Goal: Communication & Community: Answer question/provide support

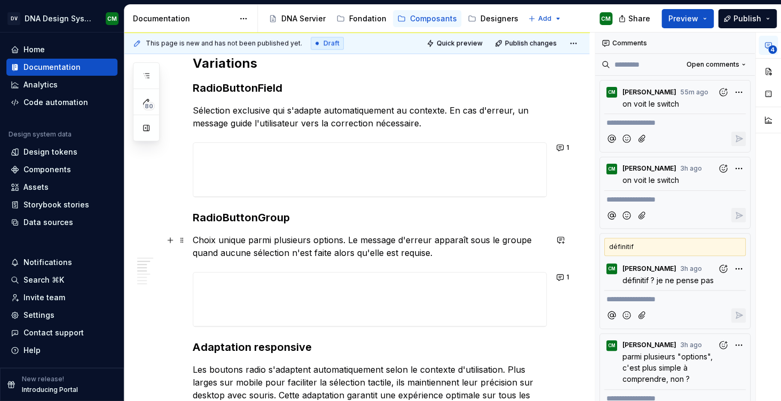
scroll to position [591, 0]
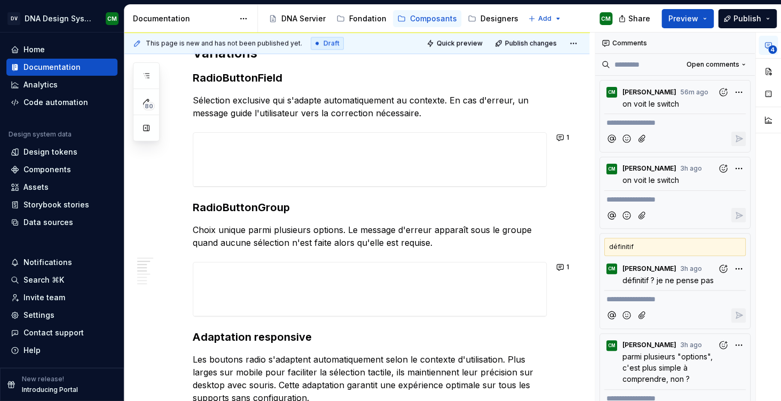
type textarea "*"
click at [528, 230] on p "Choix unique parmi plusieurs options. Le message d'erreur apparaît sous le grou…" at bounding box center [370, 237] width 354 height 26
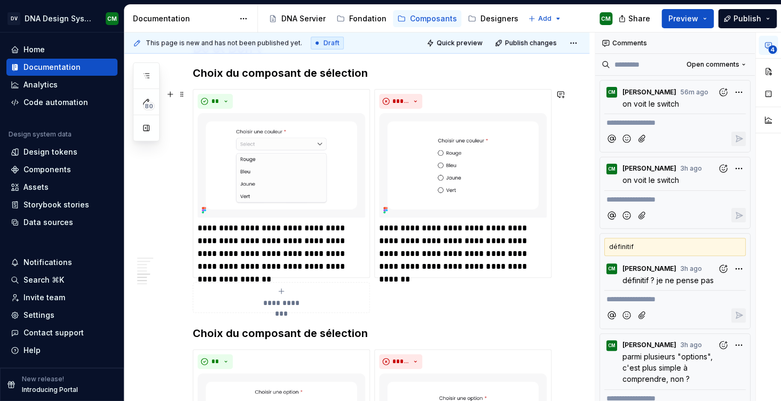
scroll to position [1144, 0]
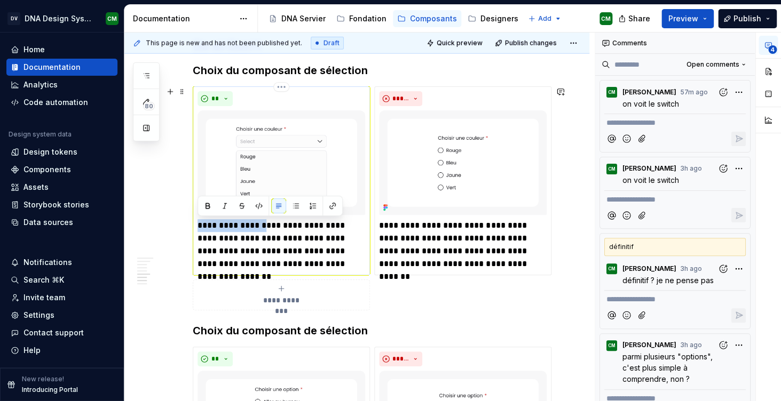
drag, startPoint x: 200, startPoint y: 224, endPoint x: 265, endPoint y: 225, distance: 65.6
click at [265, 225] on p "**********" at bounding box center [281, 244] width 168 height 51
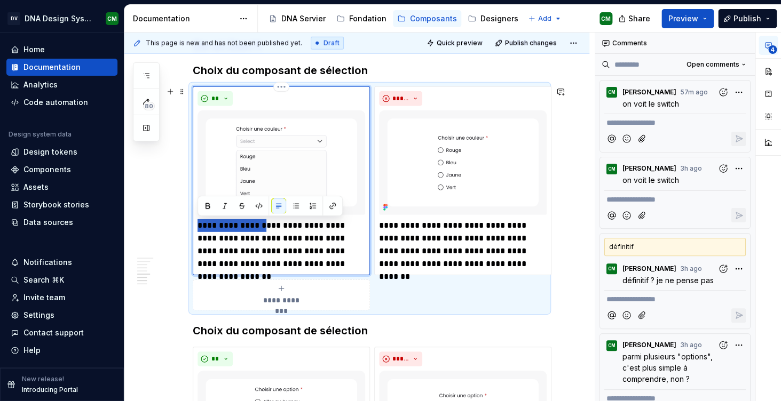
type textarea "*"
click at [287, 225] on p "**********" at bounding box center [281, 244] width 168 height 51
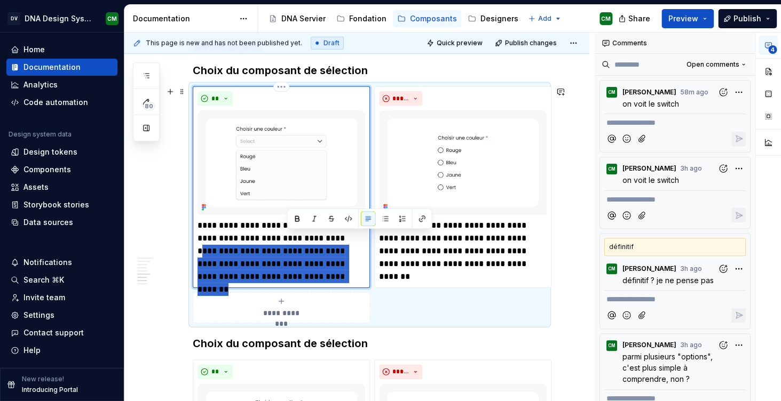
drag, startPoint x: 318, startPoint y: 239, endPoint x: 334, endPoint y: 279, distance: 42.4
click at [334, 279] on p "**********" at bounding box center [281, 251] width 168 height 64
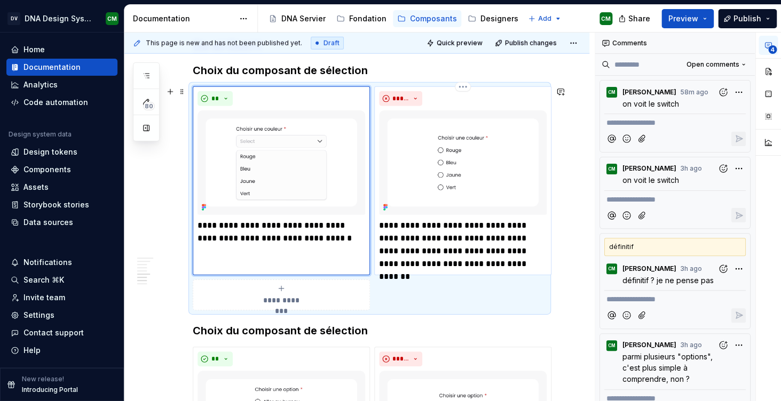
click at [448, 258] on p "**********" at bounding box center [463, 244] width 168 height 51
type textarea "*"
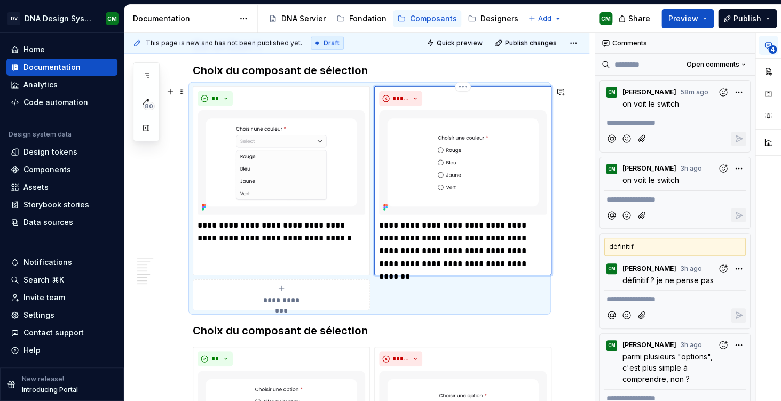
click at [531, 267] on p "**********" at bounding box center [463, 244] width 168 height 51
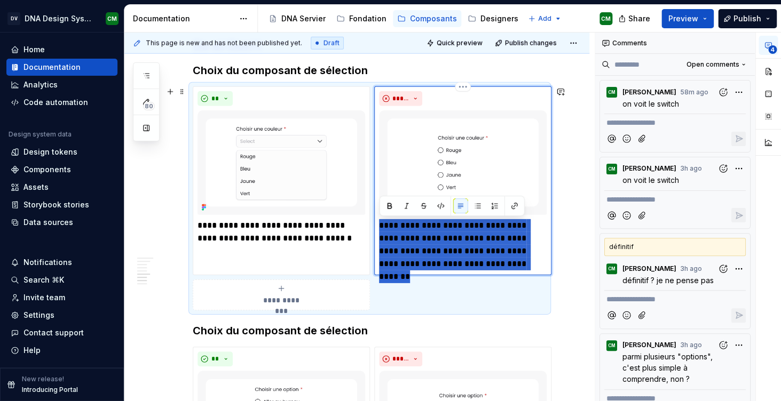
drag, startPoint x: 534, startPoint y: 267, endPoint x: 378, endPoint y: 225, distance: 160.9
click at [378, 225] on div "**********" at bounding box center [462, 180] width 177 height 189
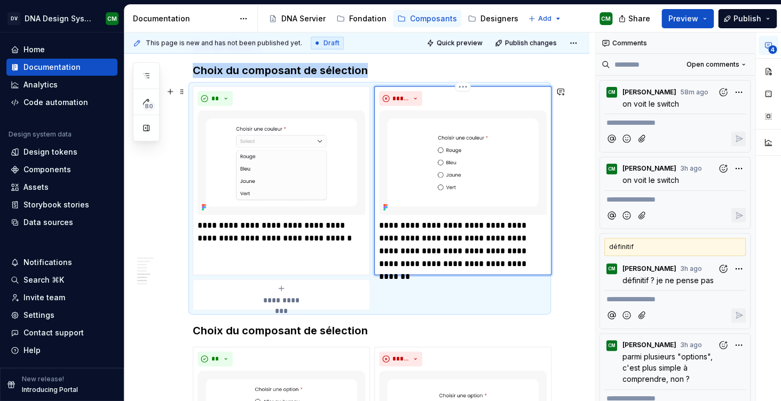
click at [523, 160] on img at bounding box center [463, 162] width 168 height 105
click at [566, 91] on button "button" at bounding box center [560, 91] width 15 height 15
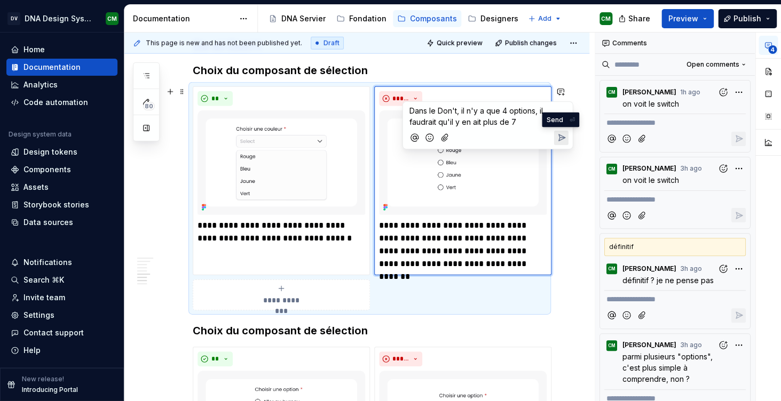
click at [565, 139] on icon "Send" at bounding box center [560, 137] width 11 height 11
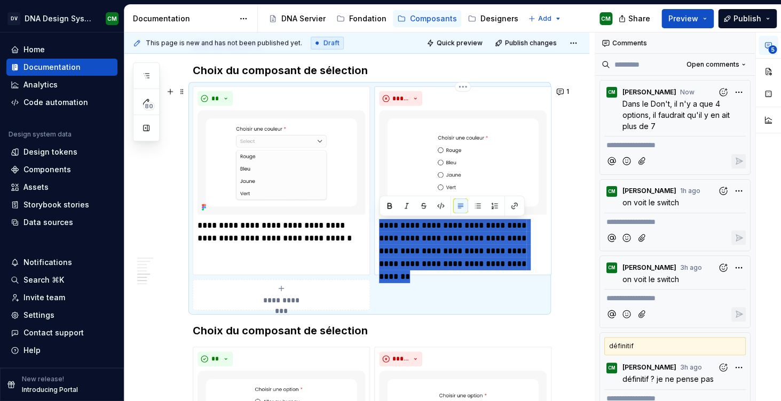
drag, startPoint x: 380, startPoint y: 225, endPoint x: 532, endPoint y: 261, distance: 156.4
click at [532, 261] on p "**********" at bounding box center [463, 244] width 168 height 51
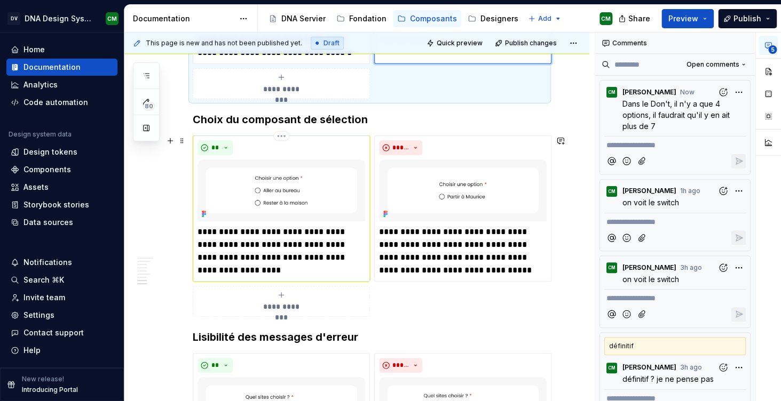
scroll to position [1331, 0]
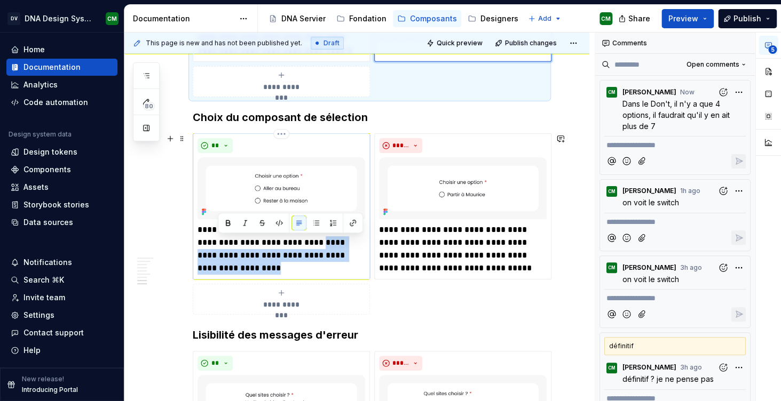
drag, startPoint x: 228, startPoint y: 265, endPoint x: 316, endPoint y: 242, distance: 90.9
click at [316, 242] on p "**********" at bounding box center [281, 249] width 168 height 51
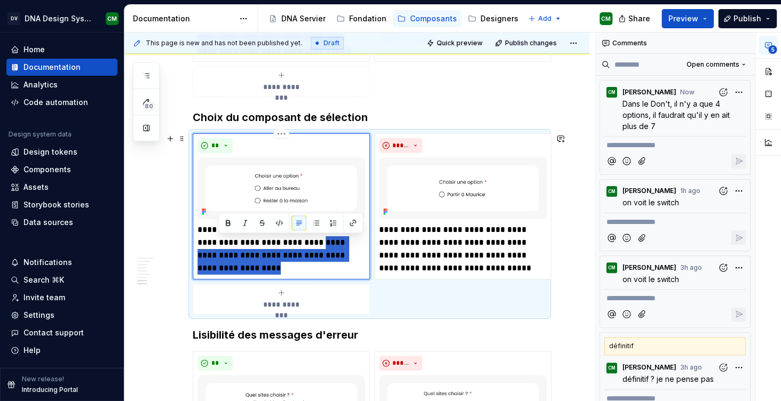
type textarea "*"
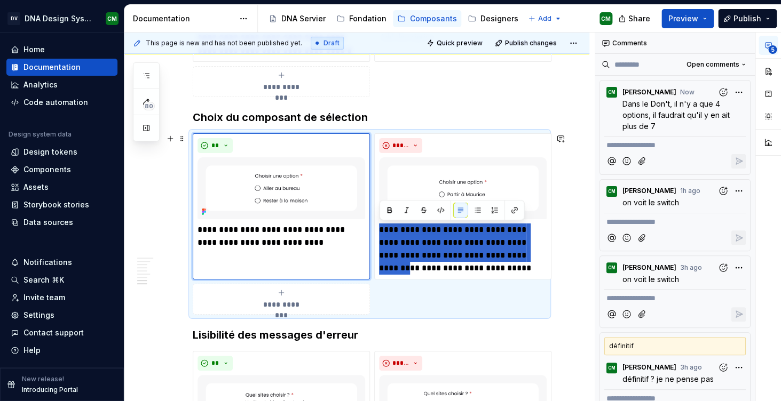
drag, startPoint x: 418, startPoint y: 269, endPoint x: 372, endPoint y: 229, distance: 60.5
click at [372, 229] on div "**********" at bounding box center [370, 223] width 354 height 181
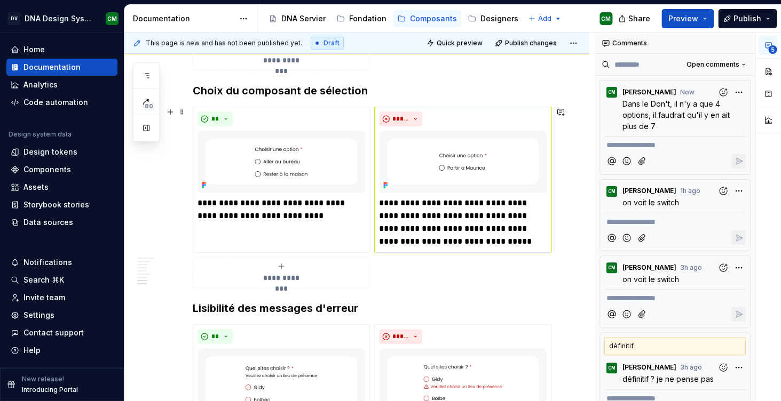
scroll to position [1366, 0]
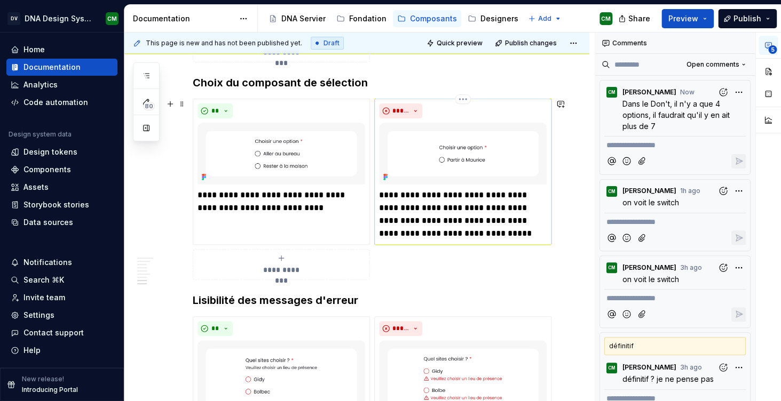
click at [414, 219] on p "**********" at bounding box center [463, 214] width 168 height 51
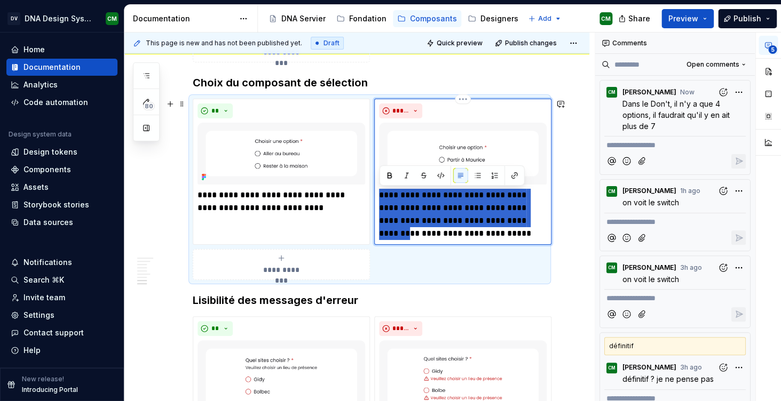
drag, startPoint x: 418, startPoint y: 236, endPoint x: 375, endPoint y: 191, distance: 62.7
click at [375, 190] on div "**********" at bounding box center [462, 172] width 177 height 146
type textarea "*"
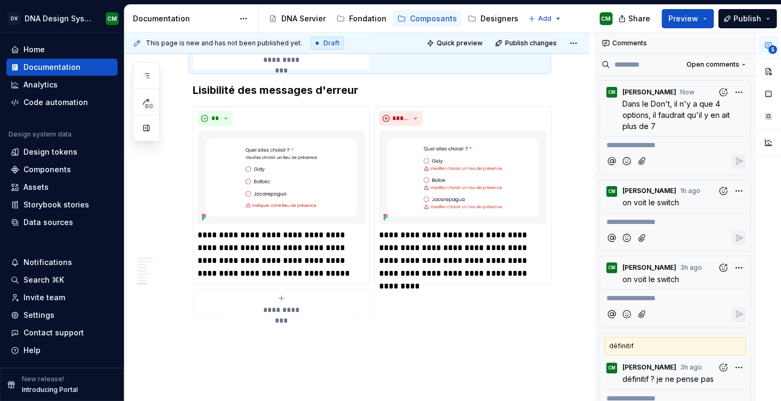
scroll to position [1569, 0]
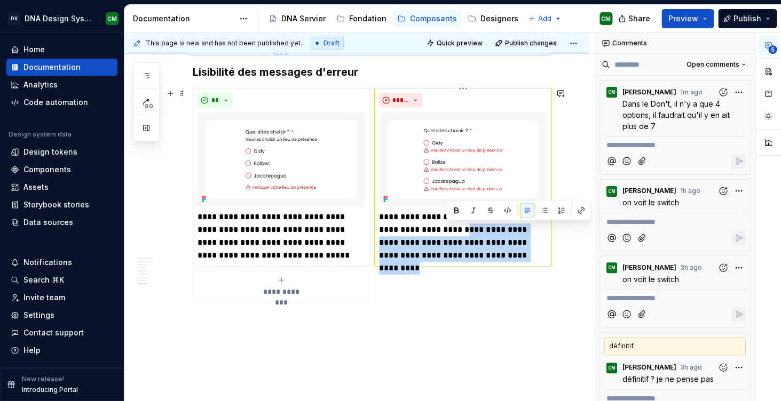
drag, startPoint x: 446, startPoint y: 229, endPoint x: 523, endPoint y: 257, distance: 82.4
click at [523, 257] on p "**********" at bounding box center [463, 236] width 168 height 51
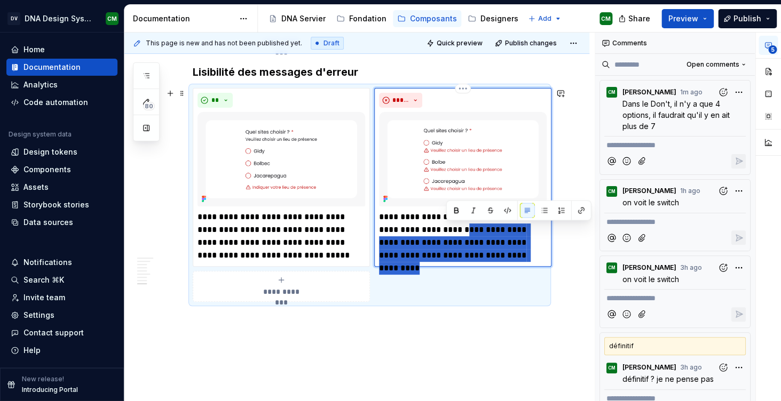
type textarea "*"
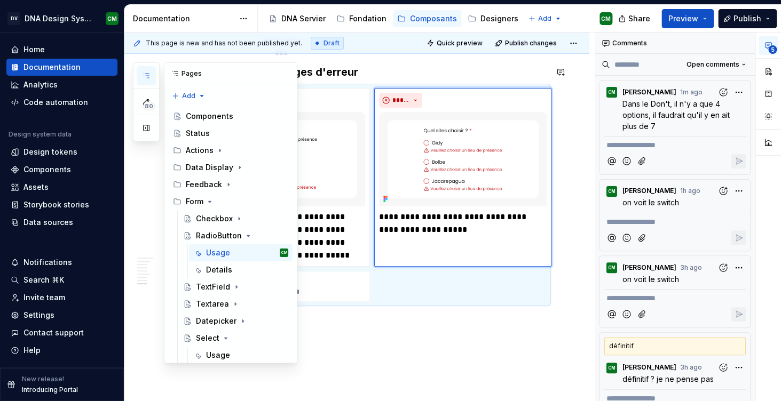
click at [145, 78] on icon "button" at bounding box center [146, 76] width 9 height 9
click at [244, 232] on icon "Page tree" at bounding box center [248, 236] width 9 height 9
click at [224, 248] on div "TextField" at bounding box center [213, 253] width 34 height 11
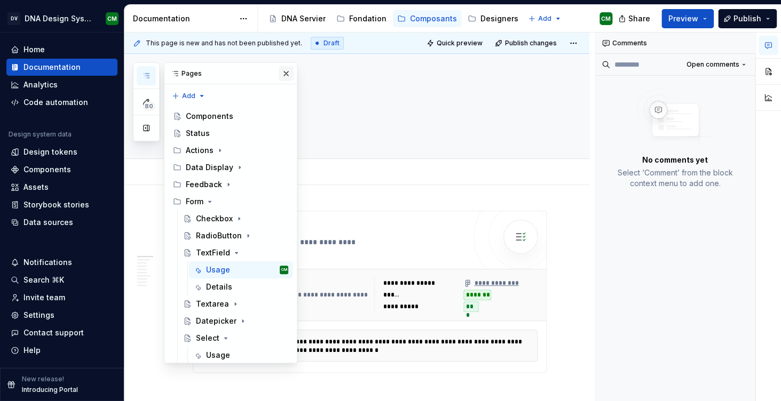
click at [284, 73] on button "button" at bounding box center [286, 73] width 15 height 15
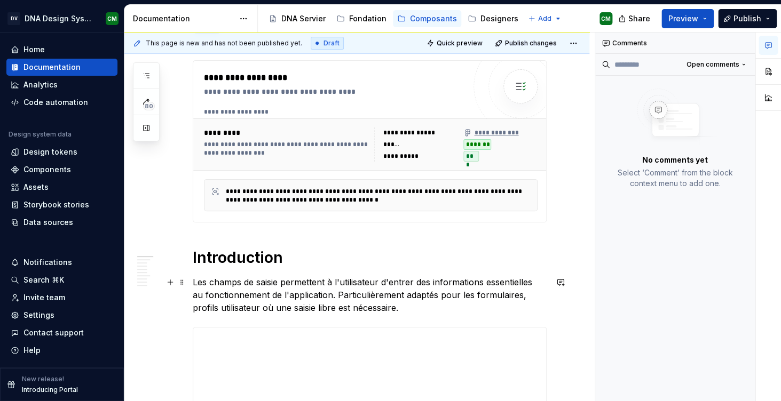
type textarea "*"
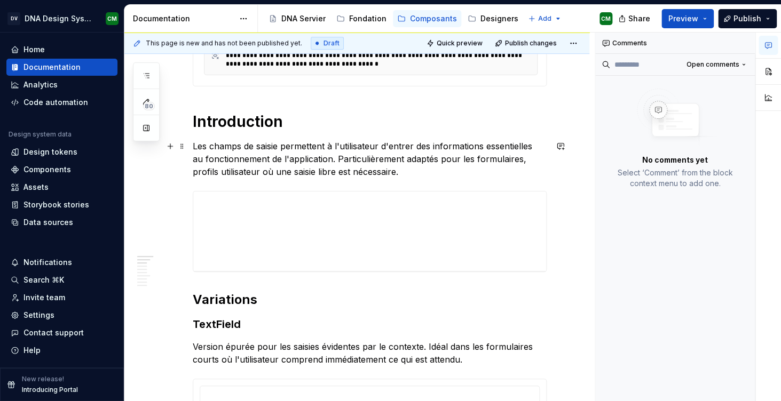
scroll to position [292, 0]
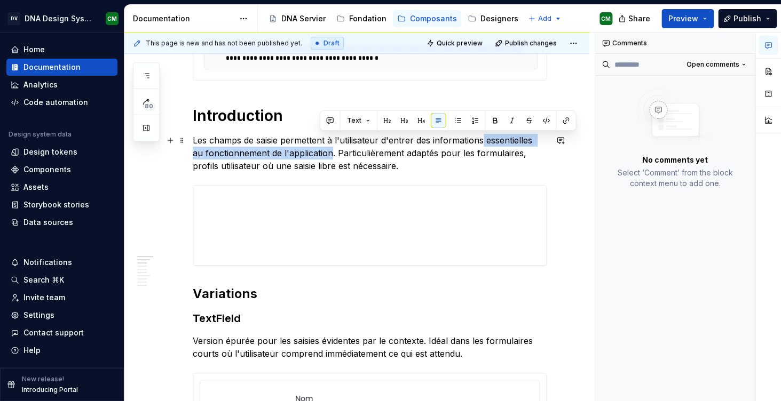
drag, startPoint x: 485, startPoint y: 140, endPoint x: 319, endPoint y: 152, distance: 166.4
click at [319, 152] on p "Les champs de saisie permettent à l'utilisateur d'entrer des informations essen…" at bounding box center [370, 153] width 354 height 38
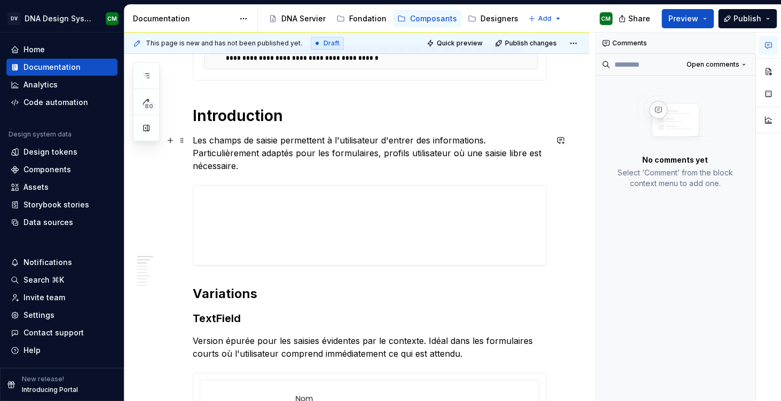
click at [252, 171] on p "Les champs de saisie permettent à l'utilisateur d'entrer des informations. Part…" at bounding box center [370, 153] width 354 height 38
click at [378, 155] on p "Les champs de saisie permettent à l'utilisateur d'entrer des informations. Part…" at bounding box center [370, 153] width 354 height 38
click at [457, 152] on p "Les champs de saisie permettent à l'utilisateur d'entrer des informations. Part…" at bounding box center [370, 153] width 354 height 38
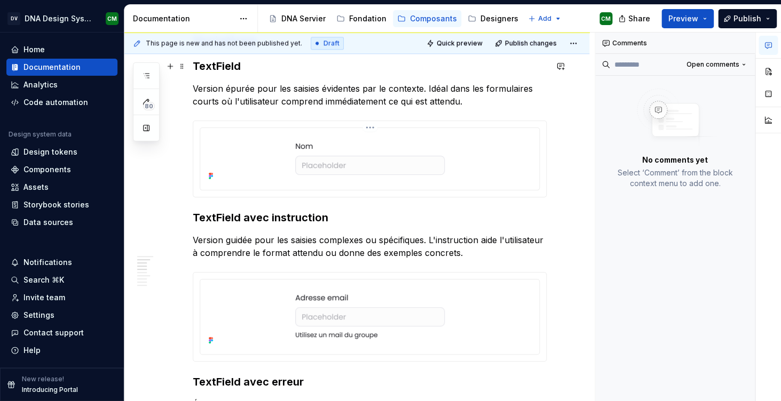
scroll to position [543, 0]
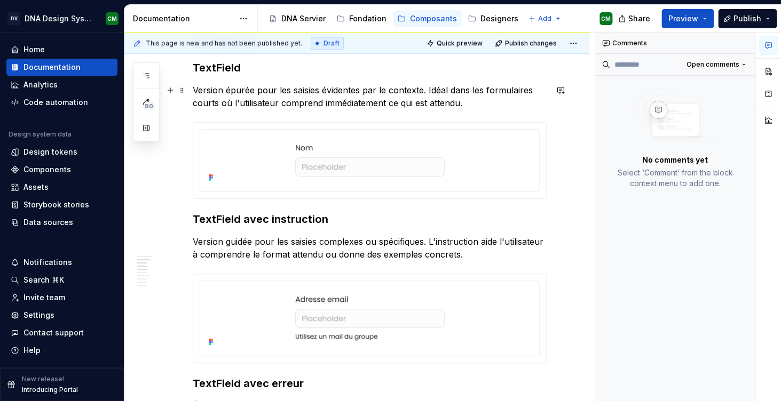
click at [406, 90] on p "Version épurée pour les saisies évidentes par le contexte. Idéal dans les formu…" at bounding box center [370, 97] width 354 height 26
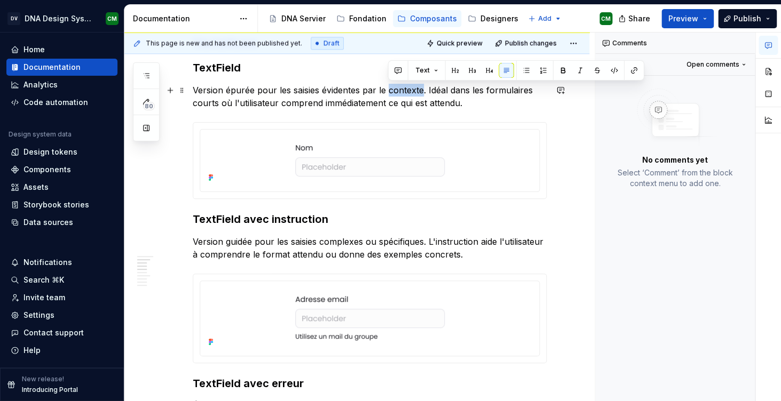
click at [406, 90] on p "Version épurée pour les saisies évidentes par le contexte. Idéal dans les formu…" at bounding box center [370, 97] width 354 height 26
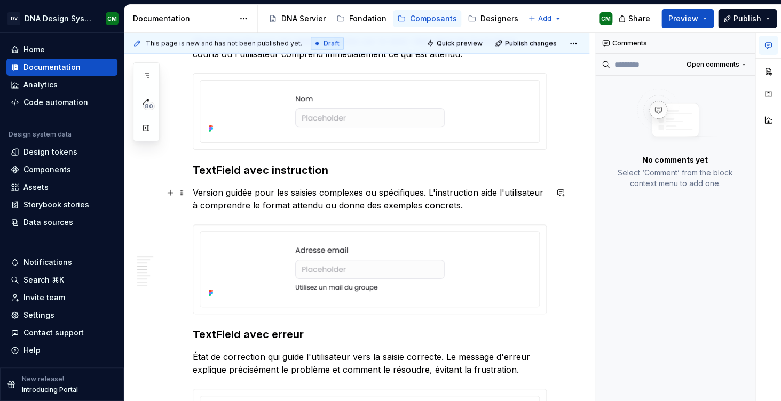
scroll to position [593, 0]
click at [476, 209] on p "Version guidée pour les saisies complexes ou spécifiques. L'instruction aide l'…" at bounding box center [370, 199] width 354 height 26
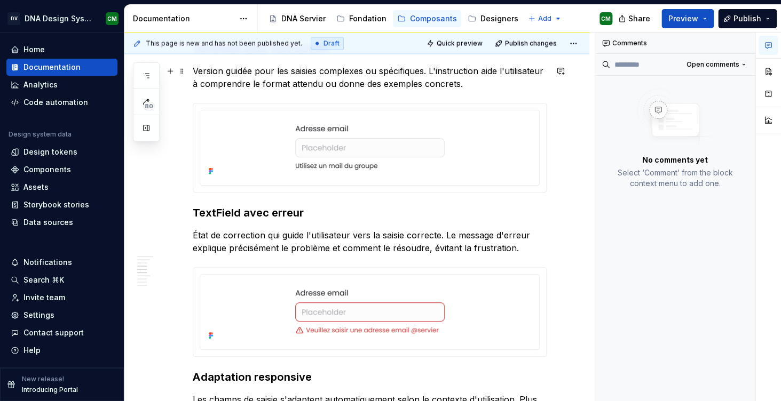
scroll to position [734, 0]
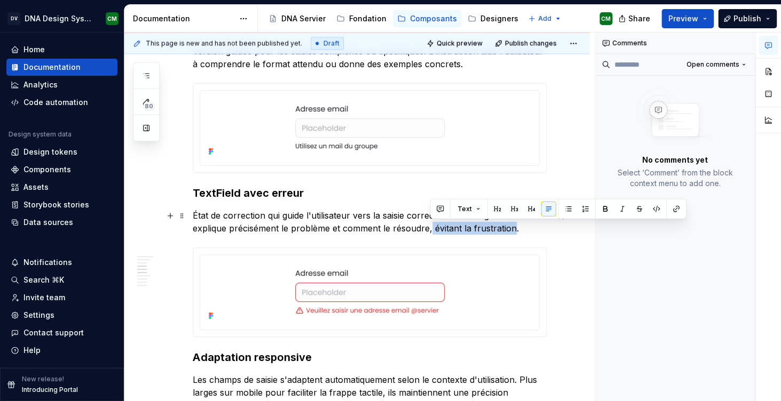
drag, startPoint x: 512, startPoint y: 232, endPoint x: 429, endPoint y: 225, distance: 83.0
click at [429, 225] on p "État de correction qui guide l'utilisateur vers la saisie correcte. Le message …" at bounding box center [370, 222] width 354 height 26
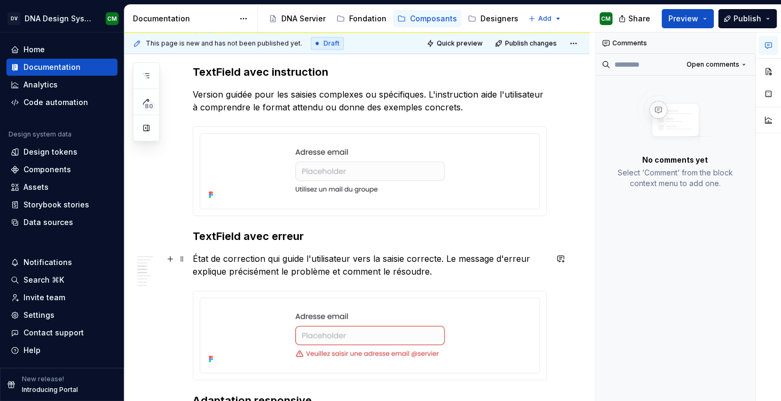
scroll to position [695, 0]
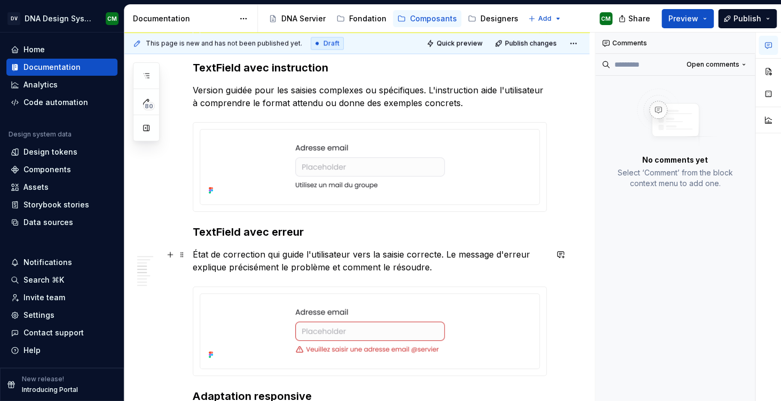
click at [443, 268] on p "État de correction qui guide l'utilisateur vers la saisie correcte. Le message …" at bounding box center [370, 261] width 354 height 26
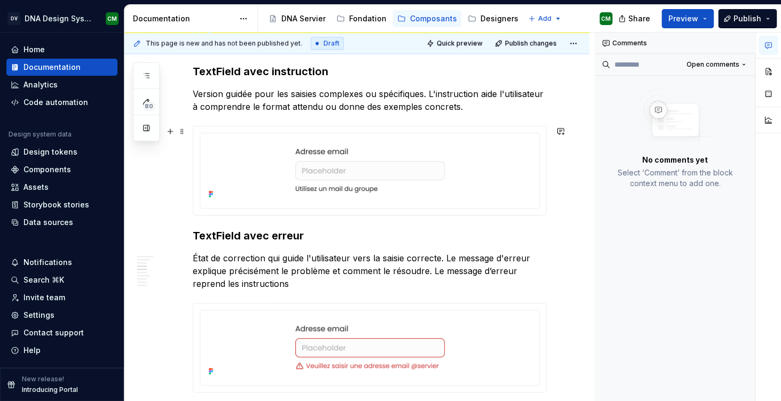
scroll to position [697, 0]
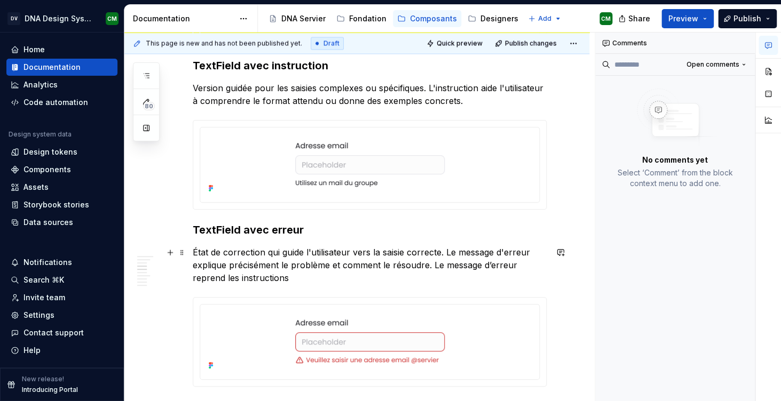
click at [231, 276] on p "État de correction qui guide l'utilisateur vers la saisie correcte. Le message …" at bounding box center [370, 265] width 354 height 38
click at [262, 280] on p "État de correction qui guide l'utilisateur vers la saisie correcte. Le message …" at bounding box center [370, 265] width 354 height 38
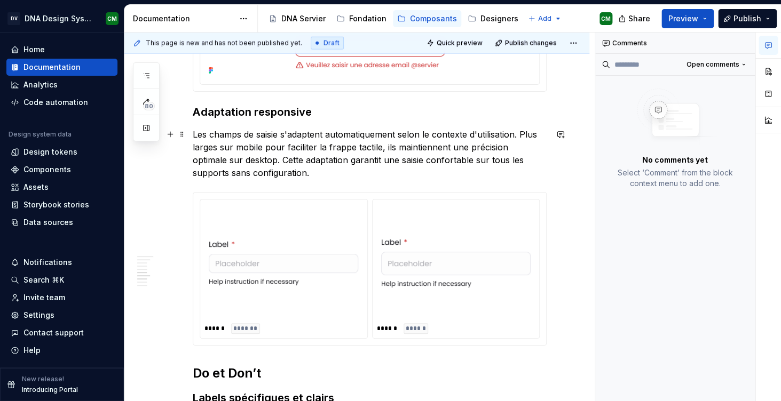
scroll to position [991, 0]
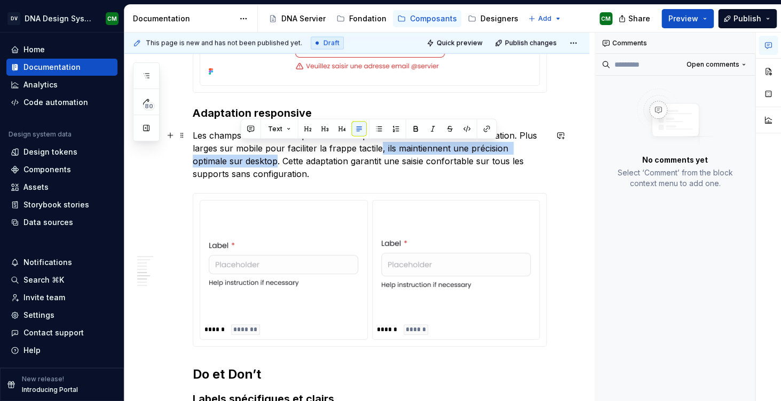
drag, startPoint x: 240, startPoint y: 162, endPoint x: 381, endPoint y: 149, distance: 142.0
click at [381, 149] on p "Les champs de saisie s'adaptent automatiquement selon le contexte d'utilisation…" at bounding box center [370, 154] width 354 height 51
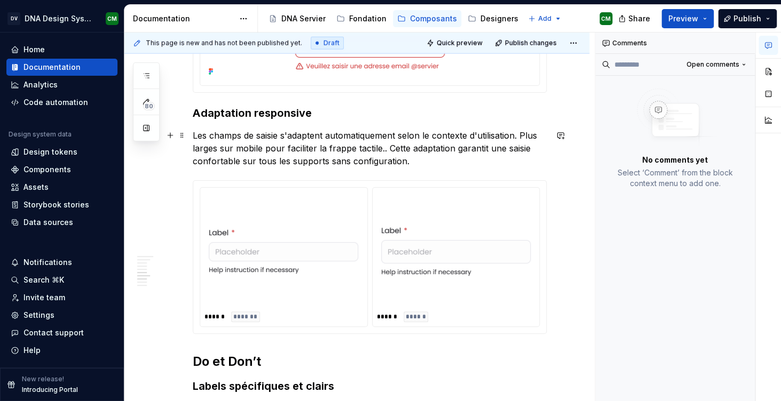
click at [334, 146] on p "Les champs de saisie s'adaptent automatiquement selon le contexte d'utilisation…" at bounding box center [370, 148] width 354 height 38
click at [373, 149] on p "Les champs de saisie s'adaptent automatiquement selon le contexte d'utilisation…" at bounding box center [370, 148] width 354 height 38
click at [418, 164] on p "Les champs de saisie s'adaptent automatiquement selon le contexte d'utilisation…" at bounding box center [370, 148] width 354 height 38
click at [363, 148] on p "Les champs de saisie s'adaptent automatiquement selon le contexte d'utilisation…" at bounding box center [370, 148] width 354 height 38
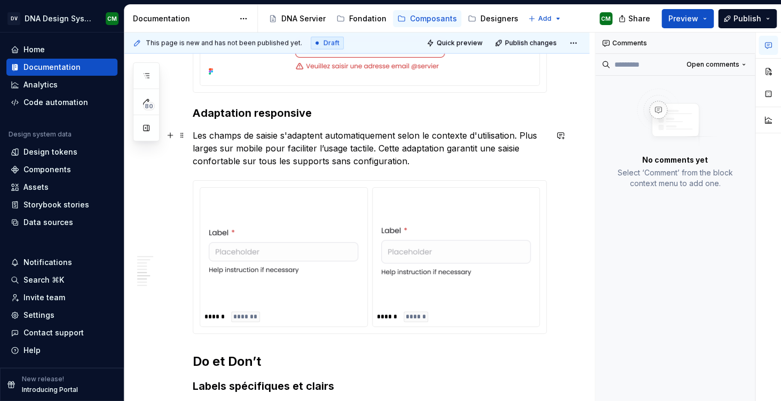
click at [421, 162] on p "Les champs de saisie s'adaptent automatiquement selon le contexte d'utilisation…" at bounding box center [370, 148] width 354 height 38
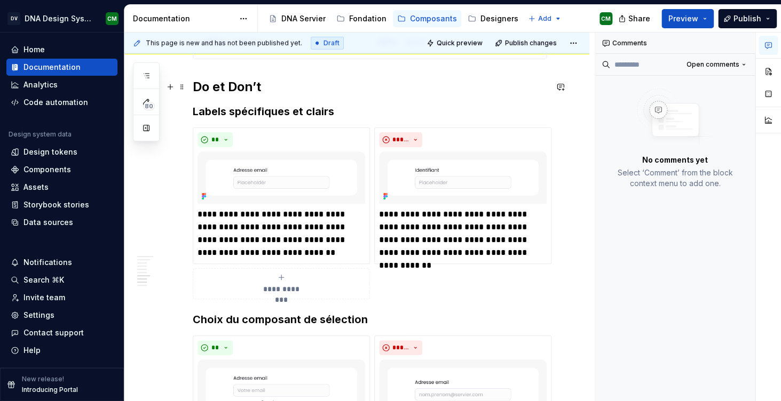
scroll to position [1266, 0]
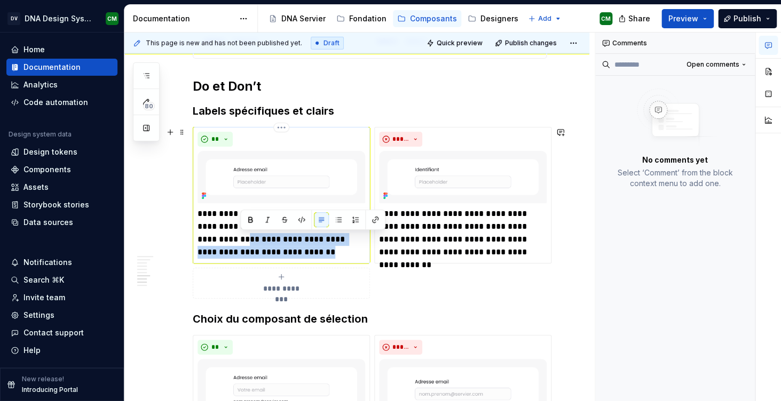
drag, startPoint x: 315, startPoint y: 253, endPoint x: 238, endPoint y: 237, distance: 78.5
click at [238, 237] on p "**********" at bounding box center [281, 233] width 168 height 51
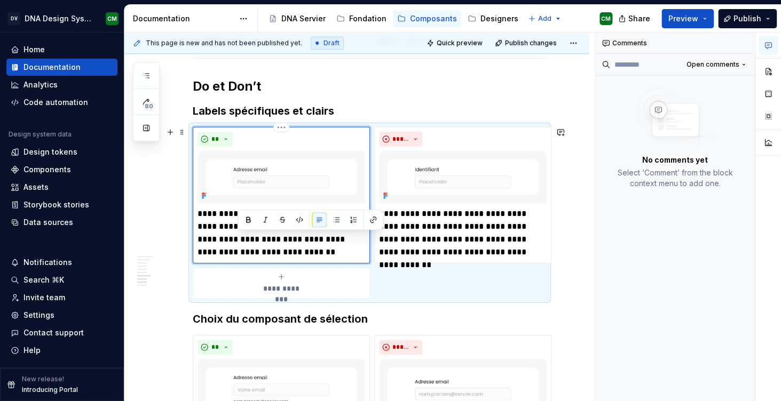
type textarea "*"
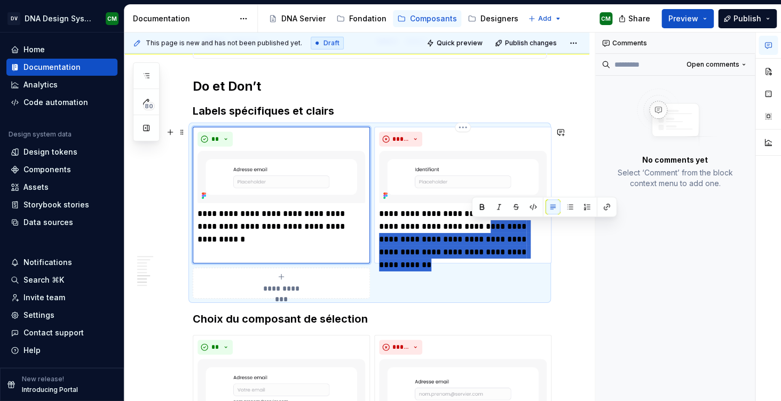
drag, startPoint x: 507, startPoint y: 253, endPoint x: 472, endPoint y: 224, distance: 45.8
click at [472, 224] on p "**********" at bounding box center [463, 233] width 168 height 51
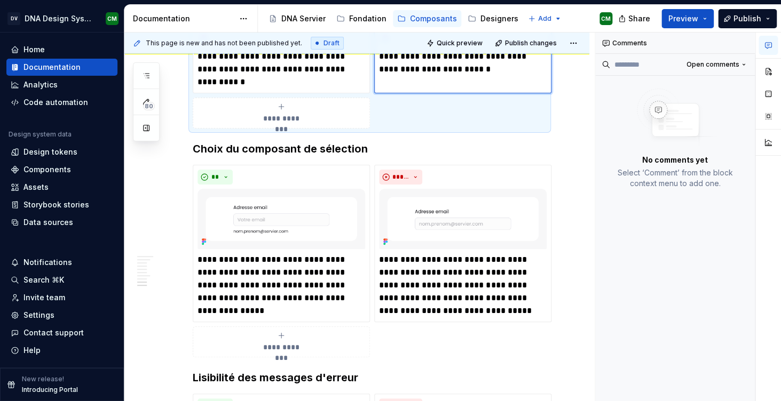
scroll to position [1426, 0]
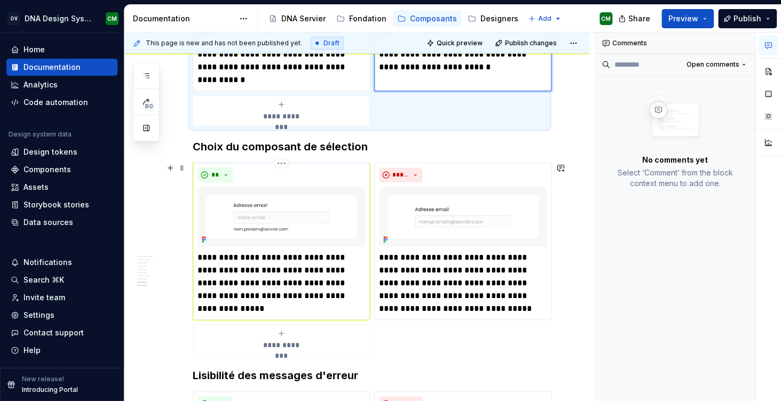
click at [253, 307] on p "**********" at bounding box center [281, 283] width 168 height 64
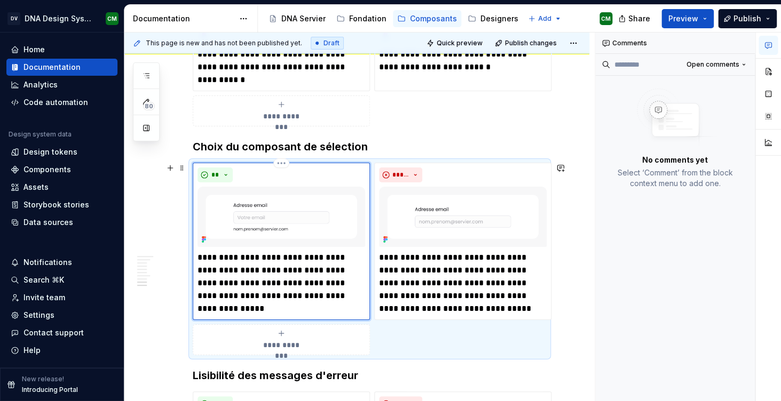
type textarea "*"
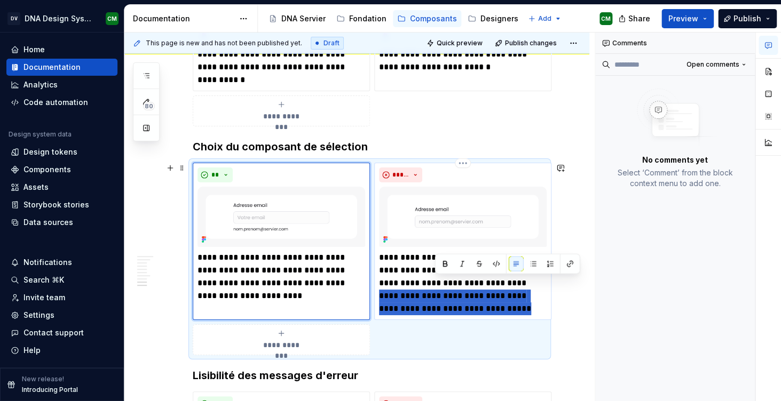
drag, startPoint x: 462, startPoint y: 312, endPoint x: 489, endPoint y: 282, distance: 40.0
click at [489, 282] on p "**********" at bounding box center [463, 283] width 168 height 64
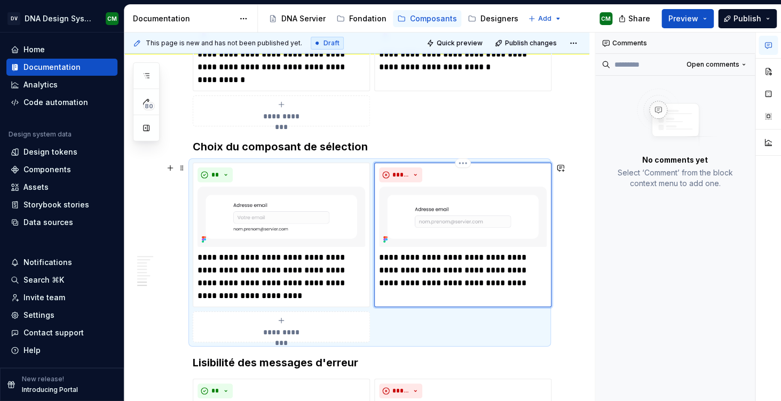
type textarea "*"
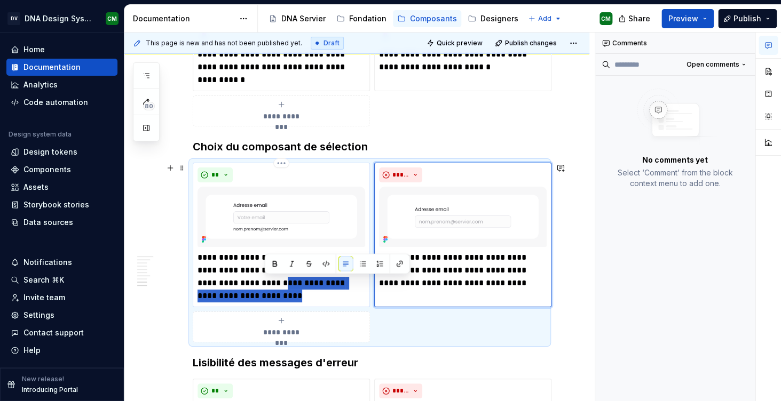
drag, startPoint x: 291, startPoint y: 298, endPoint x: 264, endPoint y: 283, distance: 31.0
click at [264, 283] on p "**********" at bounding box center [281, 276] width 168 height 51
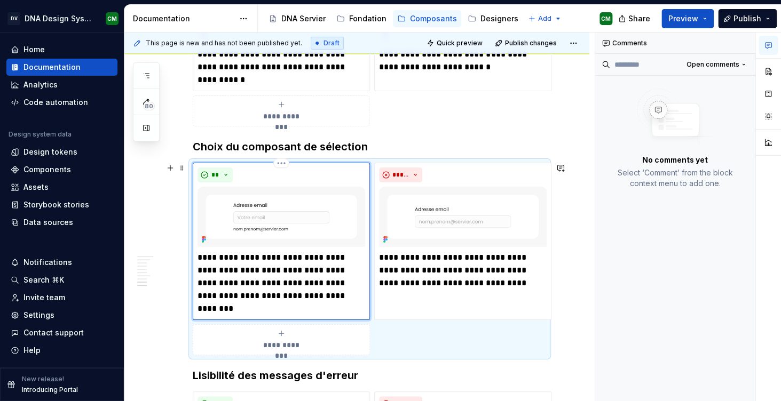
type textarea "*"
drag, startPoint x: 256, startPoint y: 259, endPoint x: 208, endPoint y: 256, distance: 48.1
click at [208, 256] on p "**********" at bounding box center [281, 283] width 168 height 64
click at [564, 169] on button "button" at bounding box center [560, 168] width 15 height 15
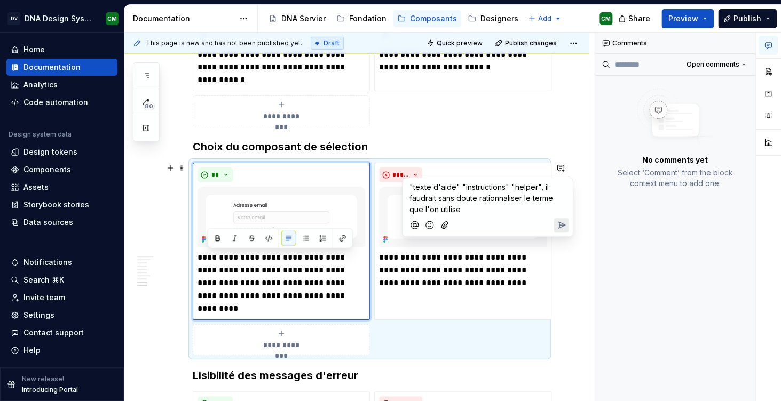
click at [561, 225] on icon "Send" at bounding box center [560, 225] width 11 height 11
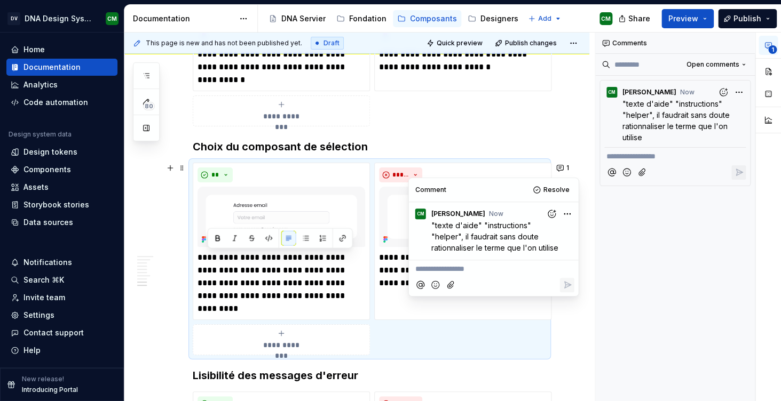
click at [529, 126] on div "**********" at bounding box center [370, 46] width 354 height 159
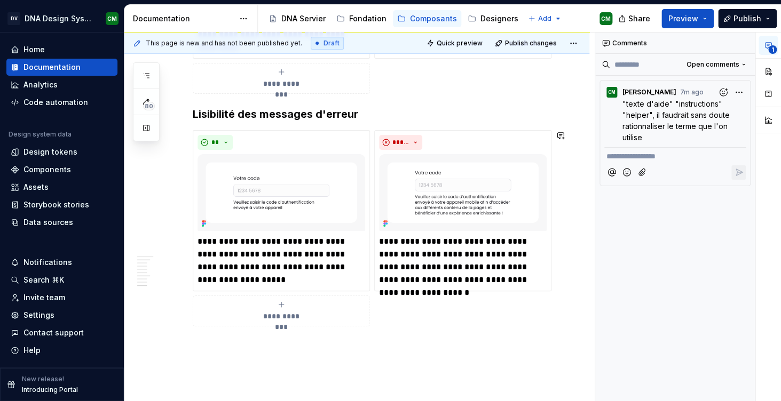
scroll to position [1689, 0]
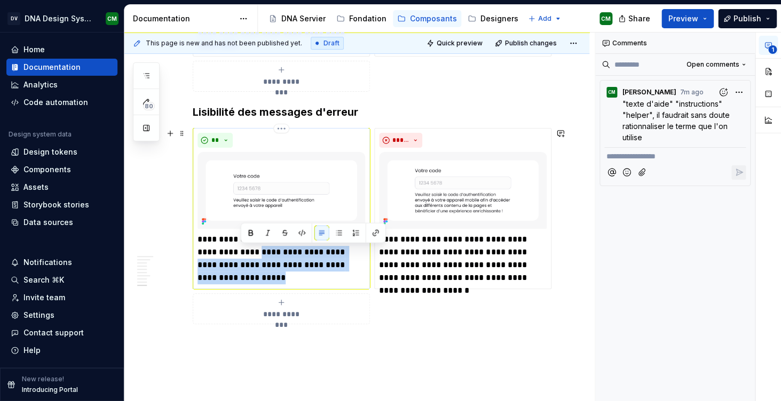
drag, startPoint x: 260, startPoint y: 283, endPoint x: 264, endPoint y: 253, distance: 30.6
click at [264, 253] on p "**********" at bounding box center [281, 258] width 168 height 51
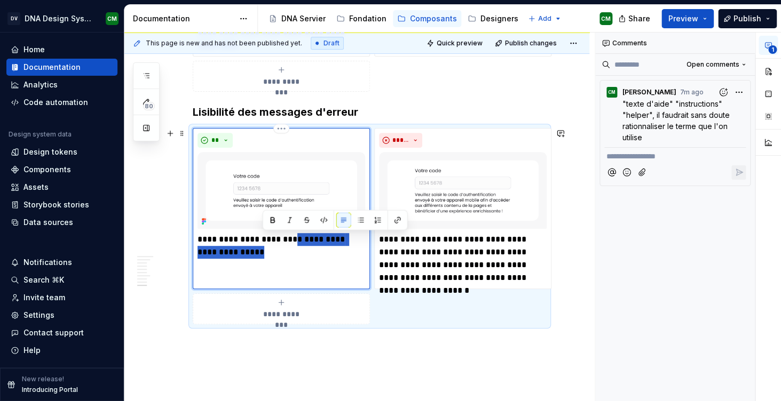
drag, startPoint x: 265, startPoint y: 252, endPoint x: 291, endPoint y: 240, distance: 28.4
click at [291, 240] on p "**********" at bounding box center [281, 246] width 168 height 26
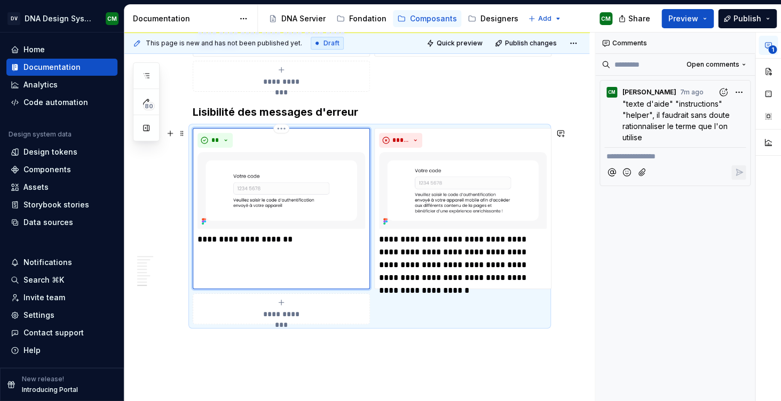
type textarea "*"
drag, startPoint x: 215, startPoint y: 240, endPoint x: 184, endPoint y: 237, distance: 31.0
click at [522, 269] on p "**********" at bounding box center [463, 258] width 168 height 51
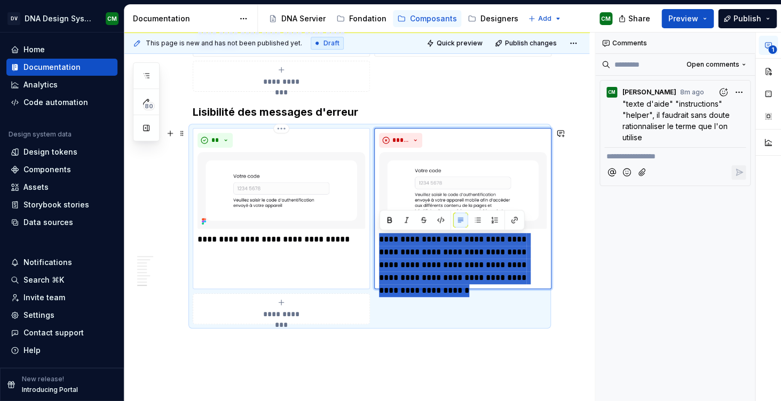
drag, startPoint x: 538, startPoint y: 282, endPoint x: 369, endPoint y: 239, distance: 174.6
click at [369, 239] on div "**********" at bounding box center [370, 226] width 354 height 196
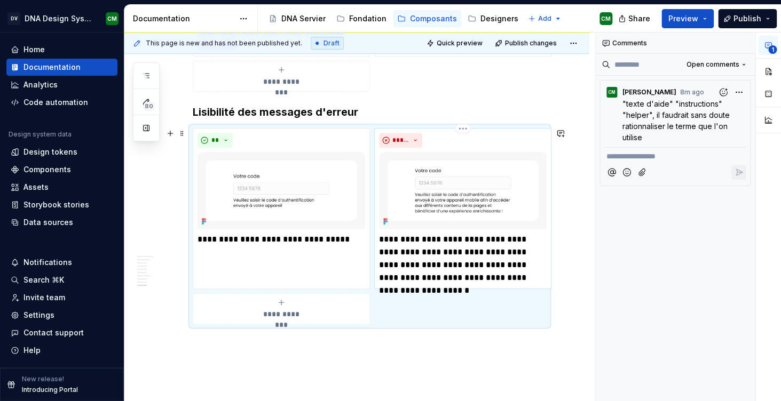
click at [390, 244] on p "**********" at bounding box center [463, 258] width 168 height 51
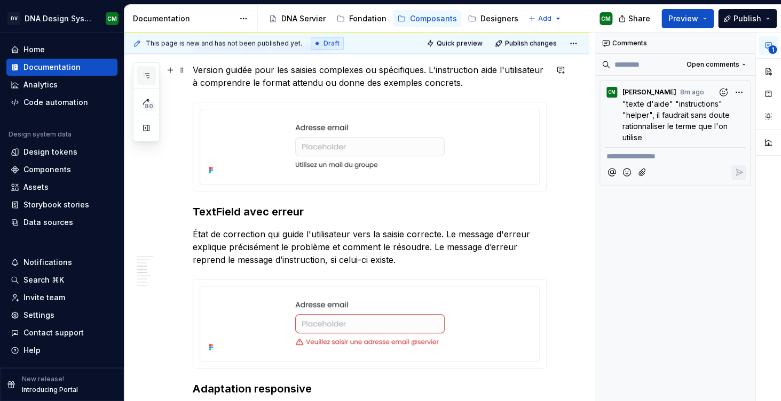
scroll to position [88, 0]
click at [145, 77] on icon "button" at bounding box center [146, 76] width 9 height 9
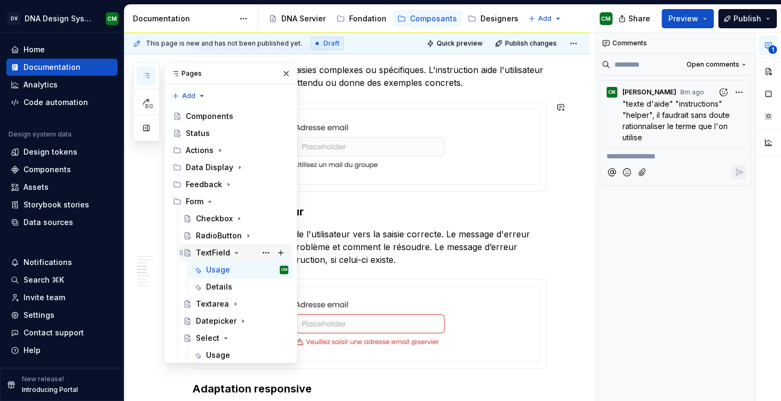
click at [233, 249] on icon "Page tree" at bounding box center [236, 253] width 9 height 9
click at [227, 265] on div "Textarea" at bounding box center [212, 270] width 33 height 11
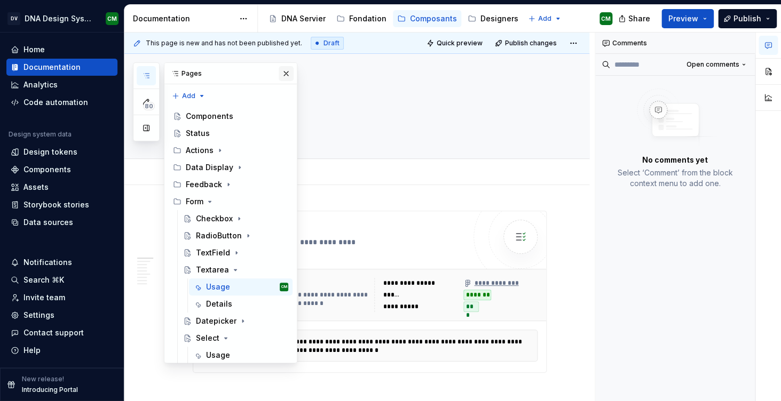
click at [281, 76] on button "button" at bounding box center [286, 73] width 15 height 15
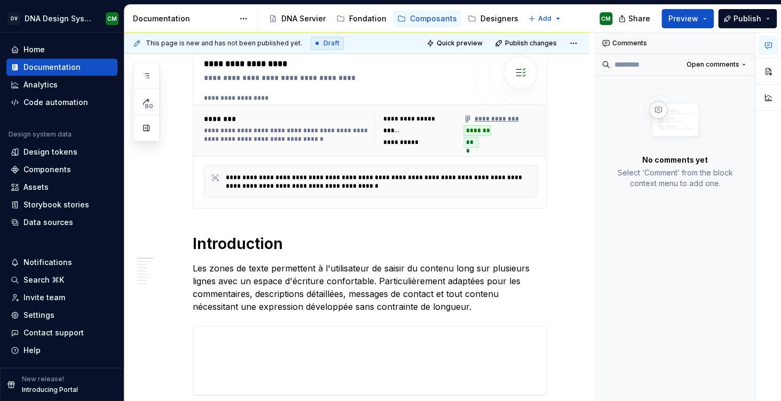
type textarea "*"
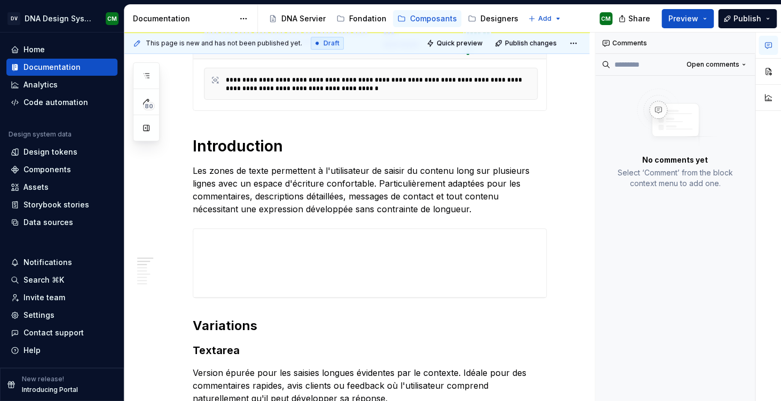
scroll to position [282, 0]
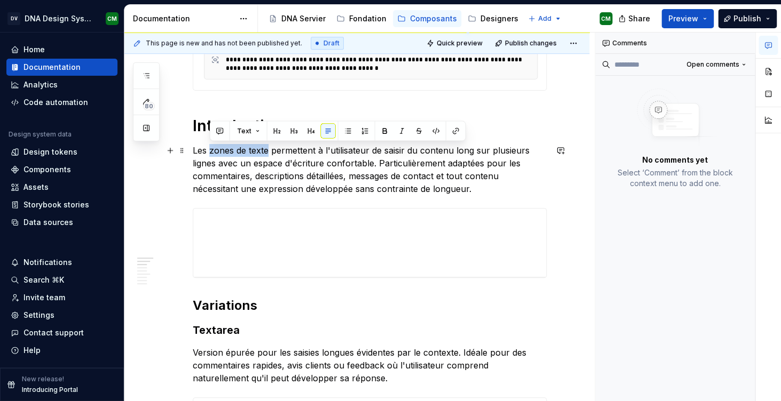
drag, startPoint x: 210, startPoint y: 150, endPoint x: 266, endPoint y: 150, distance: 56.6
click at [266, 150] on p "Les zones de texte permettent à l'utilisateur de saisir du contenu long sur plu…" at bounding box center [370, 169] width 354 height 51
click at [221, 133] on button "button" at bounding box center [219, 131] width 15 height 15
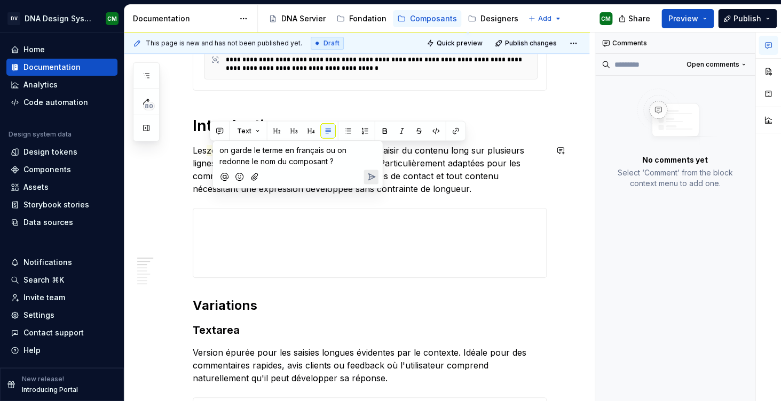
click at [374, 177] on icon "Send" at bounding box center [371, 177] width 6 height 6
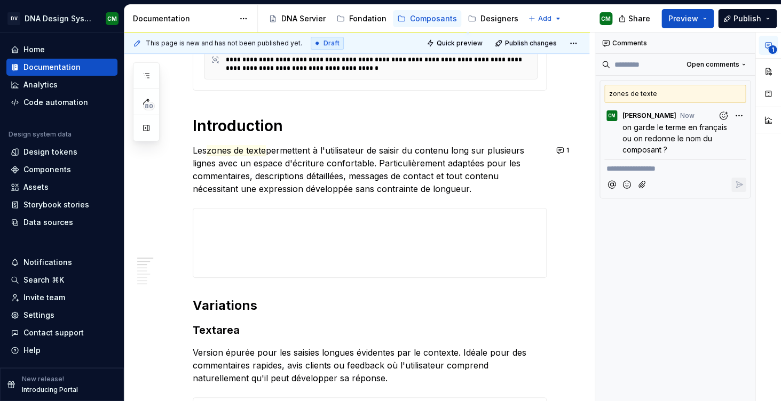
click at [436, 180] on p "Les zones de texte permettent à l'utilisateur de saisir du contenu long sur plu…" at bounding box center [370, 169] width 354 height 51
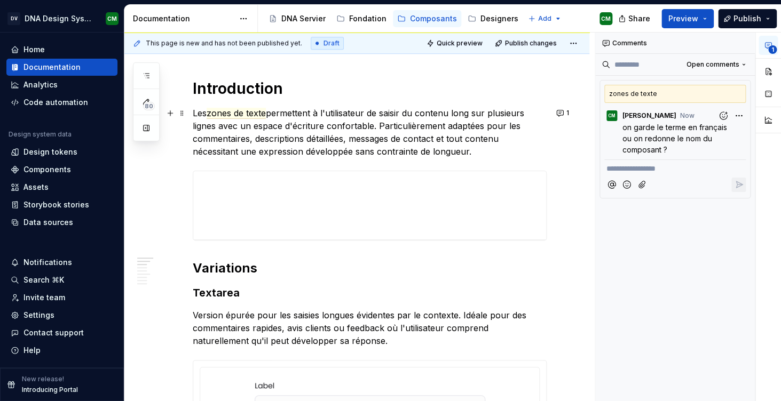
scroll to position [320, 0]
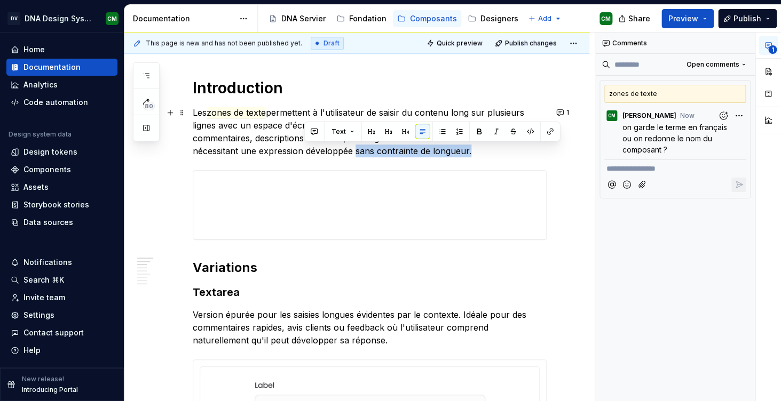
drag, startPoint x: 417, startPoint y: 153, endPoint x: 305, endPoint y: 151, distance: 112.6
click at [305, 151] on p "Les zones de texte permettent à l'utilisateur de saisir du contenu long sur plu…" at bounding box center [370, 131] width 354 height 51
click at [311, 136] on button "button" at bounding box center [314, 131] width 15 height 15
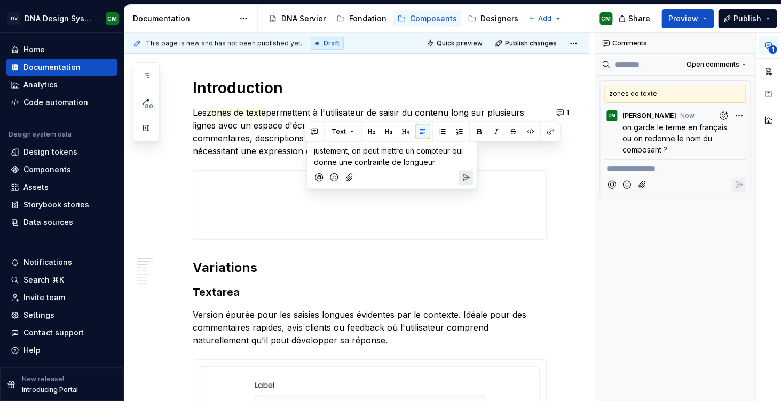
click at [465, 176] on icon "Send" at bounding box center [466, 177] width 6 height 6
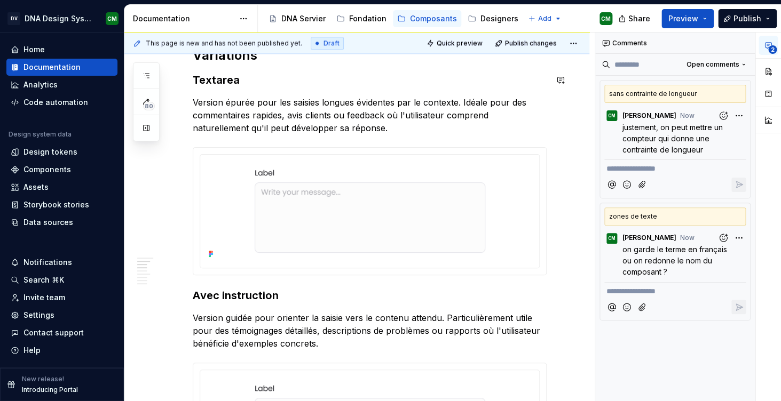
scroll to position [534, 0]
type textarea "*"
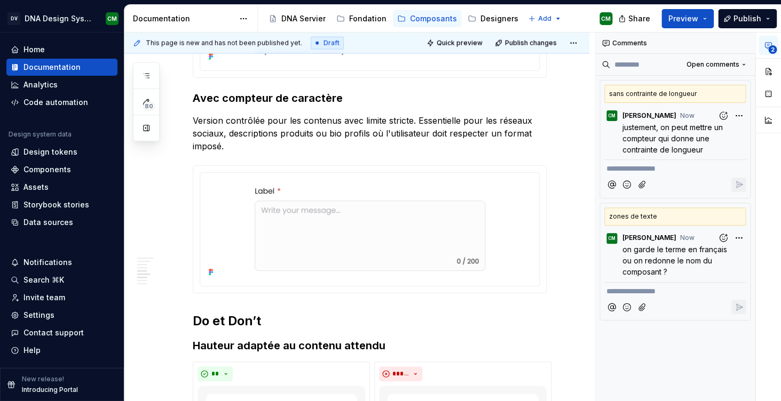
scroll to position [947, 0]
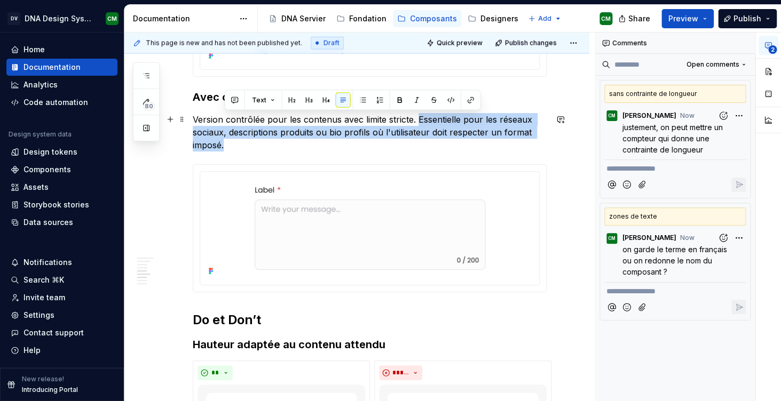
drag, startPoint x: 324, startPoint y: 142, endPoint x: 418, endPoint y: 120, distance: 96.0
click at [418, 120] on p "Version contrôlée pour les contenus avec limite stricte. Essentielle pour les r…" at bounding box center [370, 132] width 354 height 38
click at [565, 122] on button "button" at bounding box center [560, 119] width 15 height 15
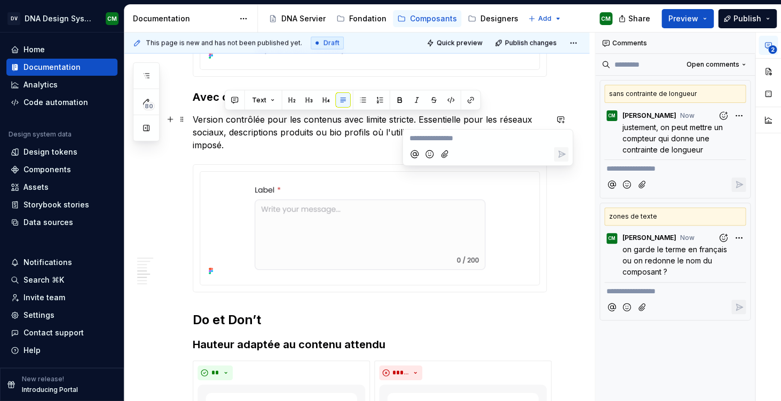
click at [455, 139] on p "**********" at bounding box center [487, 138] width 157 height 11
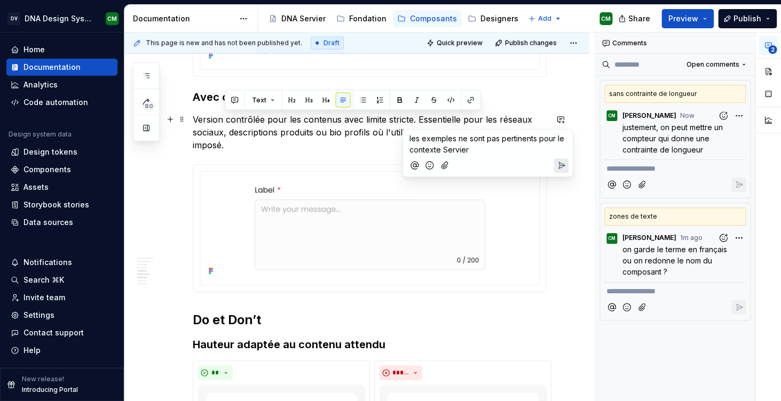
click at [560, 167] on icon "Send" at bounding box center [560, 165] width 11 height 11
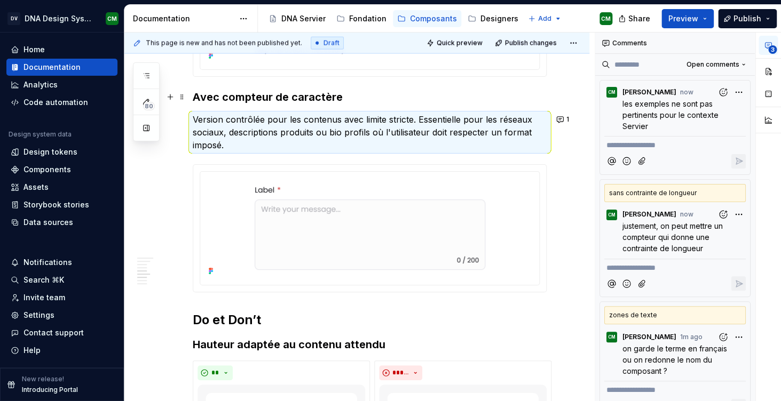
click at [572, 90] on div "**********" at bounding box center [356, 237] width 465 height 1997
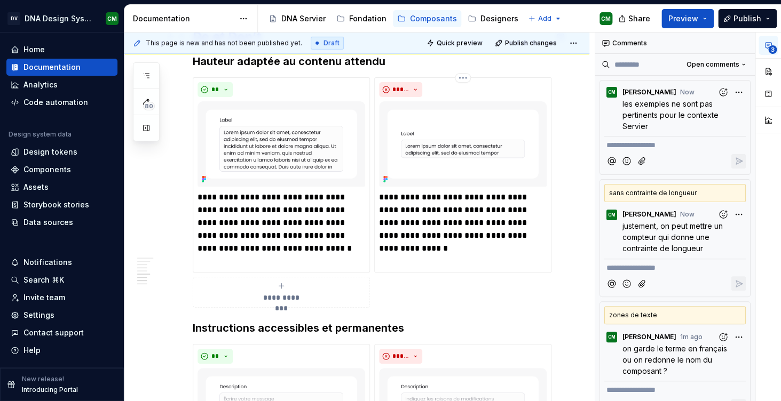
scroll to position [1224, 0]
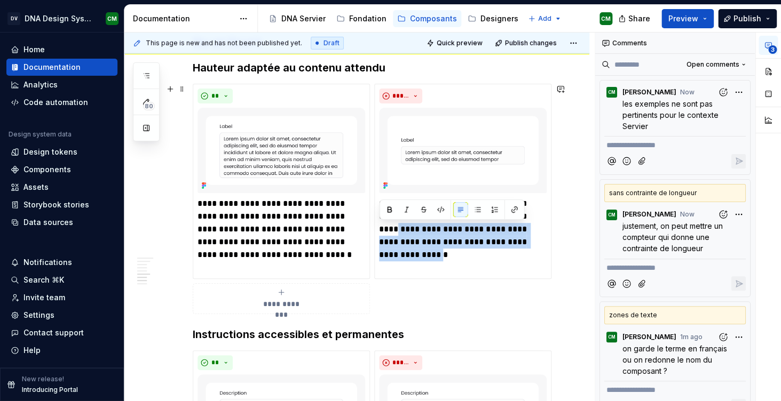
drag, startPoint x: 533, startPoint y: 244, endPoint x: 372, endPoint y: 235, distance: 160.8
click at [372, 235] on div "**********" at bounding box center [370, 199] width 354 height 231
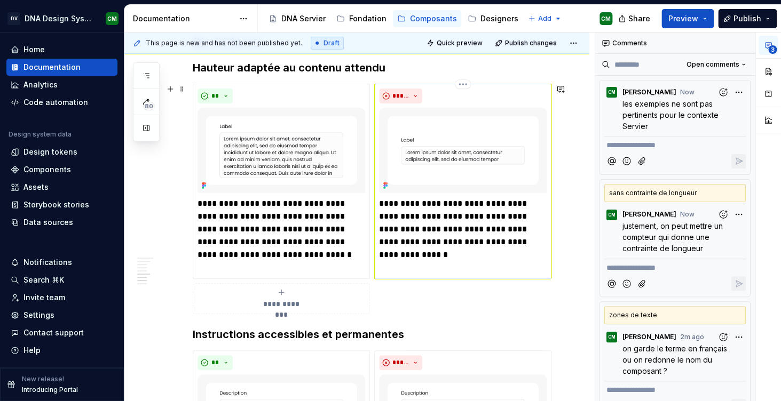
click at [488, 228] on p "**********" at bounding box center [463, 222] width 168 height 51
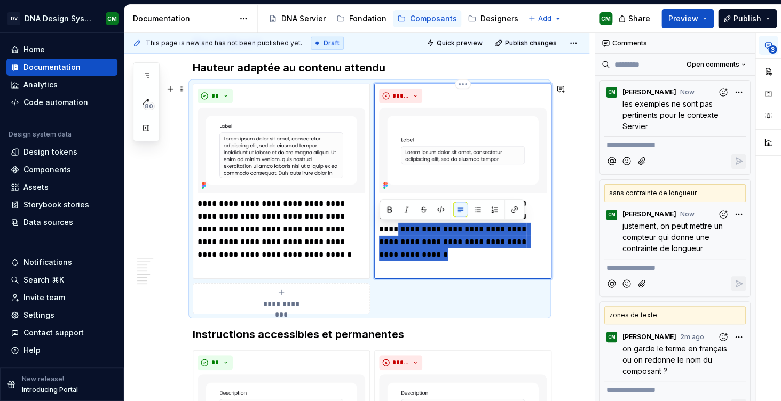
drag, startPoint x: 538, startPoint y: 242, endPoint x: 380, endPoint y: 228, distance: 158.0
click at [380, 228] on p "**********" at bounding box center [463, 222] width 168 height 51
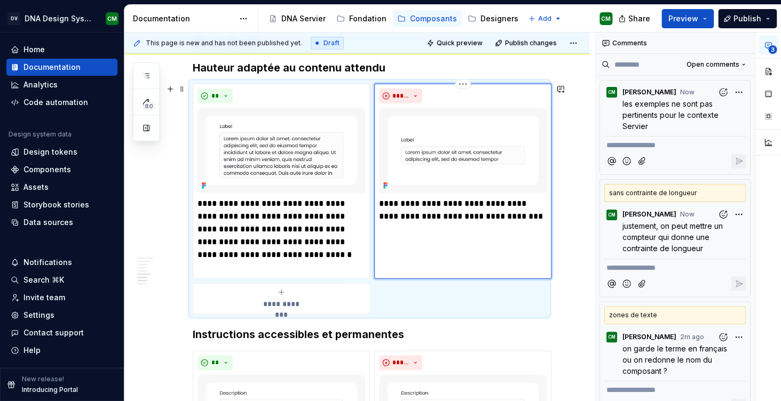
type textarea "*"
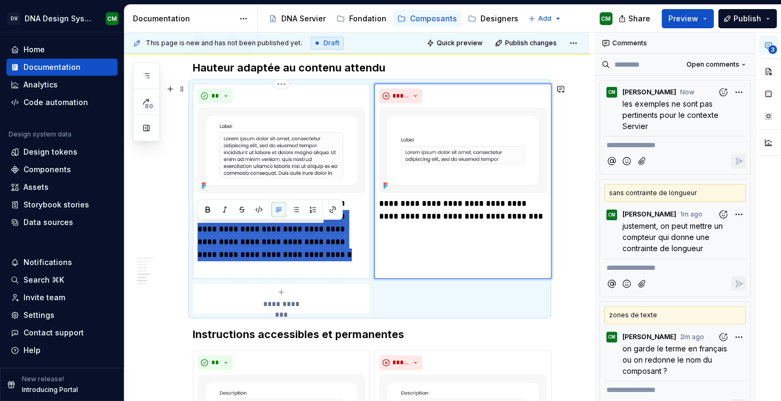
drag, startPoint x: 242, startPoint y: 268, endPoint x: 197, endPoint y: 232, distance: 56.9
click at [197, 232] on p "**********" at bounding box center [281, 235] width 168 height 77
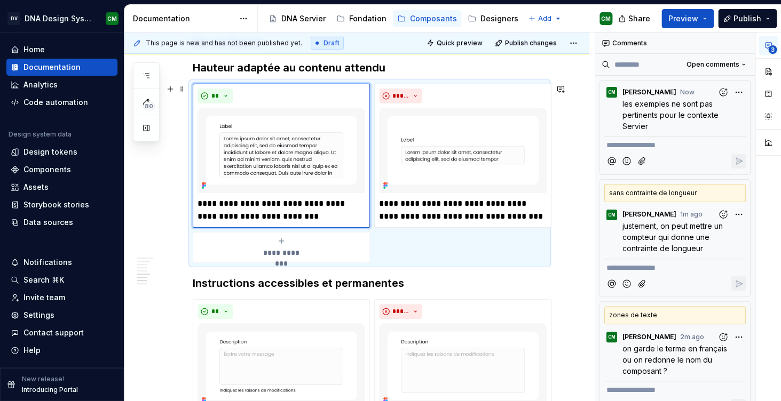
type textarea "*"
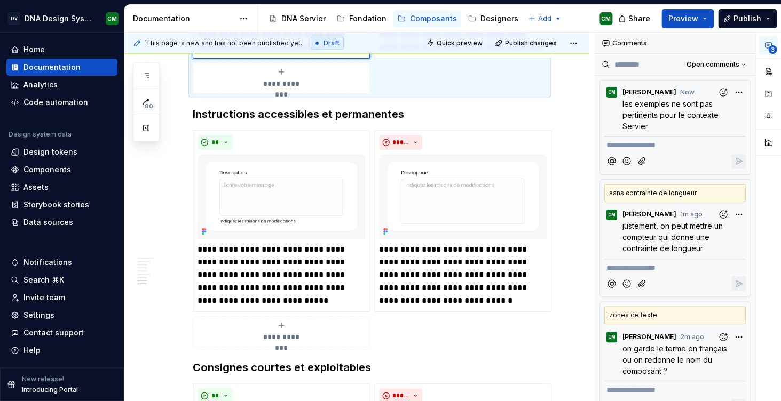
scroll to position [1400, 0]
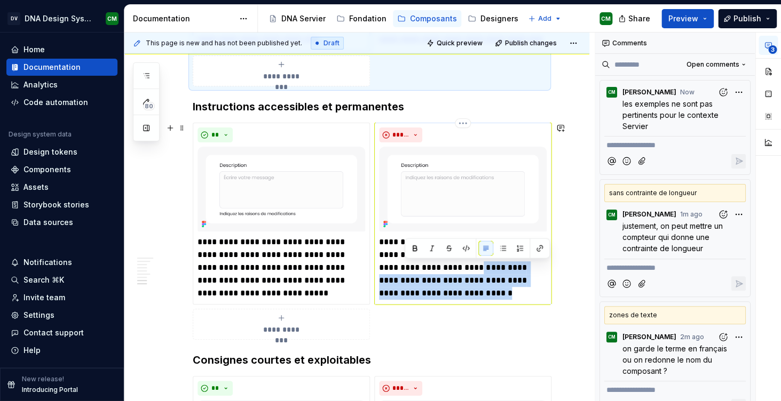
drag, startPoint x: 442, startPoint y: 293, endPoint x: 416, endPoint y: 267, distance: 37.0
click at [416, 267] on p "**********" at bounding box center [463, 268] width 168 height 64
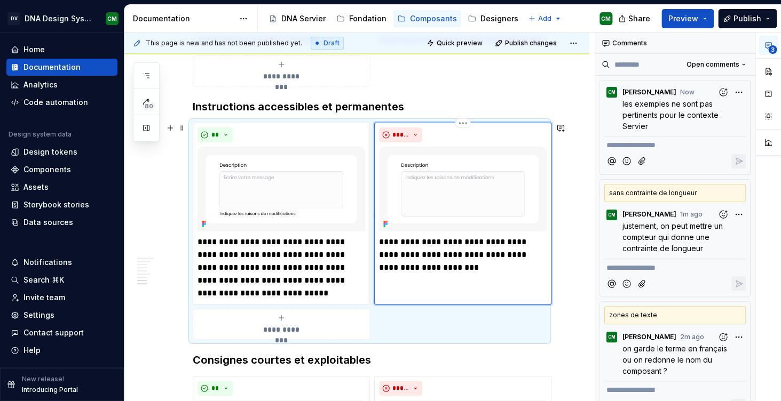
type textarea "*"
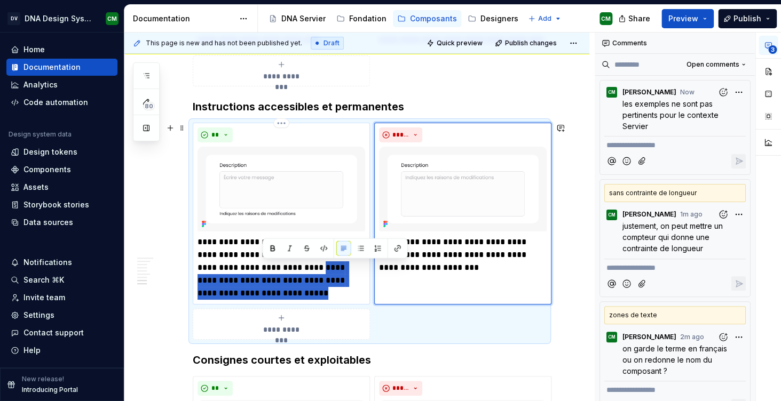
drag, startPoint x: 296, startPoint y: 291, endPoint x: 309, endPoint y: 267, distance: 27.2
click at [309, 267] on p "**********" at bounding box center [281, 268] width 168 height 64
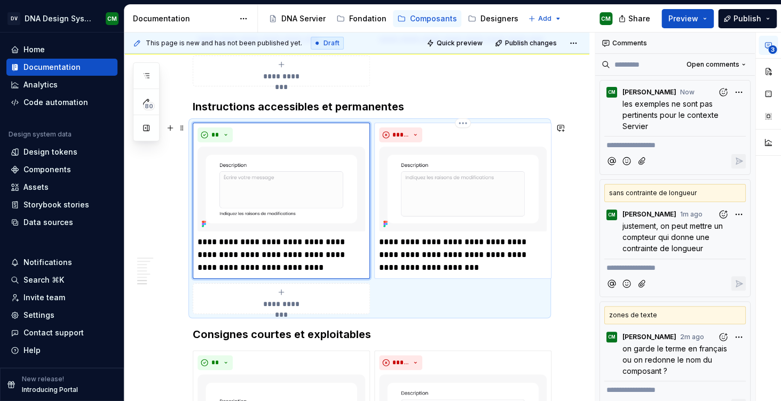
type textarea "*"
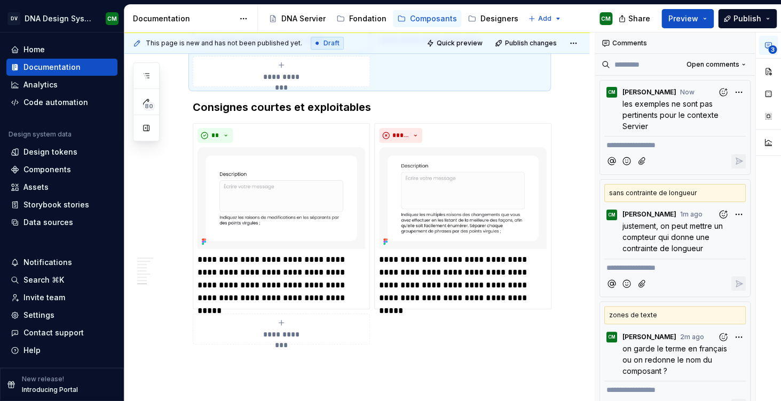
scroll to position [1637, 0]
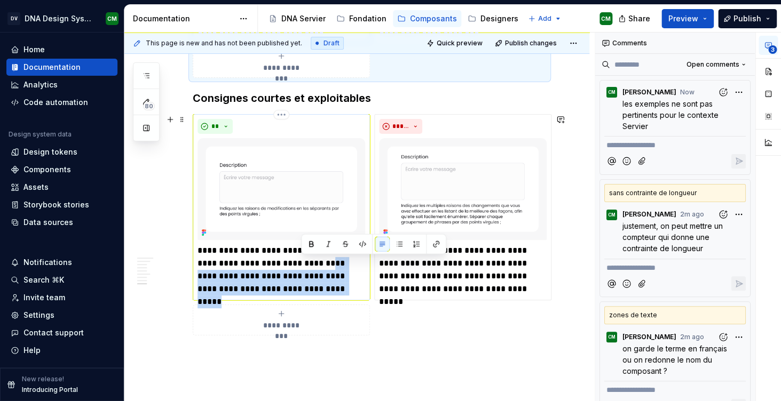
drag, startPoint x: 316, startPoint y: 293, endPoint x: 317, endPoint y: 264, distance: 29.4
click at [317, 264] on p "**********" at bounding box center [281, 269] width 168 height 51
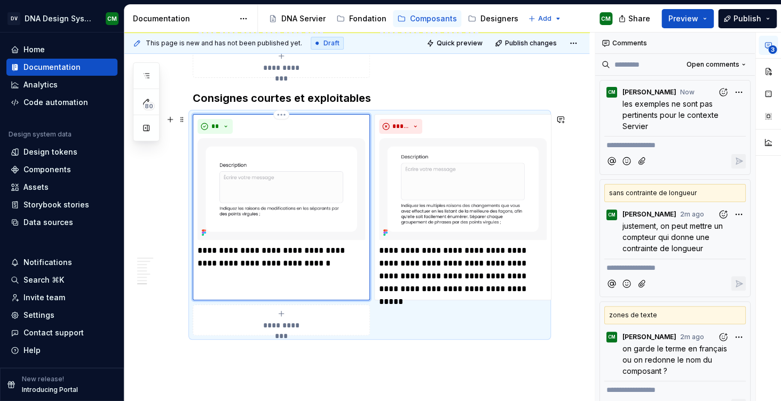
type textarea "*"
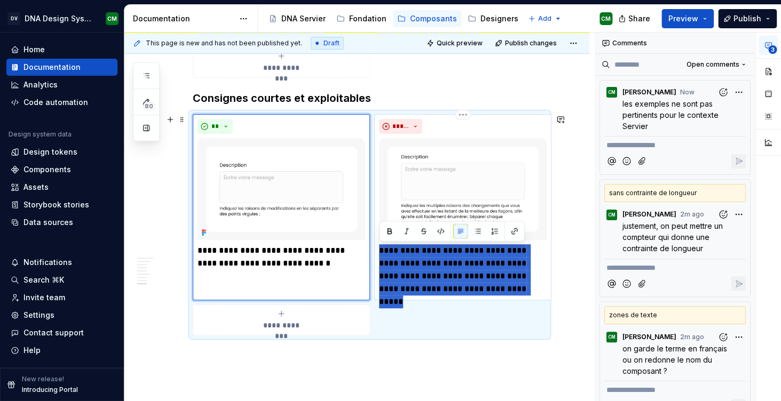
drag, startPoint x: 480, startPoint y: 293, endPoint x: 405, endPoint y: 243, distance: 90.1
click at [405, 243] on div "**********" at bounding box center [463, 207] width 168 height 177
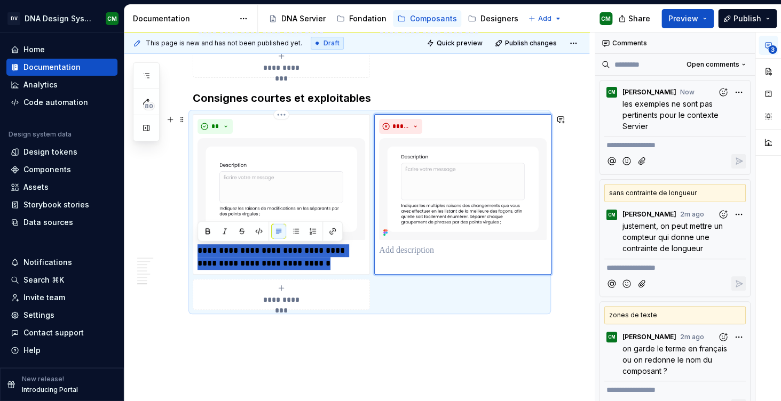
drag, startPoint x: 322, startPoint y: 264, endPoint x: 190, endPoint y: 248, distance: 132.7
click at [193, 248] on div "**********" at bounding box center [370, 212] width 354 height 196
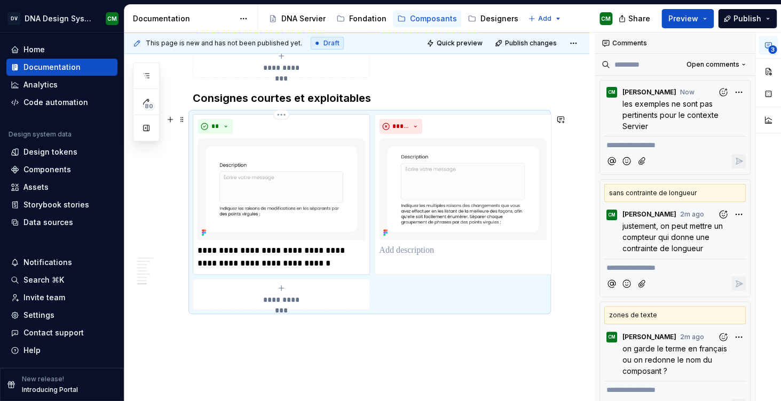
click at [212, 250] on p "**********" at bounding box center [281, 257] width 168 height 26
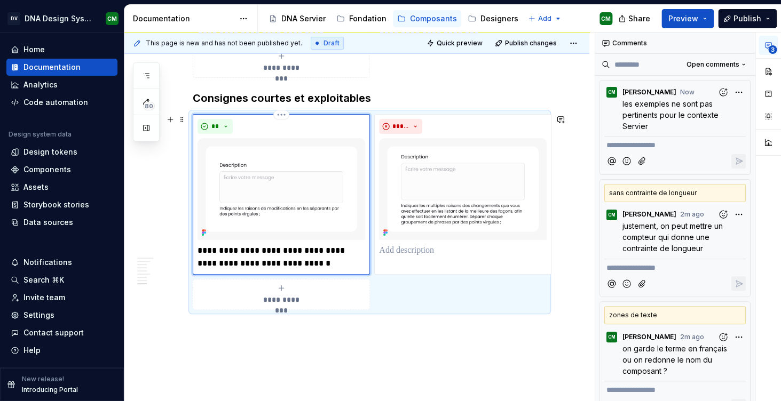
click at [220, 252] on p "**********" at bounding box center [281, 257] width 168 height 26
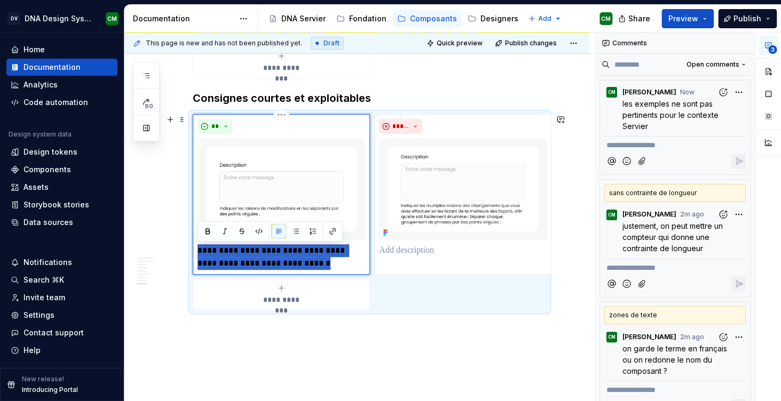
click at [220, 252] on p "**********" at bounding box center [281, 257] width 168 height 26
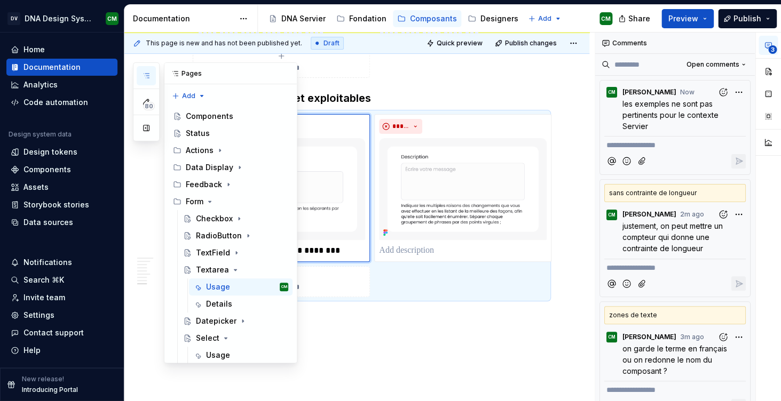
click at [150, 77] on icon "button" at bounding box center [146, 76] width 9 height 9
click at [236, 266] on icon "Page tree" at bounding box center [235, 270] width 9 height 9
click at [228, 282] on div "Datepicker" at bounding box center [216, 287] width 41 height 11
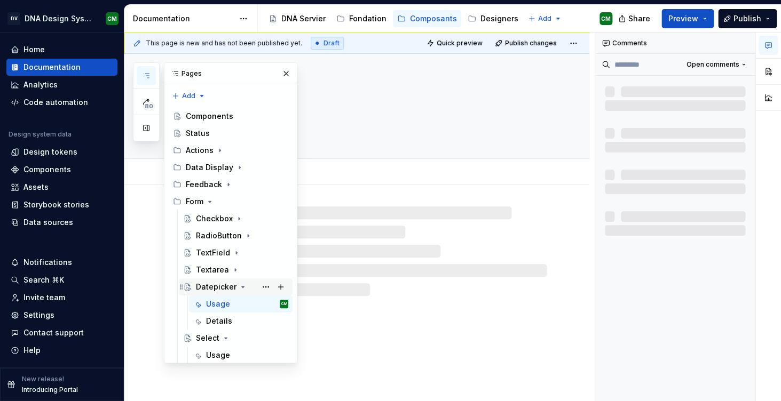
click at [244, 283] on icon "Page tree" at bounding box center [243, 287] width 9 height 9
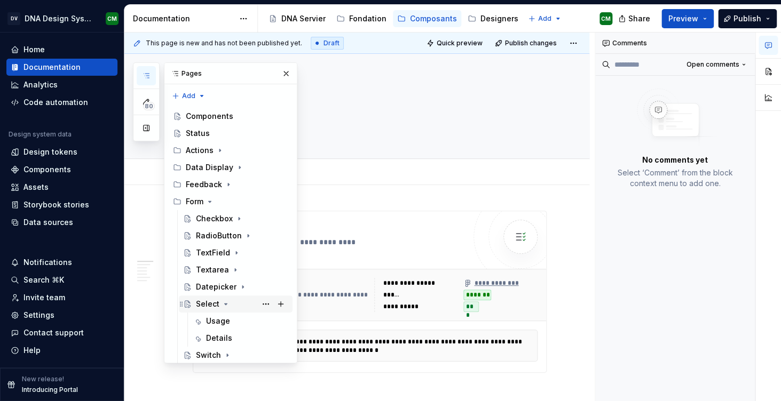
scroll to position [254, 0]
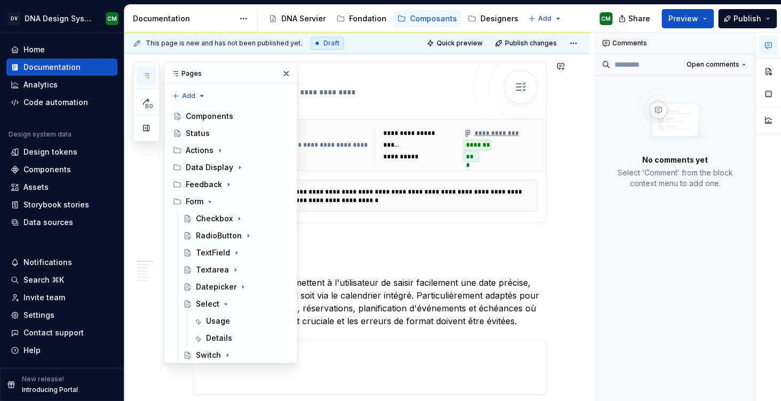
scroll to position [168, 0]
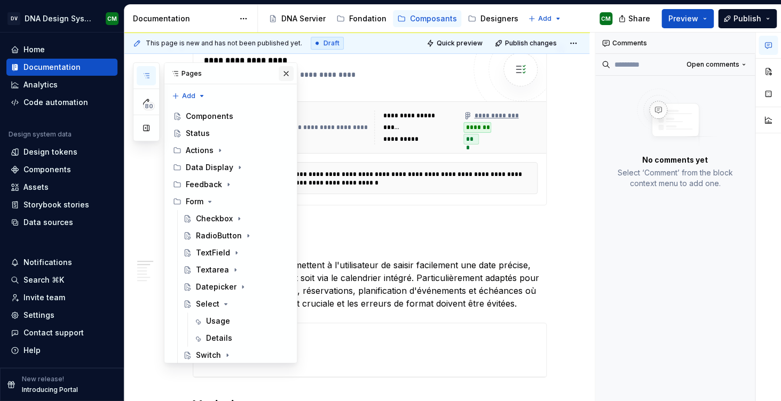
click at [287, 75] on button "button" at bounding box center [286, 73] width 15 height 15
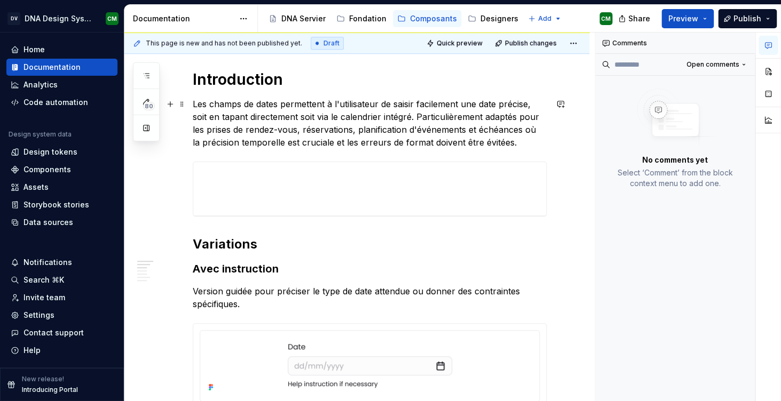
scroll to position [343, 0]
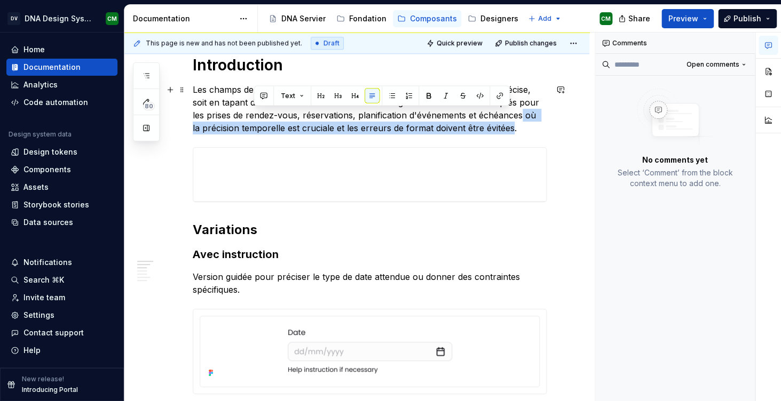
drag, startPoint x: 508, startPoint y: 116, endPoint x: 502, endPoint y: 124, distance: 10.3
click at [502, 124] on p "Les champs de dates permettent à l'utilisateur de saisir facilement une date pr…" at bounding box center [370, 108] width 354 height 51
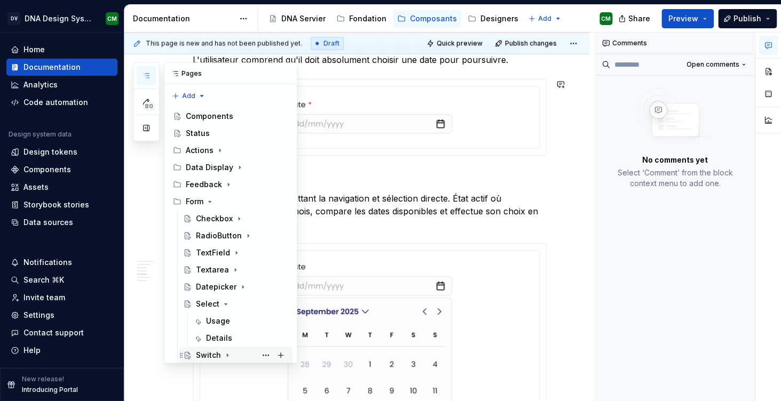
scroll to position [140, 0]
click at [217, 265] on div "Textarea" at bounding box center [212, 270] width 33 height 11
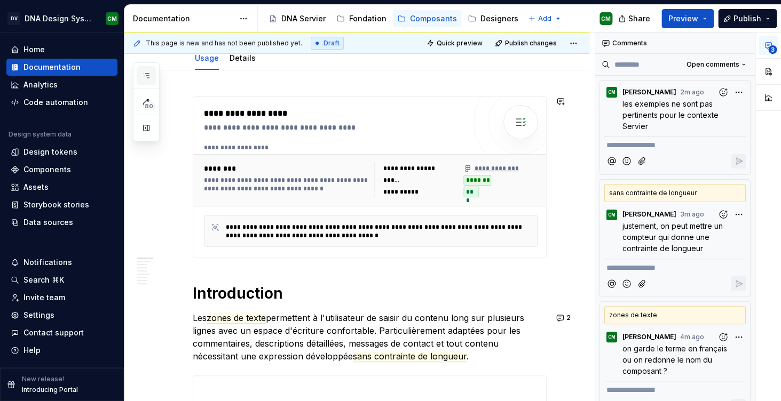
scroll to position [140, 0]
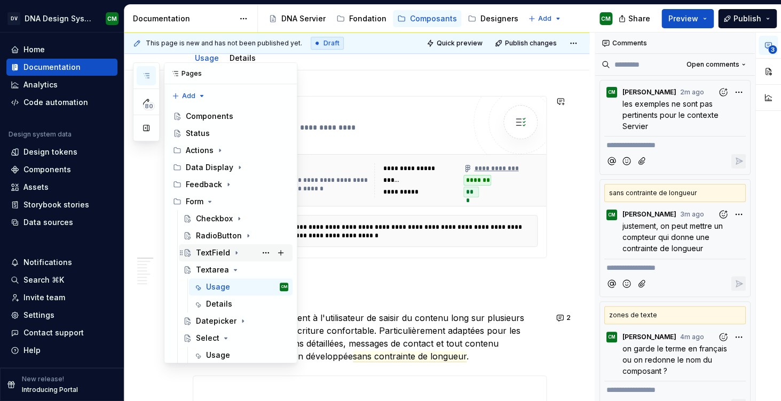
click at [216, 248] on div "TextField" at bounding box center [213, 253] width 34 height 11
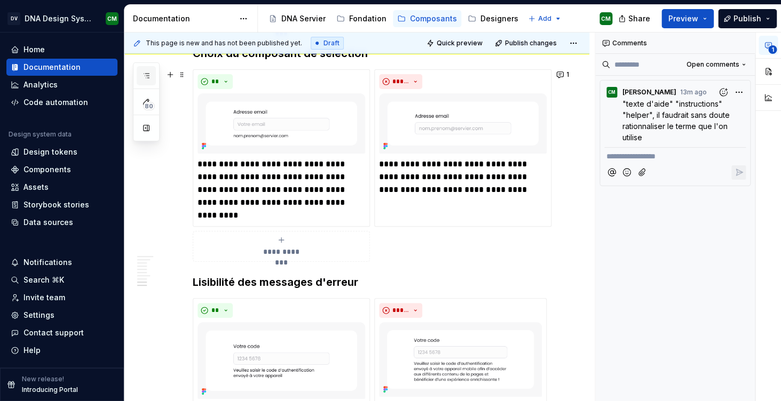
scroll to position [140, 0]
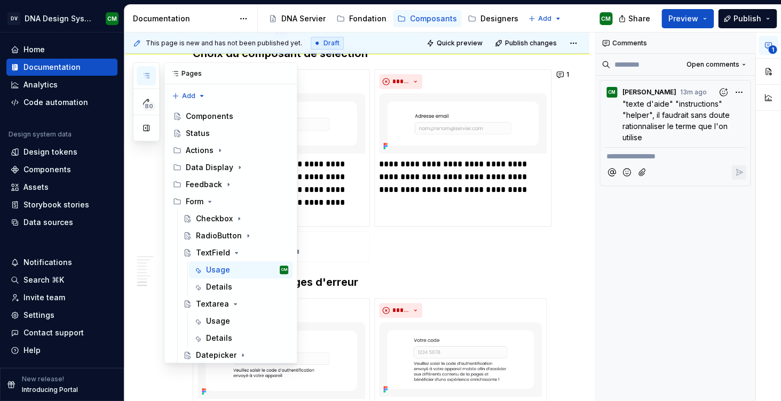
click at [148, 77] on icon "button" at bounding box center [146, 76] width 9 height 9
click at [237, 249] on icon "Page tree" at bounding box center [236, 253] width 9 height 9
click at [236, 266] on icon "Page tree" at bounding box center [235, 270] width 9 height 9
click at [216, 282] on div "Datepicker" at bounding box center [216, 287] width 41 height 11
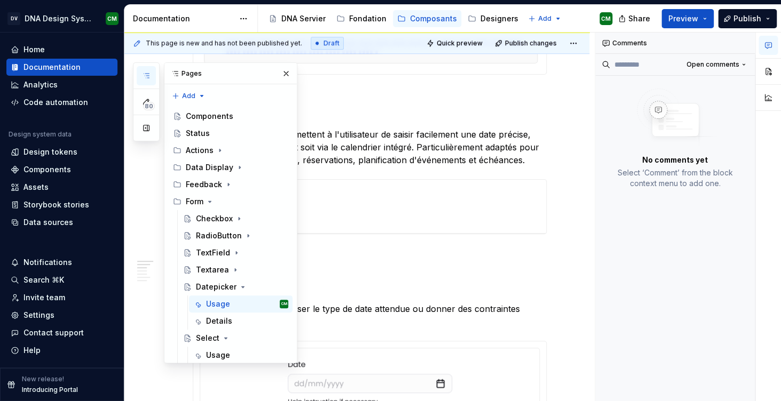
scroll to position [368, 0]
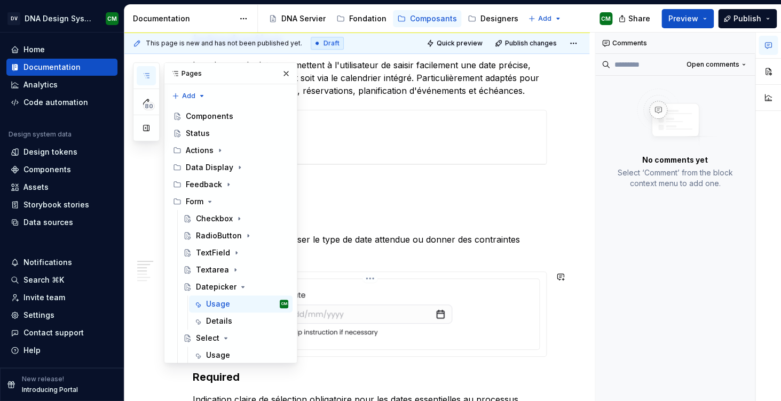
type textarea "*"
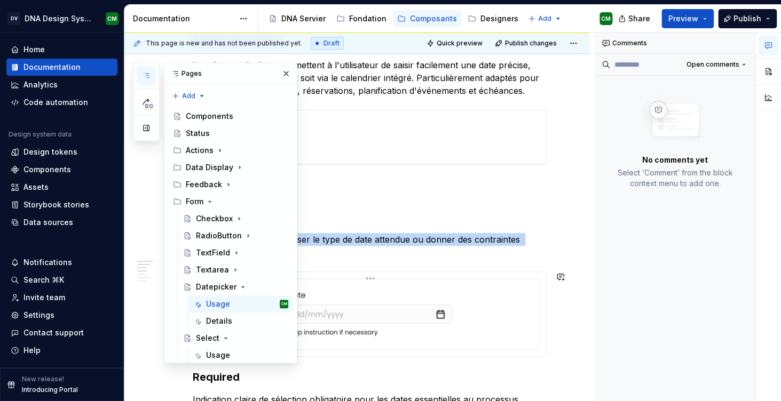
click at [214, 290] on div at bounding box center [369, 313] width 330 height 60
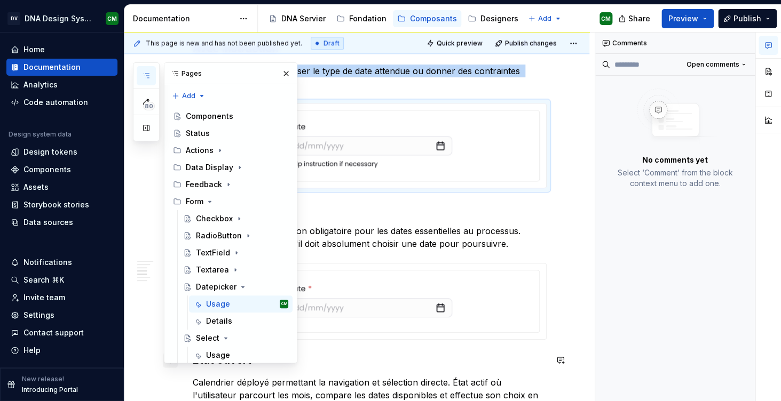
scroll to position [492, 0]
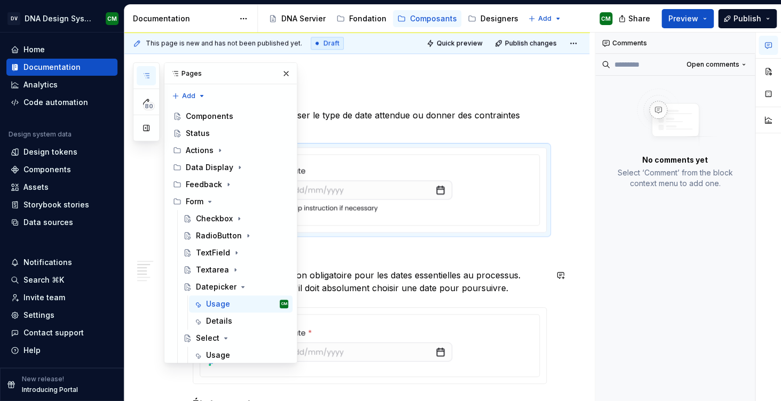
click at [287, 291] on p "Indication claire de sélection obligatoire pour les dates essentielles au proce…" at bounding box center [370, 282] width 354 height 26
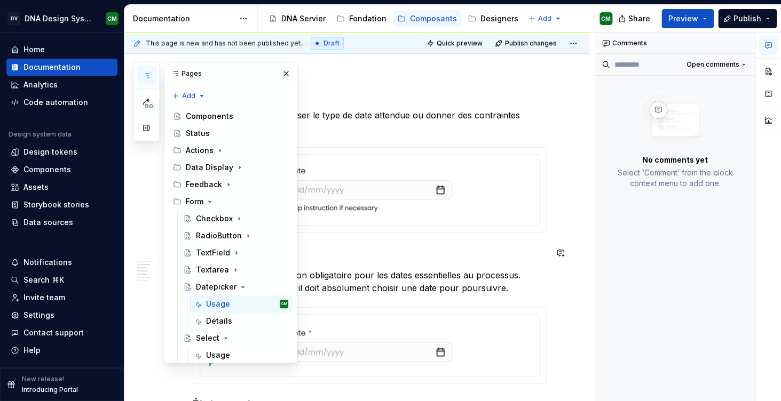
click at [234, 251] on h3 "Required" at bounding box center [370, 252] width 354 height 15
click at [255, 267] on div "**********" at bounding box center [370, 359] width 354 height 1281
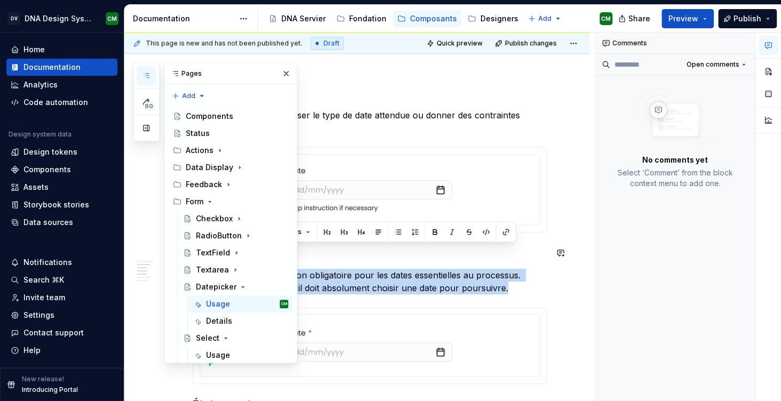
drag, startPoint x: 512, startPoint y: 287, endPoint x: 227, endPoint y: 255, distance: 286.2
click at [227, 255] on div "**********" at bounding box center [370, 359] width 354 height 1281
click at [260, 279] on p "Indication claire de sélection obligatoire pour les dates essentielles au proce…" at bounding box center [370, 282] width 354 height 26
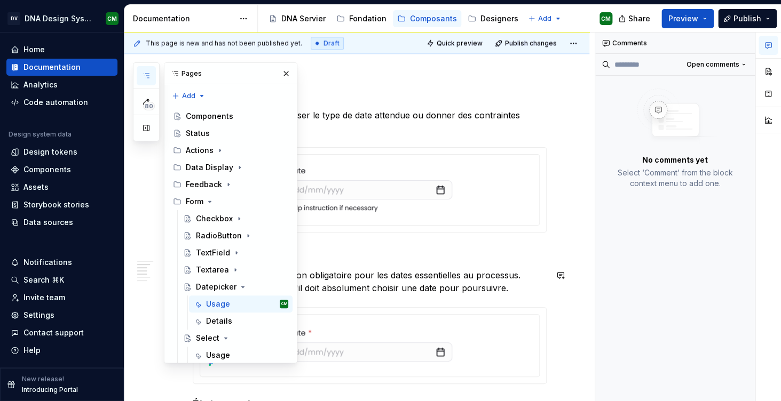
click at [259, 287] on p "Indication claire de sélection obligatoire pour les dates essentielles au proce…" at bounding box center [370, 282] width 354 height 26
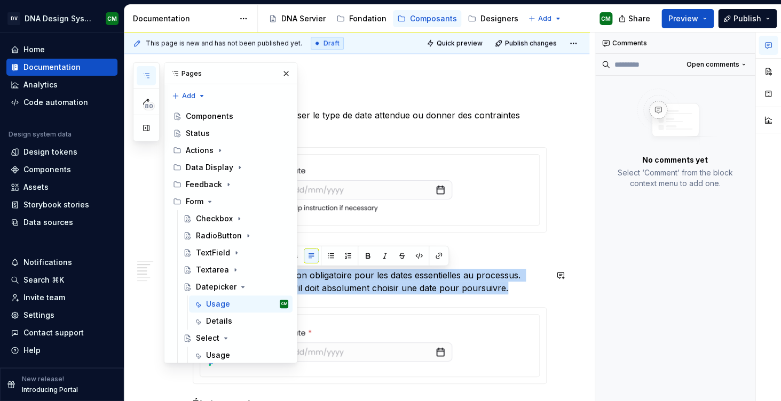
click at [259, 287] on p "Indication claire de sélection obligatoire pour les dates essentielles au proce…" at bounding box center [370, 282] width 354 height 26
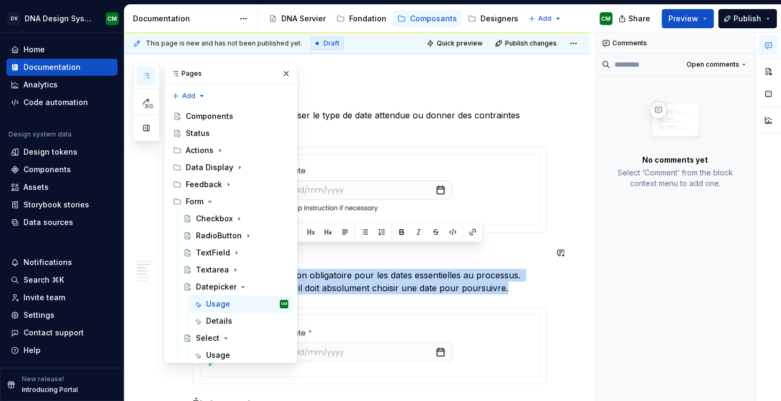
drag, startPoint x: 515, startPoint y: 290, endPoint x: 195, endPoint y: 255, distance: 322.6
click at [195, 255] on div "**********" at bounding box center [370, 359] width 354 height 1281
click at [202, 233] on button "button" at bounding box center [202, 232] width 15 height 15
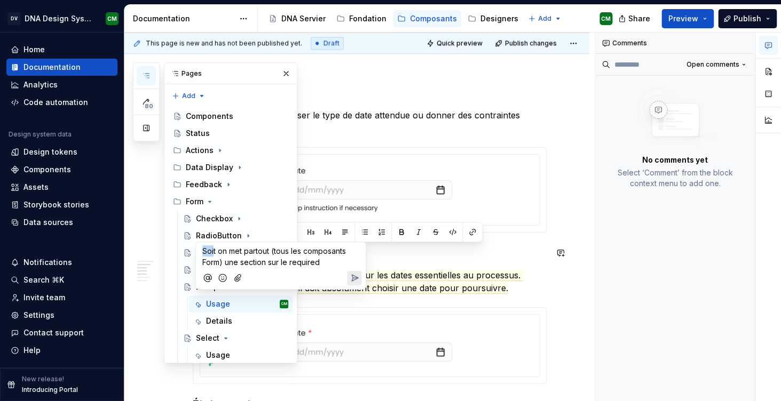
drag, startPoint x: 214, startPoint y: 251, endPoint x: 199, endPoint y: 250, distance: 15.0
click at [199, 250] on div "Soit on met partout (tous les composants Form) une section sur le required" at bounding box center [281, 265] width 170 height 47
click at [211, 250] on span "Soit on met partout (tous les composants Form) une section sur le required" at bounding box center [275, 257] width 146 height 20
click at [226, 252] on span "Soit on met partout (tous les composants Form) une section sur le required" at bounding box center [275, 257] width 146 height 20
drag, startPoint x: 217, startPoint y: 250, endPoint x: 192, endPoint y: 251, distance: 25.1
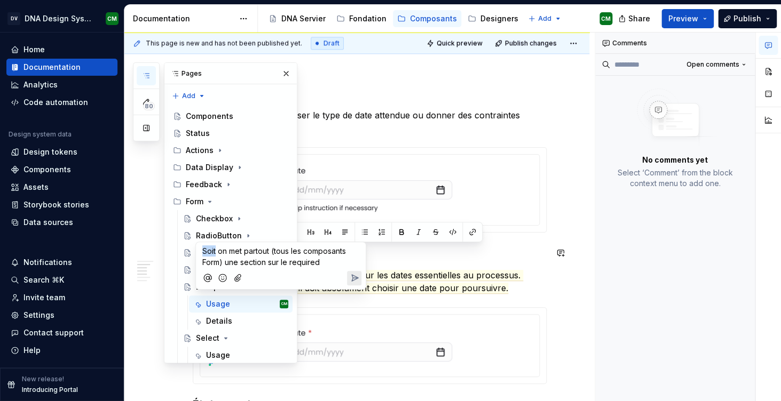
click at [195, 251] on div "Soit on met partout (tous les composants Form) une section sur le required" at bounding box center [280, 266] width 171 height 48
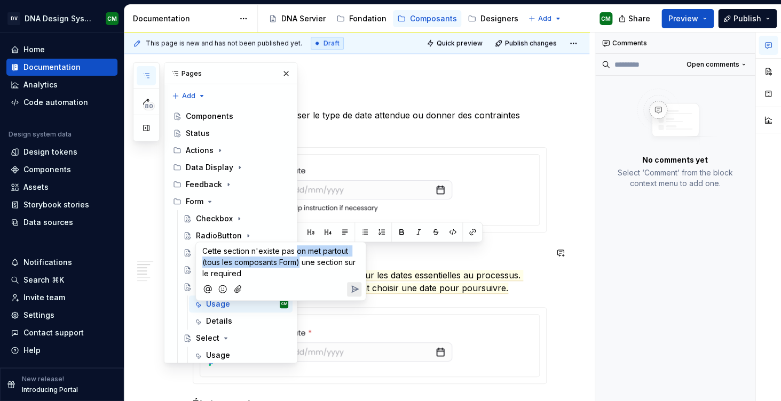
drag, startPoint x: 301, startPoint y: 264, endPoint x: 295, endPoint y: 252, distance: 13.4
click at [295, 252] on span "Cette section n'existe pas on met partout (tous les composants Form) une sectio…" at bounding box center [279, 262] width 155 height 31
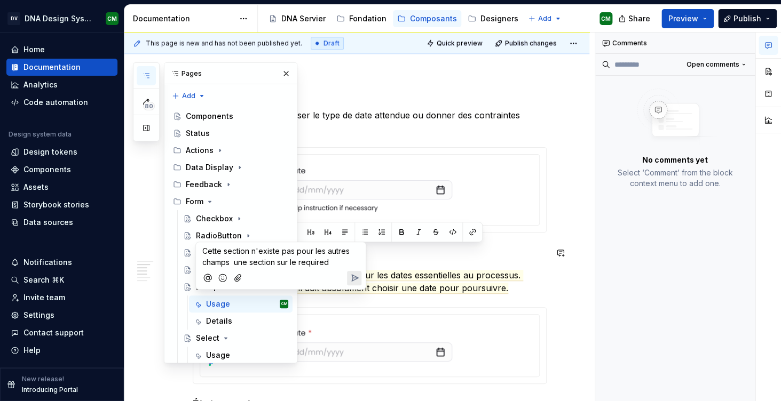
type textarea "*"
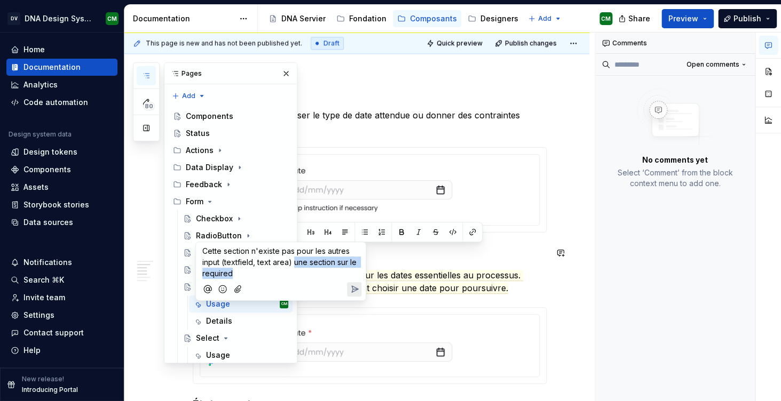
drag, startPoint x: 277, startPoint y: 278, endPoint x: 293, endPoint y: 262, distance: 22.6
click at [293, 262] on p "Cette section n'existe pas pour les autres input (textfield, text area) une sec…" at bounding box center [280, 262] width 157 height 34
click at [349, 288] on icon "Send" at bounding box center [354, 289] width 11 height 11
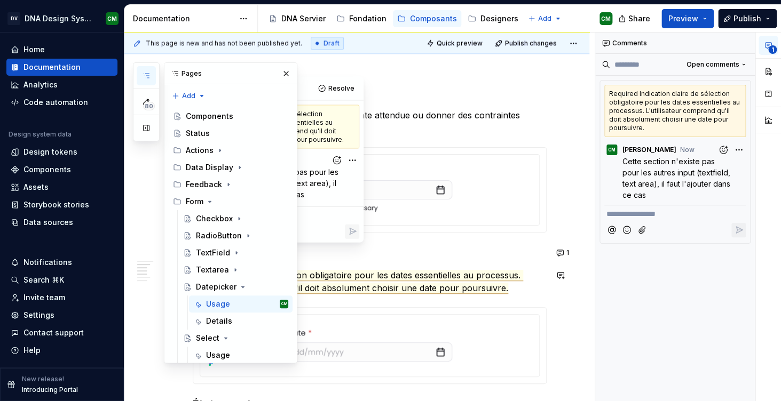
click at [507, 281] on p "Indication claire de sélection obligatoire pour les dates essentielles au proce…" at bounding box center [370, 282] width 354 height 26
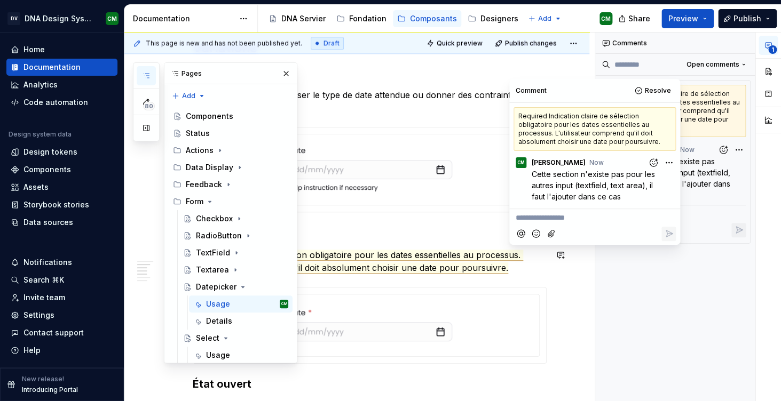
scroll to position [517, 0]
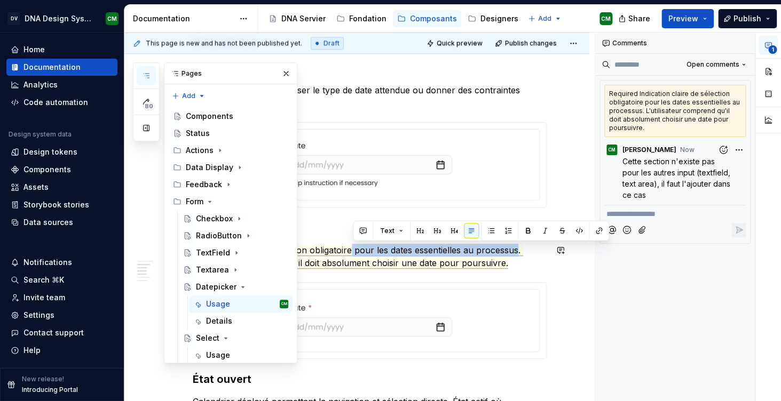
drag, startPoint x: 353, startPoint y: 251, endPoint x: 520, endPoint y: 250, distance: 166.5
click at [520, 250] on span "Indication claire de sélection obligatoire pour les dates essentielles au proce…" at bounding box center [358, 257] width 330 height 24
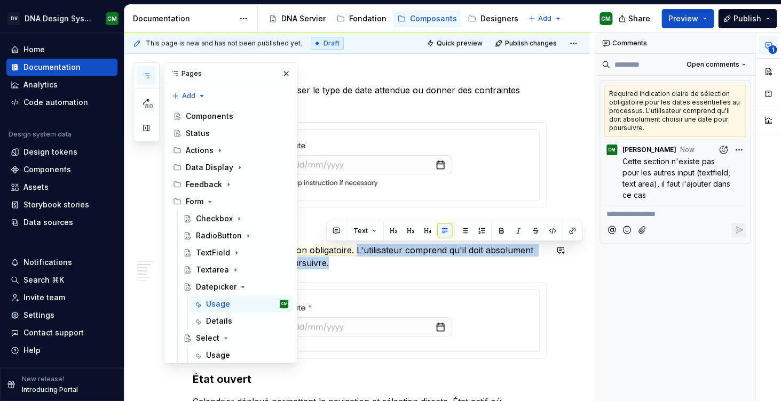
drag, startPoint x: 358, startPoint y: 250, endPoint x: 363, endPoint y: 263, distance: 14.6
click at [363, 263] on p "Indication claire de sélection obligatoire. L'utilisateur comprend qu'il doit a…" at bounding box center [370, 257] width 354 height 26
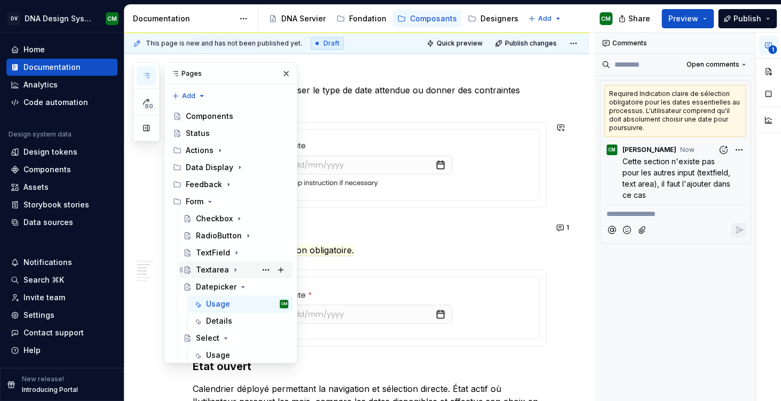
click at [210, 265] on div "Textarea" at bounding box center [212, 270] width 33 height 11
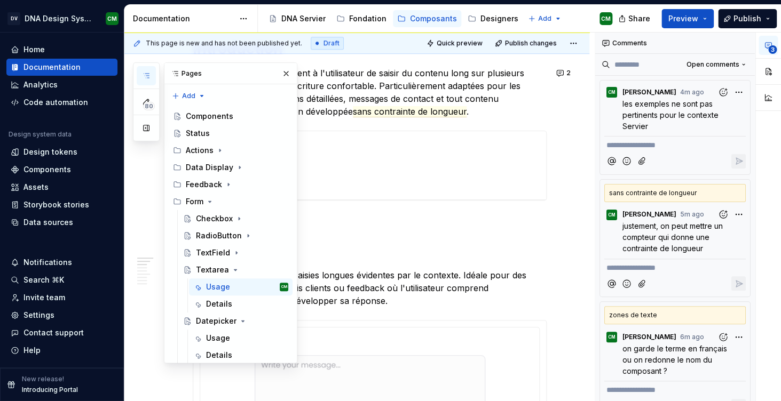
scroll to position [356, 0]
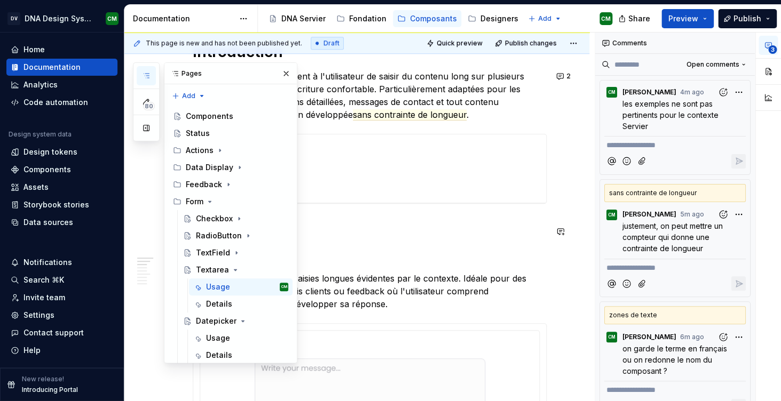
click at [229, 234] on h2 "Variations" at bounding box center [370, 231] width 354 height 17
type textarea "*"
click at [229, 234] on h2 "Variations" at bounding box center [370, 231] width 354 height 17
click at [197, 211] on button "button" at bounding box center [202, 209] width 15 height 15
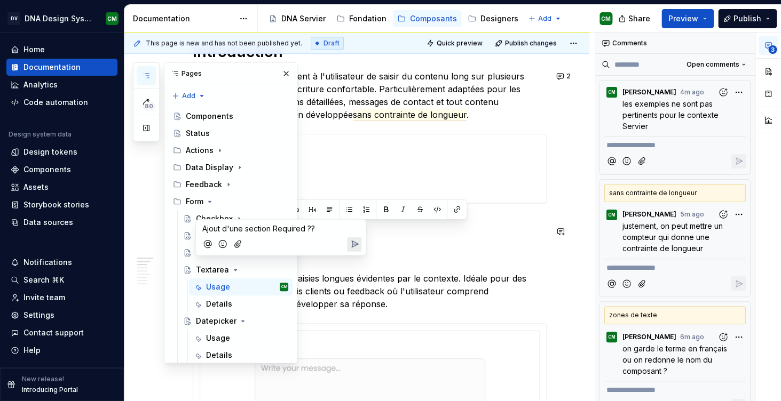
click at [331, 226] on p "Ajout d'une section Required ??" at bounding box center [280, 228] width 157 height 11
click at [362, 242] on div "Ajout d'une section Required ??" at bounding box center [281, 238] width 170 height 36
click at [354, 245] on icon "Send" at bounding box center [354, 244] width 11 height 11
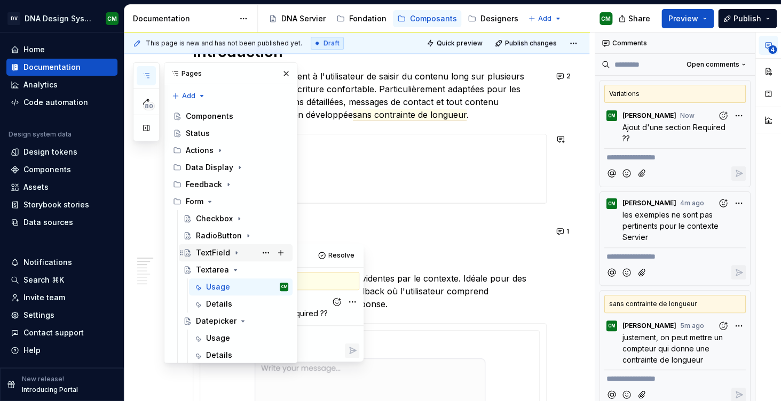
click at [240, 245] on div "TextField" at bounding box center [242, 252] width 92 height 15
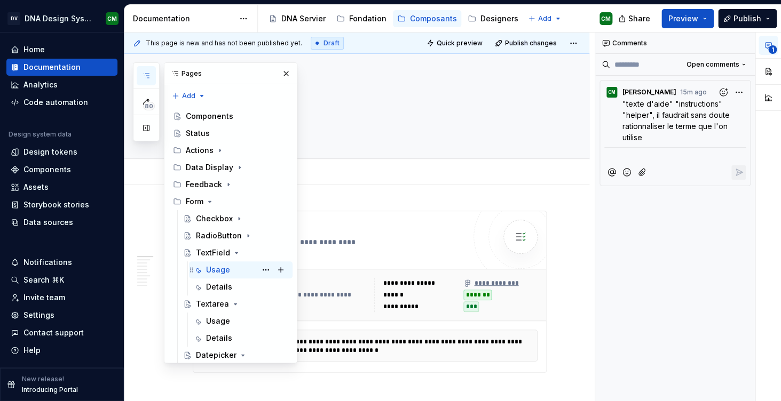
click at [224, 265] on div "Usage" at bounding box center [218, 270] width 24 height 11
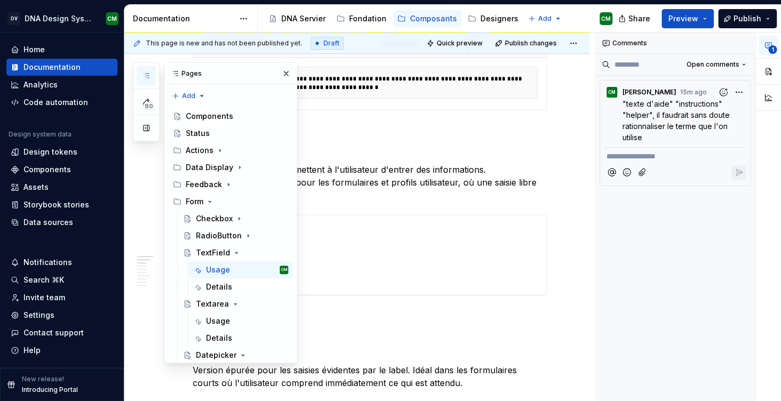
scroll to position [276, 0]
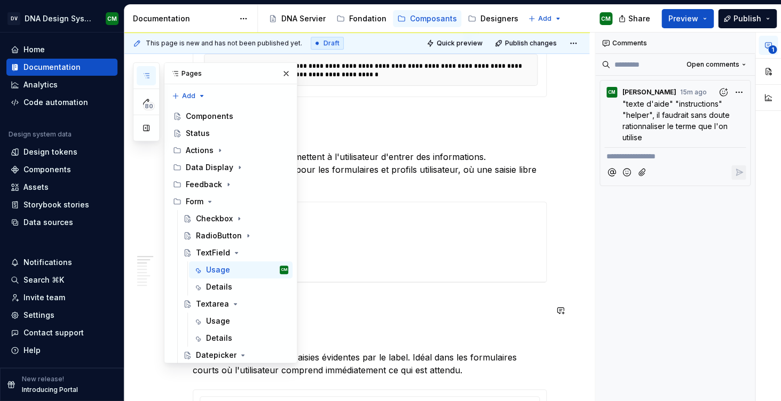
click at [227, 306] on h2 "Variations" at bounding box center [370, 310] width 354 height 17
click at [205, 287] on button "button" at bounding box center [202, 288] width 15 height 15
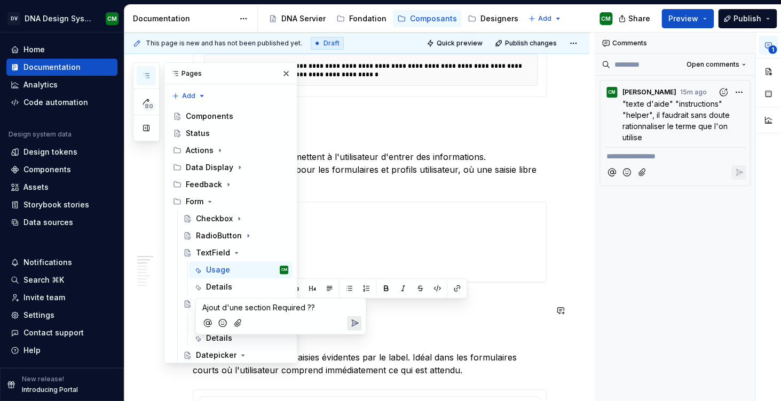
click at [354, 319] on icon "Send" at bounding box center [354, 323] width 11 height 11
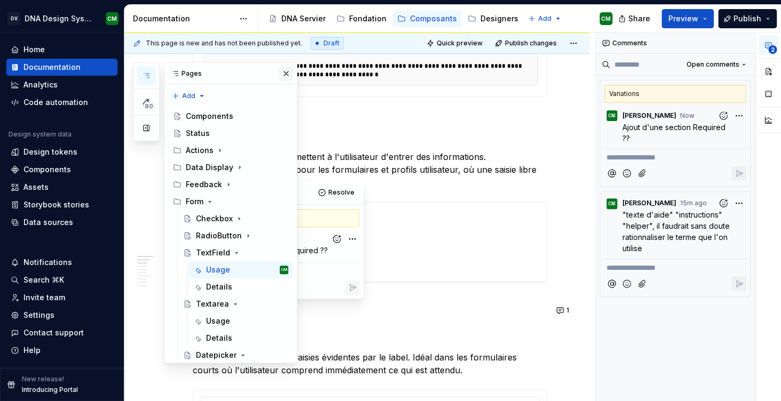
click at [286, 72] on button "button" at bounding box center [286, 73] width 15 height 15
click at [142, 81] on button "button" at bounding box center [146, 75] width 19 height 19
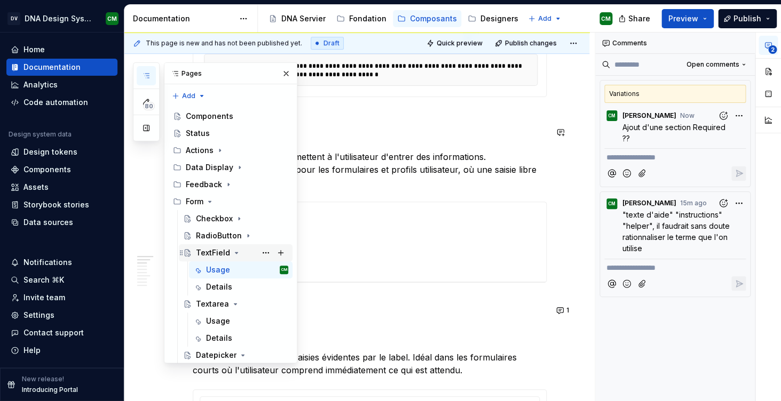
click at [235, 252] on icon "Page tree" at bounding box center [236, 252] width 3 height 1
click at [234, 266] on icon "Page tree" at bounding box center [235, 270] width 9 height 9
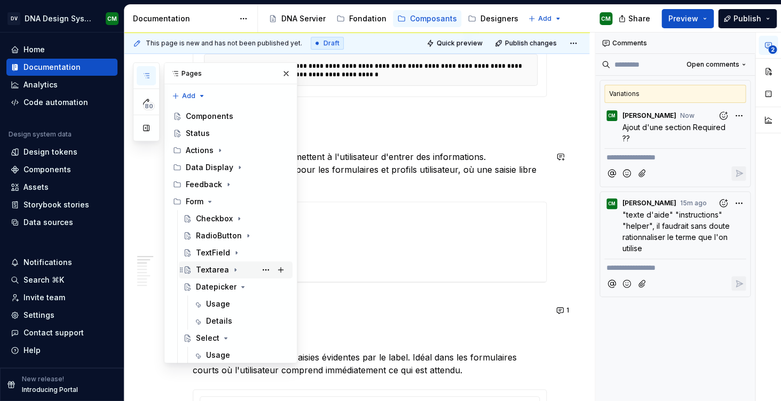
scroll to position [148, 0]
click at [231, 297] on div "Usage" at bounding box center [247, 304] width 82 height 15
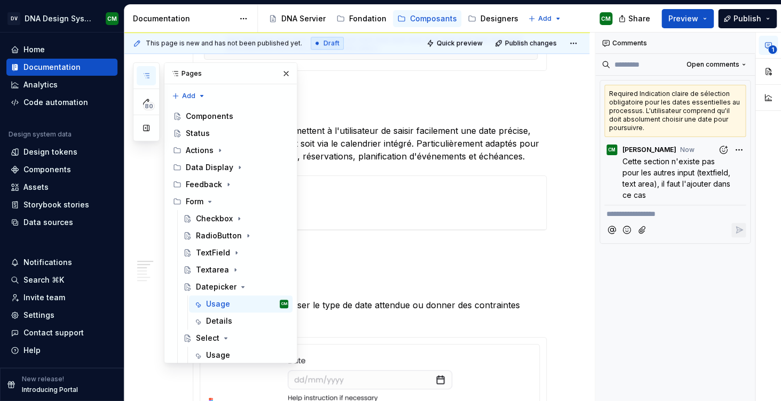
scroll to position [306, 0]
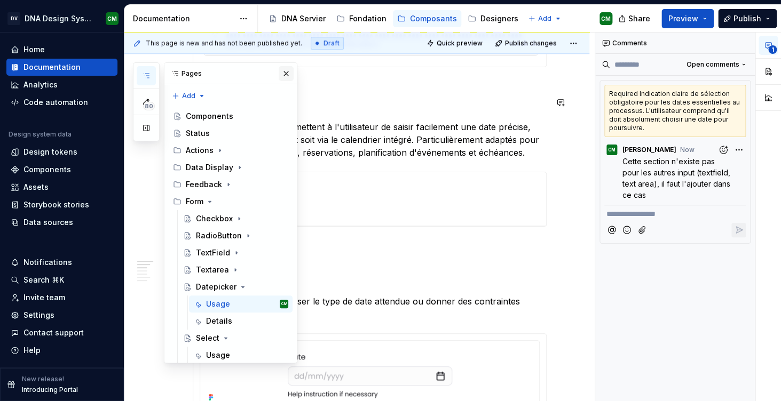
type textarea "*"
click at [282, 78] on button "button" at bounding box center [286, 73] width 15 height 15
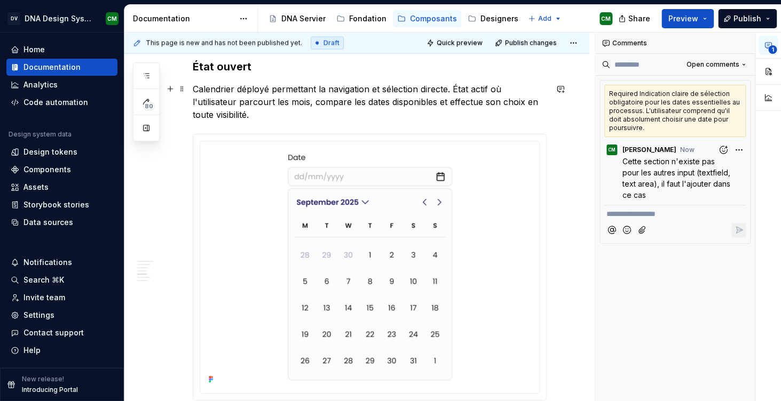
scroll to position [820, 0]
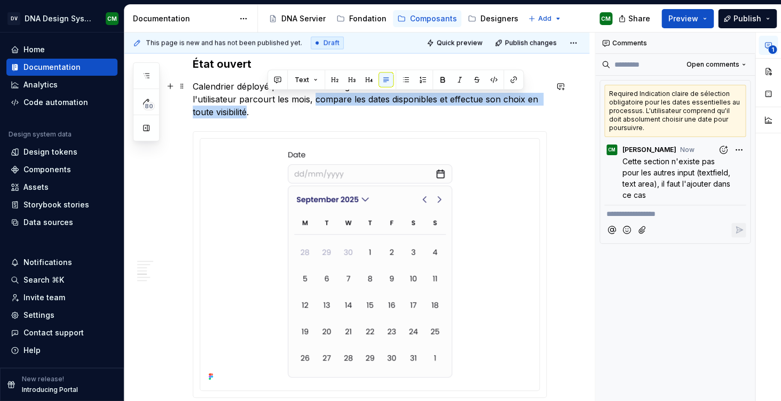
drag, startPoint x: 547, startPoint y: 101, endPoint x: 268, endPoint y: 98, distance: 279.6
click at [268, 98] on p "Calendrier déployé permettant la navigation et sélection directe. État actif où…" at bounding box center [370, 99] width 354 height 38
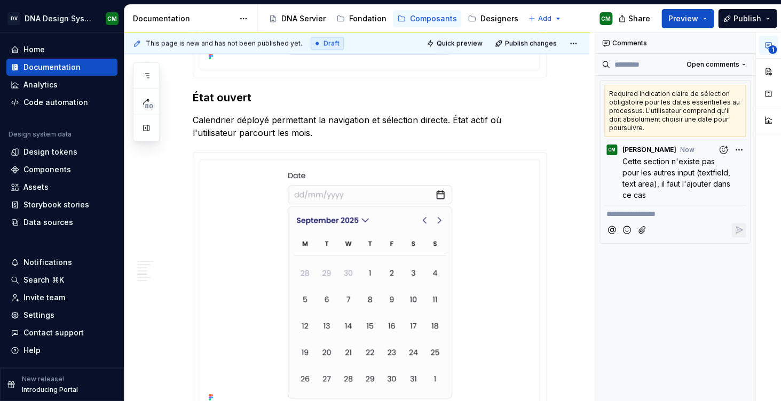
scroll to position [783, 0]
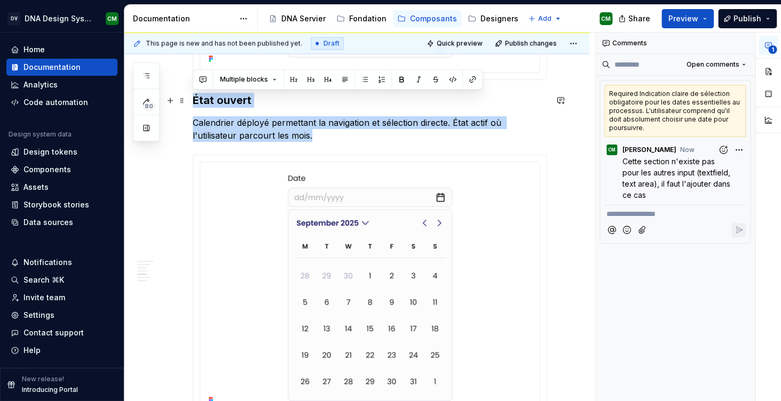
drag, startPoint x: 275, startPoint y: 137, endPoint x: 187, endPoint y: 107, distance: 93.0
click at [187, 107] on div "**********" at bounding box center [356, 109] width 465 height 1414
click at [204, 76] on button "button" at bounding box center [202, 79] width 15 height 15
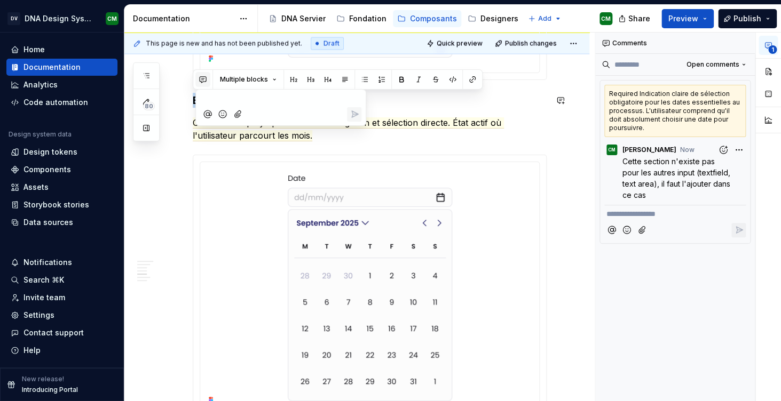
type textarea "*"
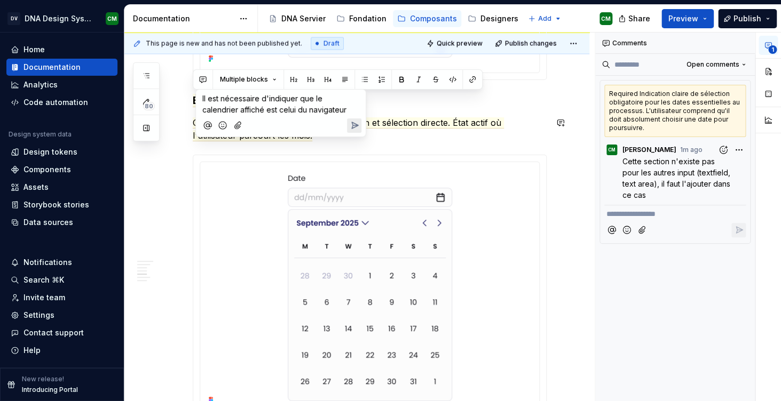
click at [259, 109] on span "Il est nécessaire d'indiquer que le calendrier affiché est celui du navigateur" at bounding box center [274, 104] width 144 height 20
click at [349, 113] on p "Il est nécessaire d'indiquer que le calendrier affiché est celui par défaut du …" at bounding box center [280, 110] width 157 height 34
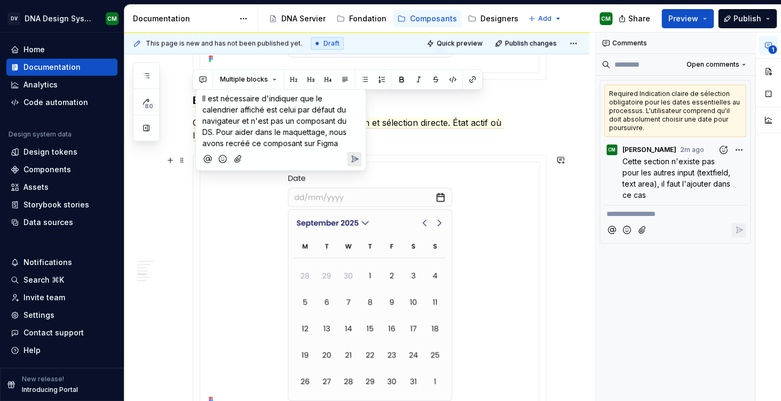
click at [354, 156] on icon "Send" at bounding box center [354, 159] width 11 height 11
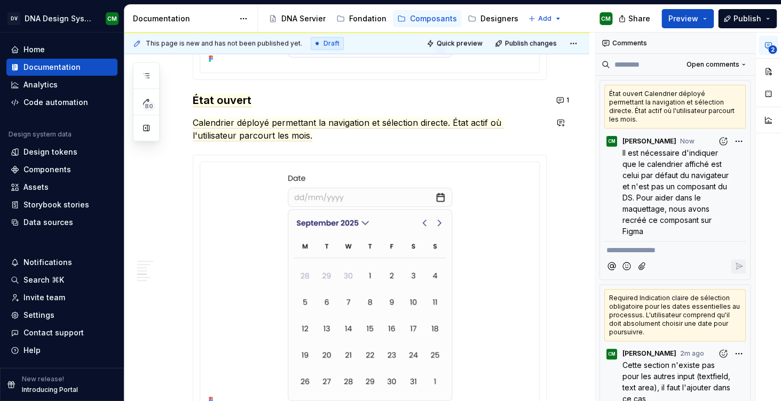
click at [384, 146] on div "**********" at bounding box center [370, 54] width 354 height 1255
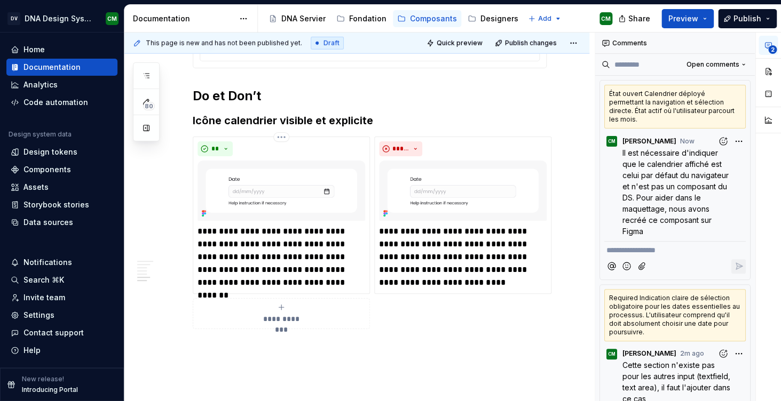
scroll to position [1135, 0]
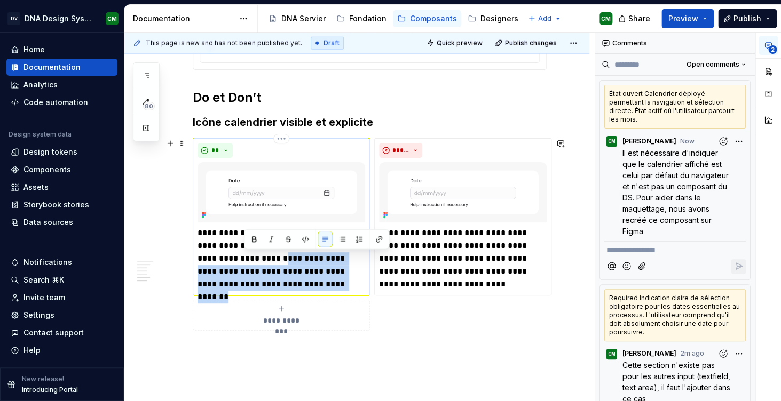
drag, startPoint x: 290, startPoint y: 289, endPoint x: 244, endPoint y: 258, distance: 55.7
click at [244, 258] on p "**********" at bounding box center [281, 259] width 168 height 64
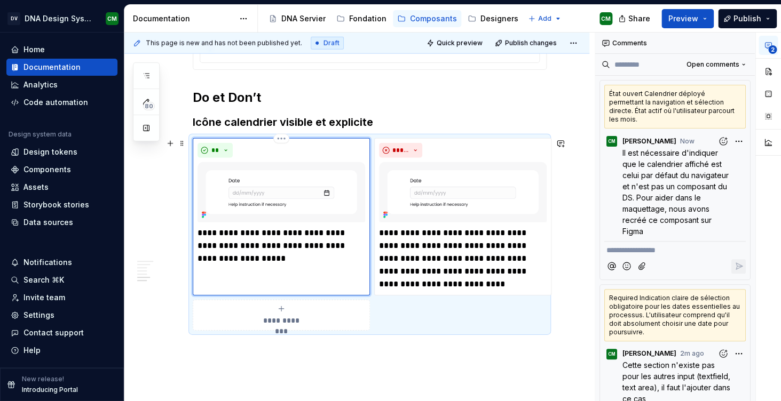
type textarea "*"
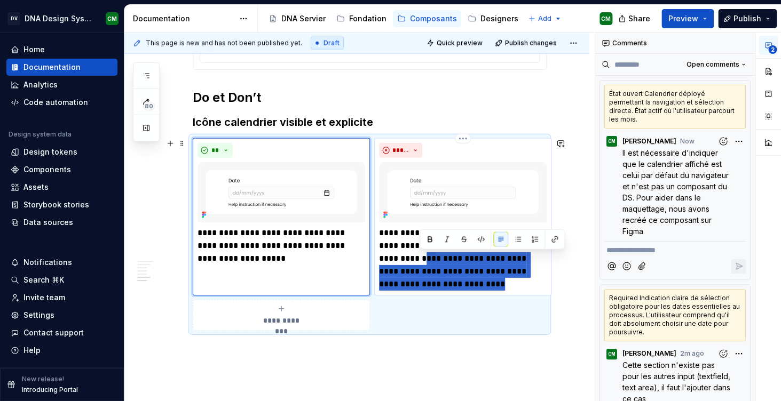
drag, startPoint x: 484, startPoint y: 283, endPoint x: 419, endPoint y: 257, distance: 69.9
click at [419, 257] on p "**********" at bounding box center [463, 259] width 168 height 64
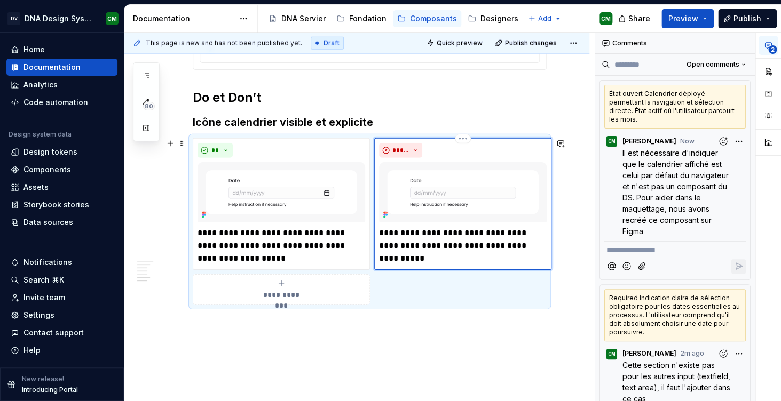
type textarea "*"
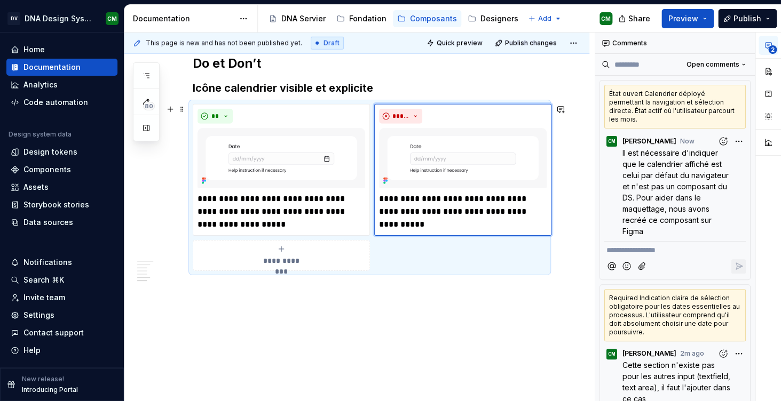
scroll to position [1172, 0]
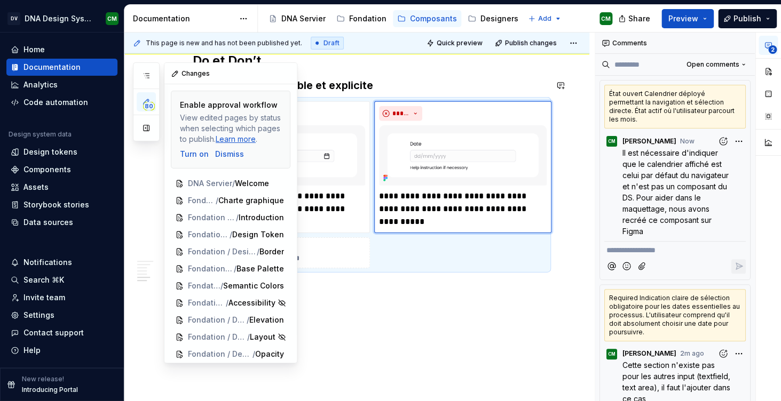
click at [147, 87] on div "80" at bounding box center [146, 101] width 27 height 79
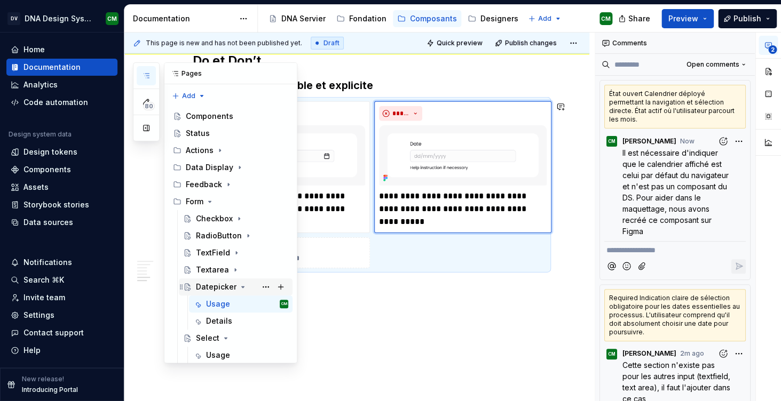
click at [242, 287] on icon "Page tree" at bounding box center [243, 287] width 3 height 1
click at [255, 297] on div "Select" at bounding box center [242, 304] width 92 height 15
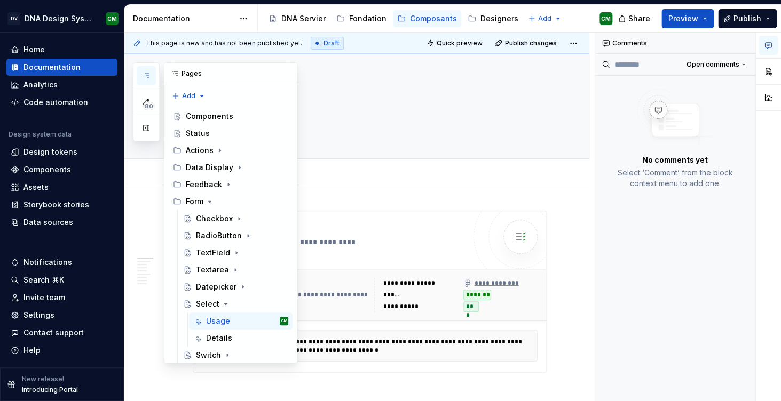
click at [152, 75] on button "button" at bounding box center [146, 75] width 19 height 19
click at [287, 72] on button "button" at bounding box center [286, 73] width 15 height 15
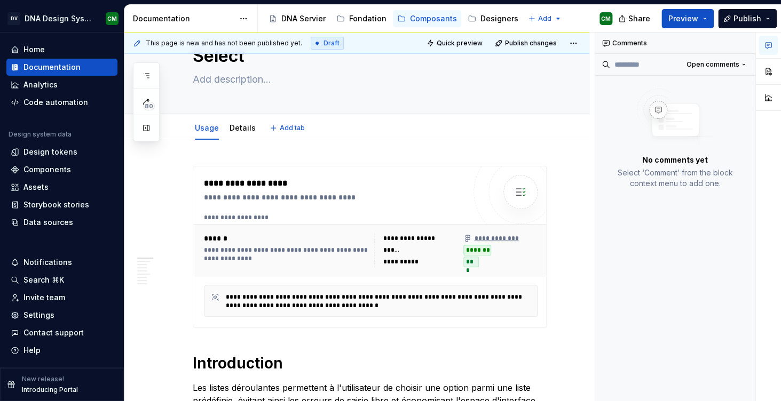
type textarea "*"
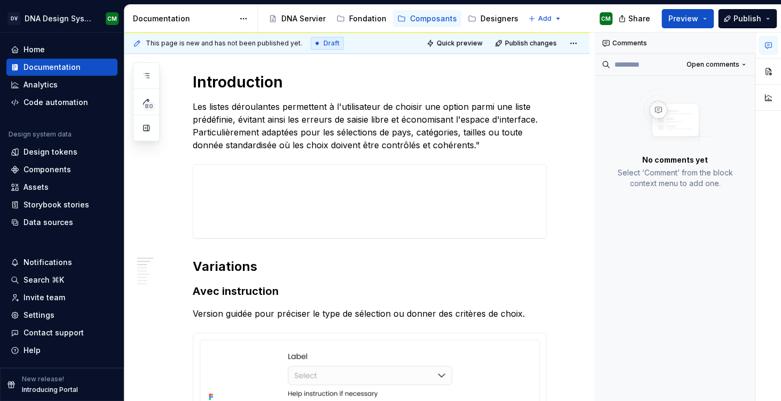
scroll to position [335, 0]
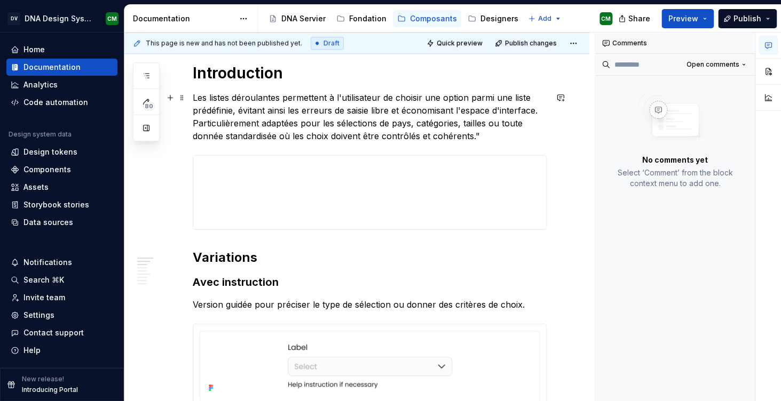
click at [488, 139] on p "Les listes déroulantes permettent à l'utilisateur de choisir une option parmi u…" at bounding box center [370, 116] width 354 height 51
click at [479, 141] on p "Les listes déroulantes permettent à l'utilisateur de choisir une option parmi u…" at bounding box center [370, 116] width 354 height 51
click at [321, 139] on p "Les listes déroulantes permettent à l'utilisateur de choisir une option parmi u…" at bounding box center [370, 116] width 354 height 51
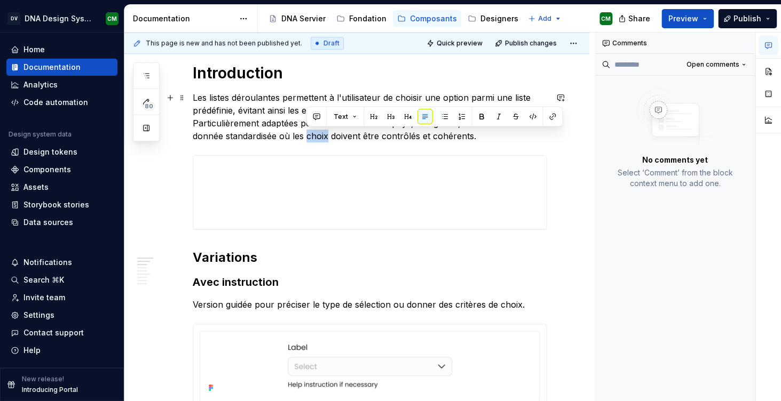
click at [321, 139] on p "Les listes déroulantes permettent à l'utilisateur de choisir une option parmi u…" at bounding box center [370, 116] width 354 height 51
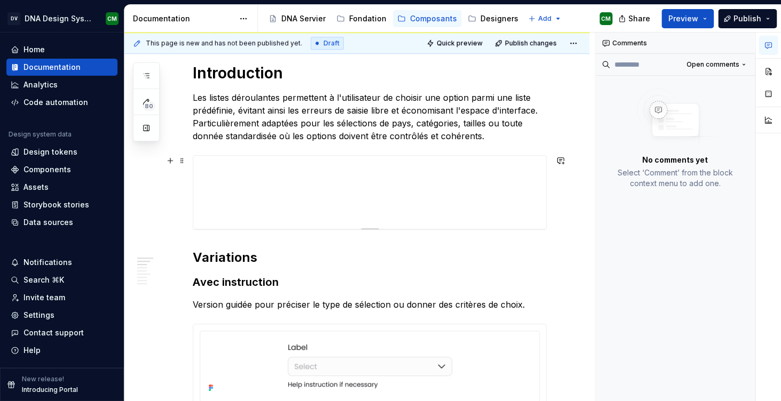
scroll to position [362, 0]
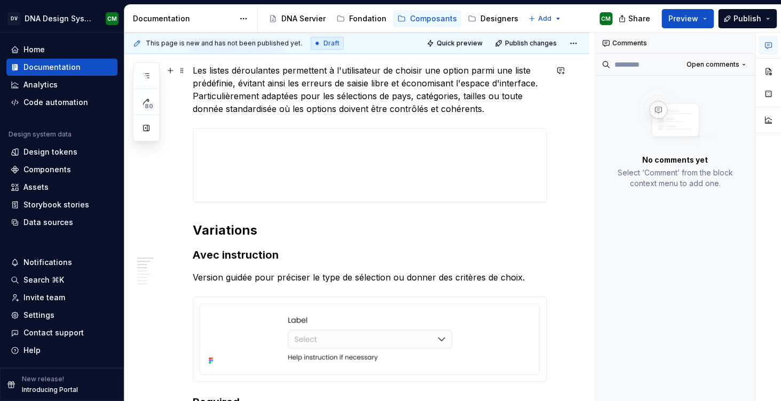
click at [423, 109] on p "Les listes déroulantes permettent à l'utilisateur de choisir une option parmi u…" at bounding box center [370, 89] width 354 height 51
click at [481, 107] on p "Les listes déroulantes permettent à l'utilisateur de choisir une option parmi u…" at bounding box center [370, 89] width 354 height 51
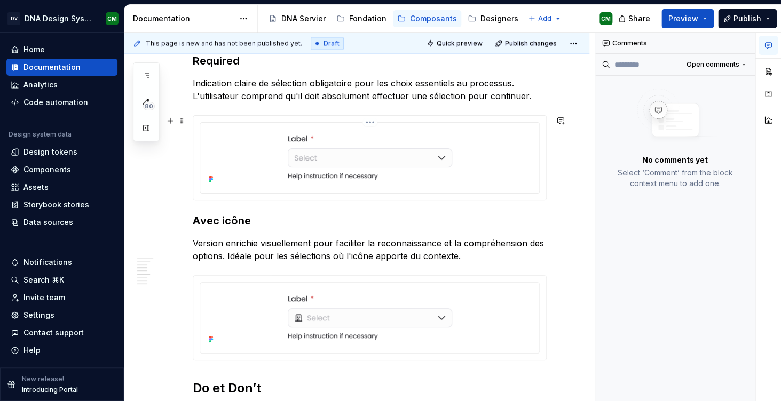
scroll to position [688, 0]
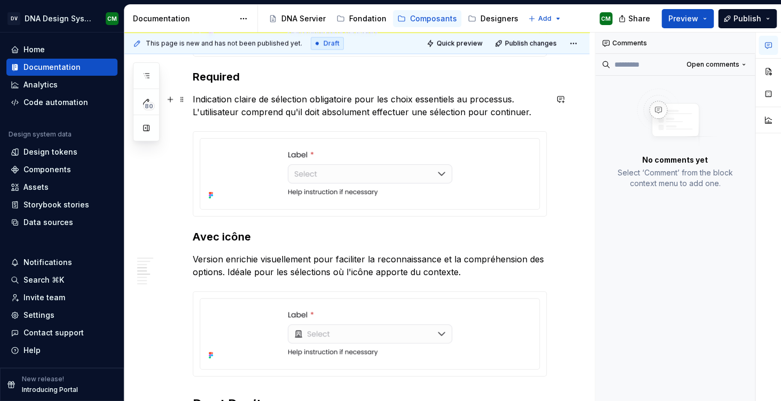
click at [425, 101] on p "Indication claire de sélection obligatoire pour les choix essentiels au process…" at bounding box center [370, 106] width 354 height 26
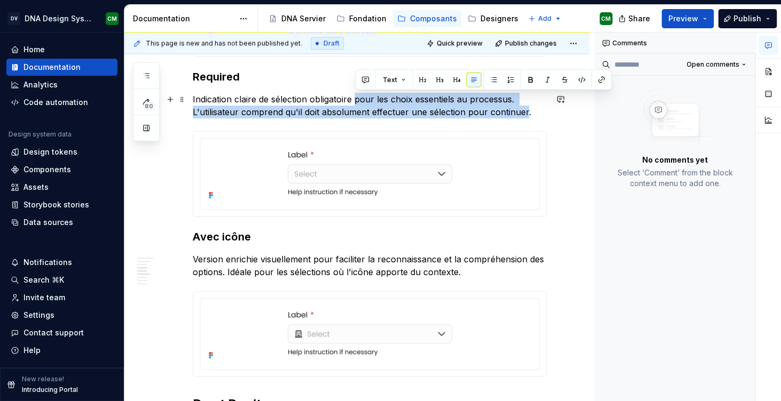
drag, startPoint x: 354, startPoint y: 99, endPoint x: 525, endPoint y: 113, distance: 170.7
click at [525, 113] on p "Indication claire de sélection obligatoire pour les choix essentiels au process…" at bounding box center [370, 106] width 354 height 26
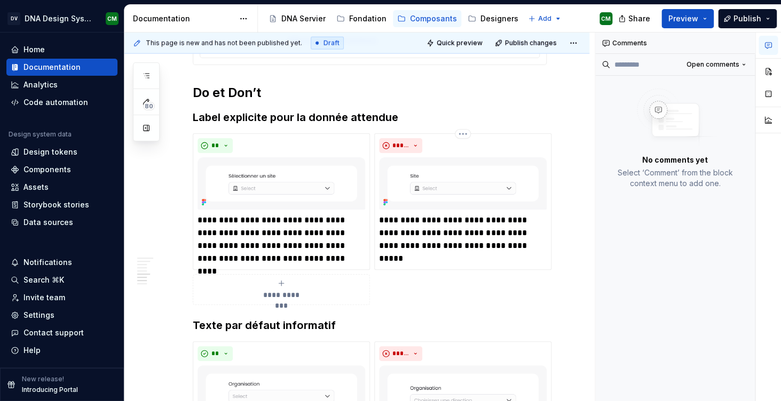
scroll to position [994, 0]
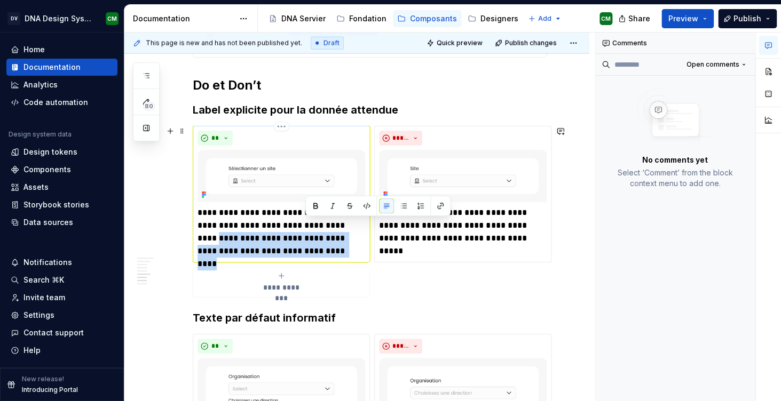
drag, startPoint x: 319, startPoint y: 251, endPoint x: 340, endPoint y: 229, distance: 29.8
click at [340, 229] on p "**********" at bounding box center [281, 232] width 168 height 51
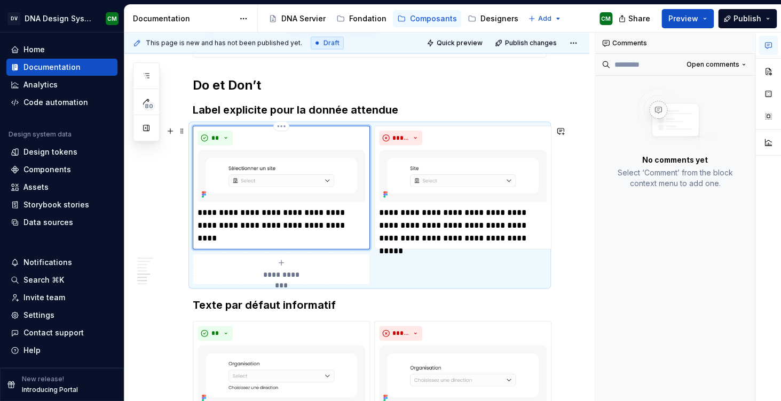
type textarea "*"
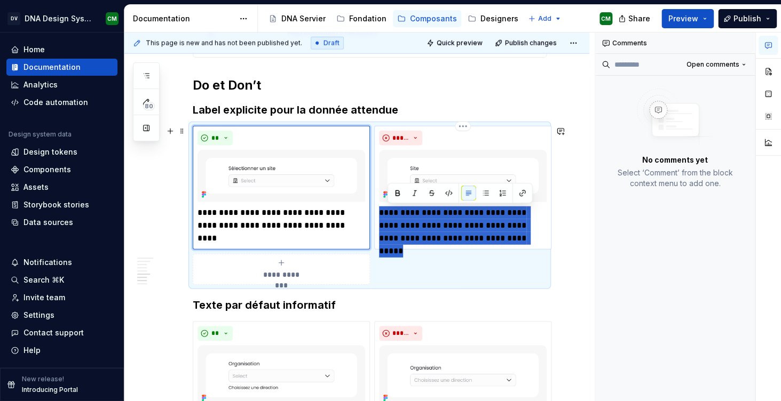
drag, startPoint x: 511, startPoint y: 242, endPoint x: 380, endPoint y: 214, distance: 133.6
click at [380, 214] on p "**********" at bounding box center [463, 226] width 168 height 38
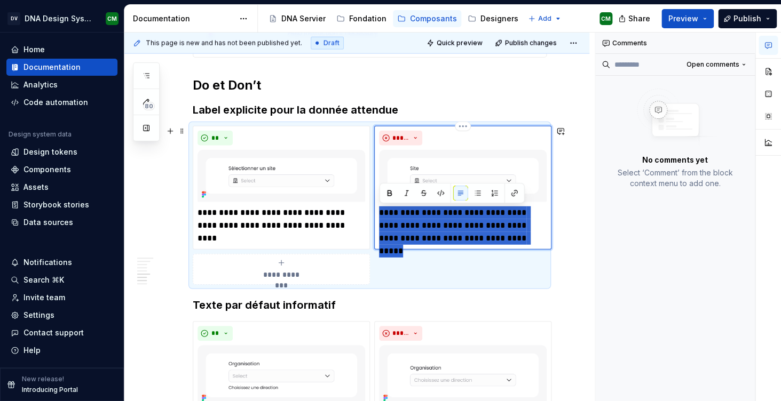
type textarea "*"
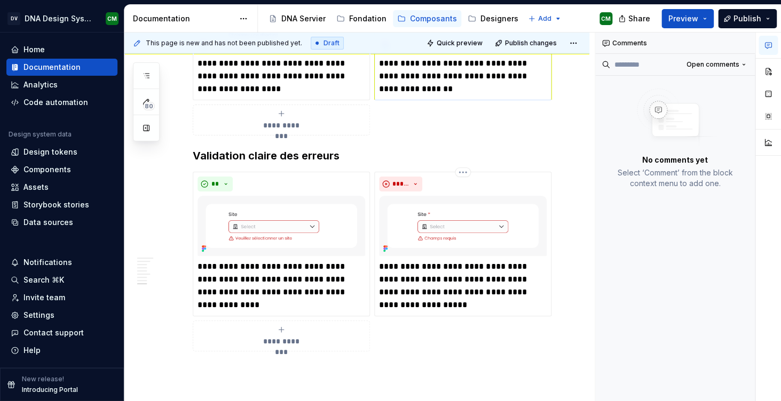
scroll to position [1352, 0]
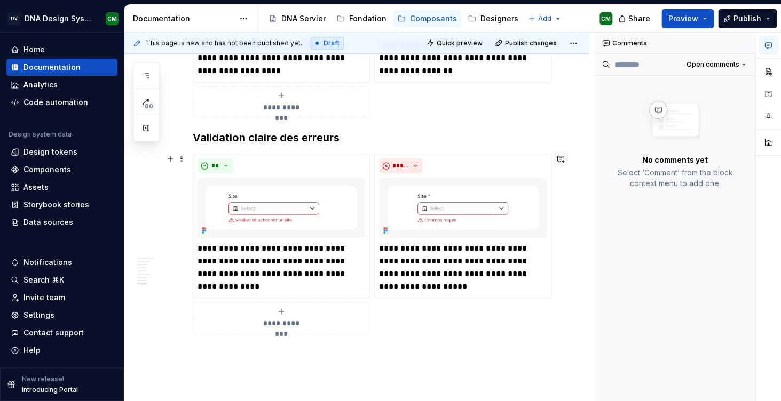
click at [565, 156] on button "button" at bounding box center [560, 159] width 15 height 15
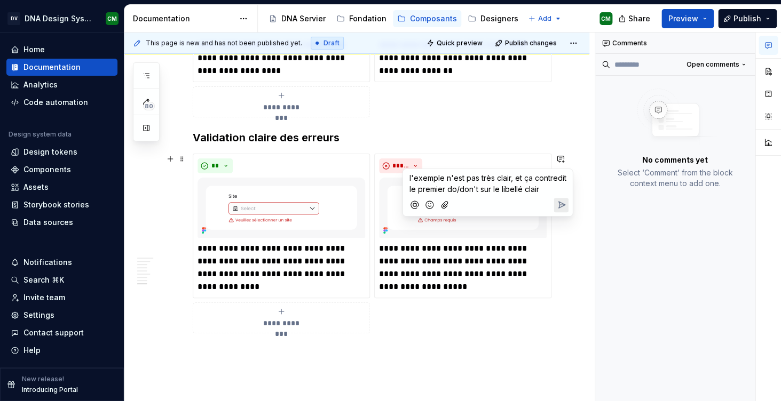
click at [562, 209] on icon "Send" at bounding box center [560, 205] width 11 height 11
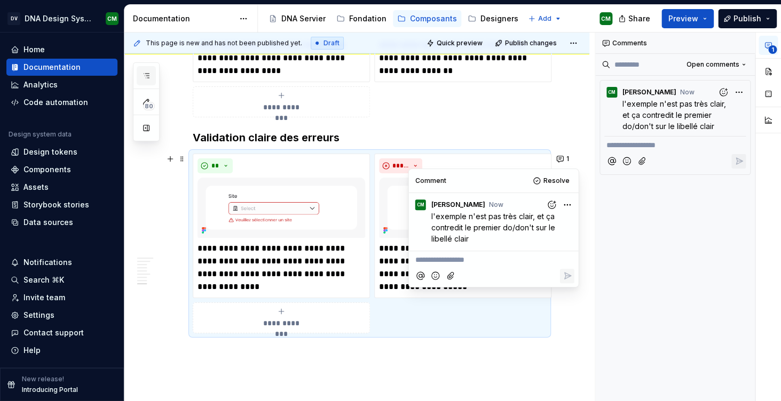
click at [149, 76] on icon "button" at bounding box center [146, 76] width 5 height 4
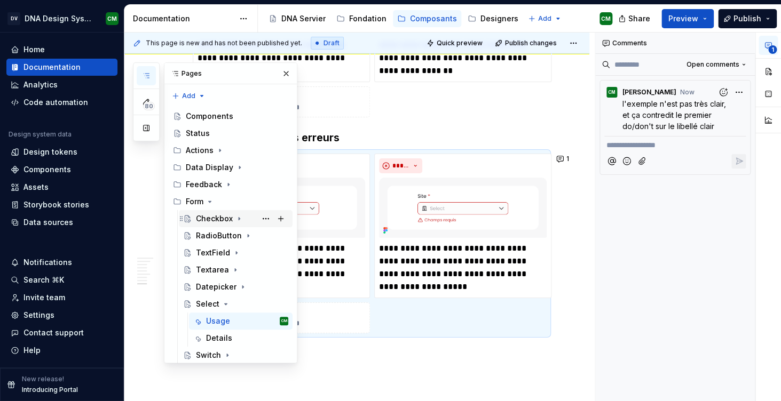
scroll to position [164, 0]
click at [227, 399] on div "Media" at bounding box center [237, 406] width 102 height 15
click at [224, 300] on icon "Page tree" at bounding box center [225, 304] width 9 height 9
click at [226, 365] on div "Media" at bounding box center [237, 372] width 102 height 15
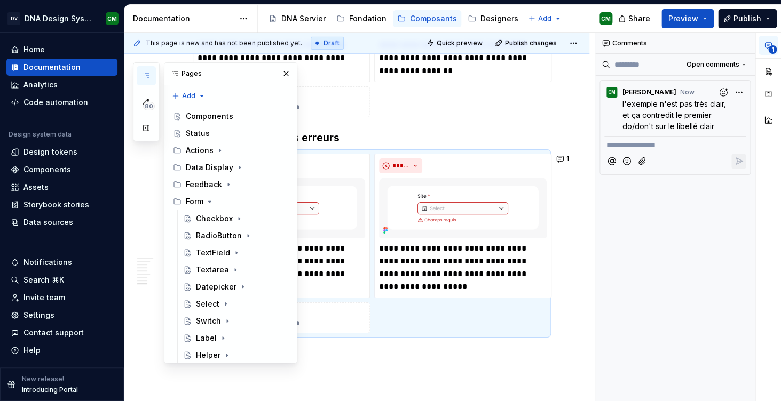
scroll to position [169, 0]
click at [226, 365] on div "Media" at bounding box center [237, 372] width 102 height 15
click at [214, 368] on icon "Page tree" at bounding box center [215, 372] width 9 height 9
click at [227, 300] on icon "Page tree" at bounding box center [225, 304] width 9 height 9
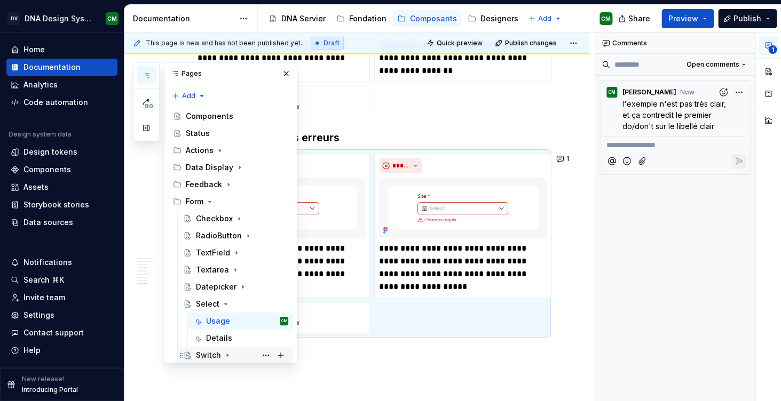
click at [215, 348] on div "Switch" at bounding box center [242, 355] width 92 height 15
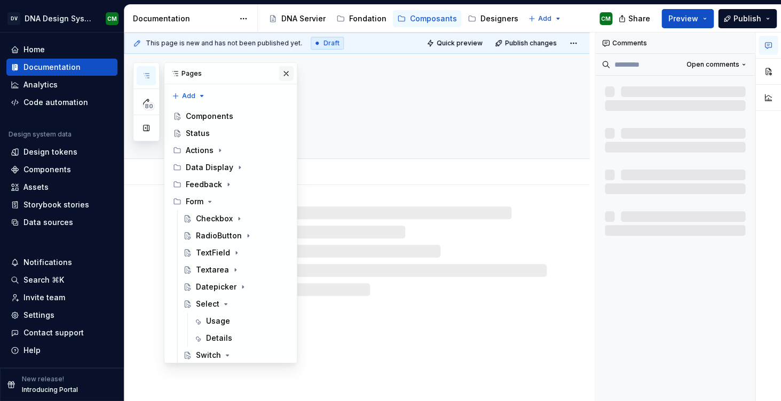
click at [287, 76] on button "button" at bounding box center [286, 73] width 15 height 15
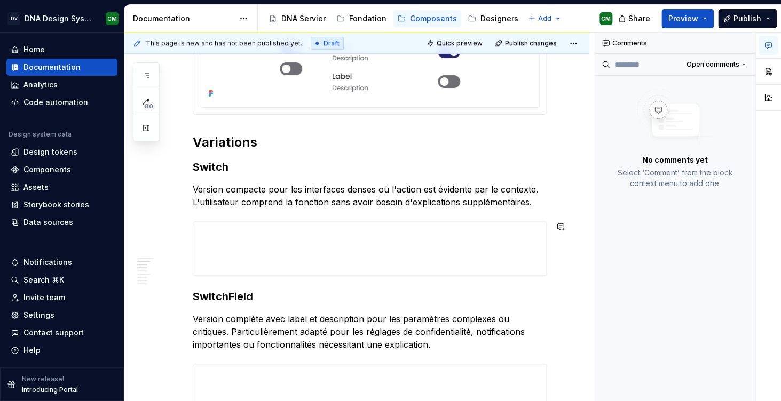
scroll to position [472, 0]
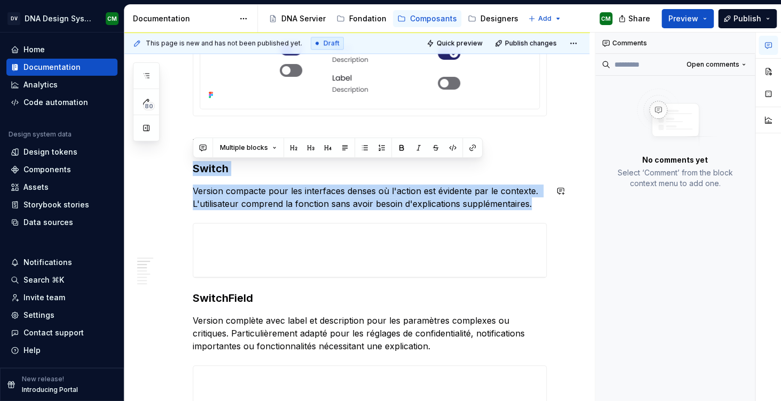
drag, startPoint x: 194, startPoint y: 165, endPoint x: 296, endPoint y: 217, distance: 114.8
click at [423, 205] on p "Version compacte pour les interfaces denses où l'action est évidente par le con…" at bounding box center [370, 198] width 354 height 26
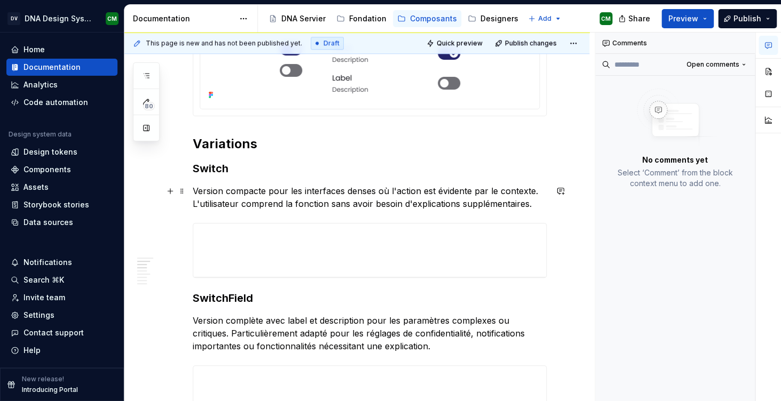
click at [412, 205] on p "Version compacte pour les interfaces denses où l'action est évidente par le con…" at bounding box center [370, 198] width 354 height 26
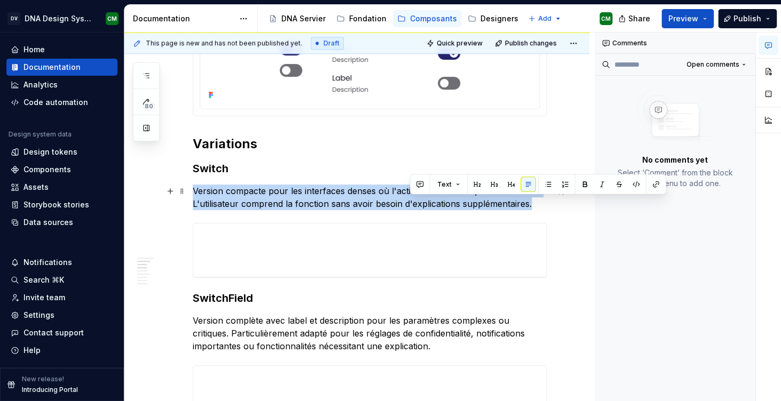
click at [412, 205] on p "Version compacte pour les interfaces denses où l'action est évidente par le con…" at bounding box center [370, 198] width 354 height 26
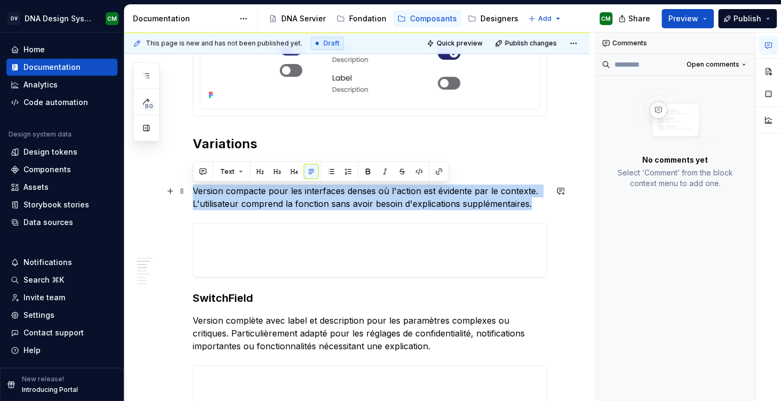
click at [432, 206] on p "Version compacte pour les interfaces denses où l'action est évidente par le con…" at bounding box center [370, 198] width 354 height 26
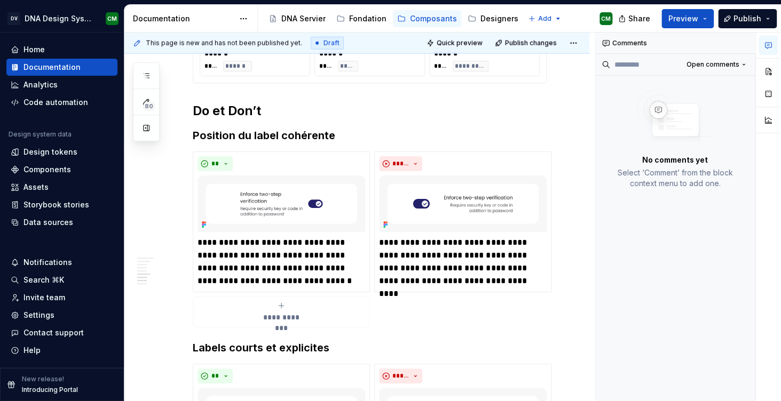
scroll to position [1029, 0]
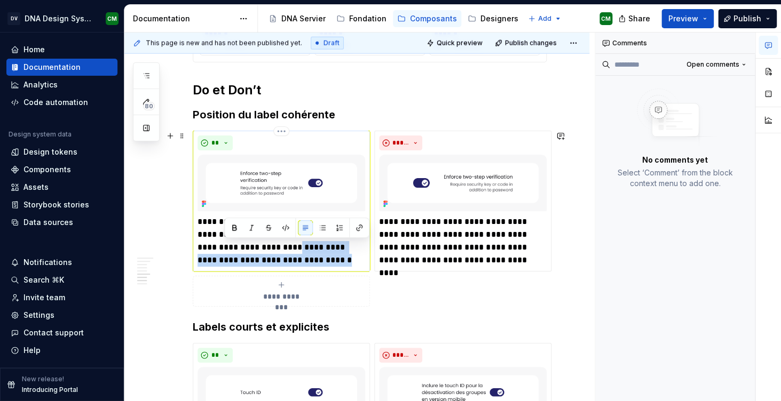
drag, startPoint x: 249, startPoint y: 263, endPoint x: 225, endPoint y: 251, distance: 26.7
click at [225, 251] on p "**********" at bounding box center [281, 241] width 168 height 51
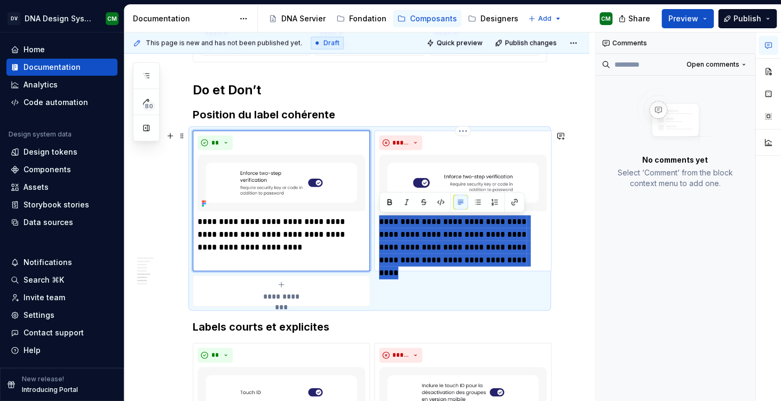
drag, startPoint x: 480, startPoint y: 265, endPoint x: 397, endPoint y: 203, distance: 103.3
click at [397, 203] on div "**********" at bounding box center [463, 201] width 168 height 131
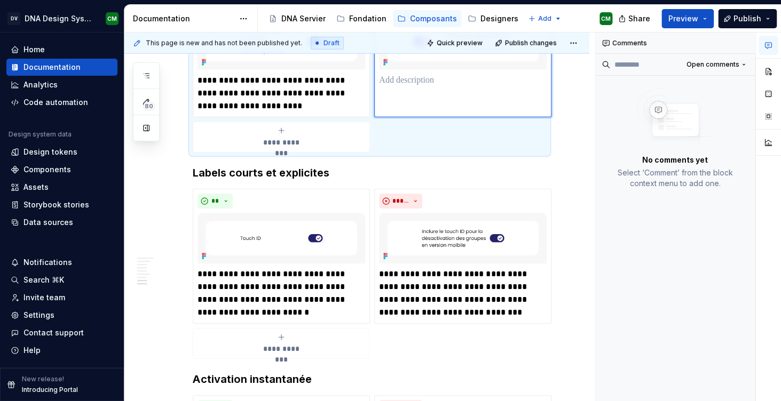
scroll to position [1200, 0]
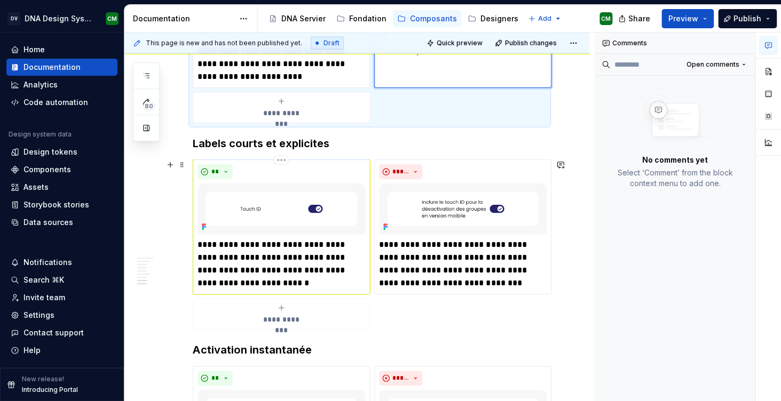
click at [275, 284] on p "**********" at bounding box center [281, 264] width 168 height 51
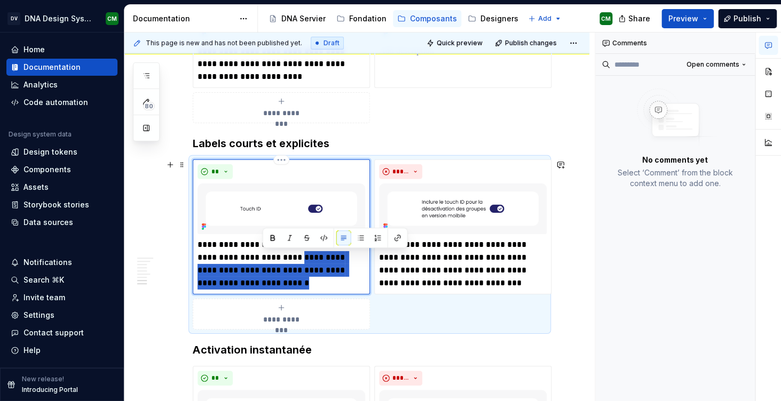
drag, startPoint x: 290, startPoint y: 282, endPoint x: 307, endPoint y: 255, distance: 32.0
click at [307, 255] on p "**********" at bounding box center [281, 264] width 168 height 51
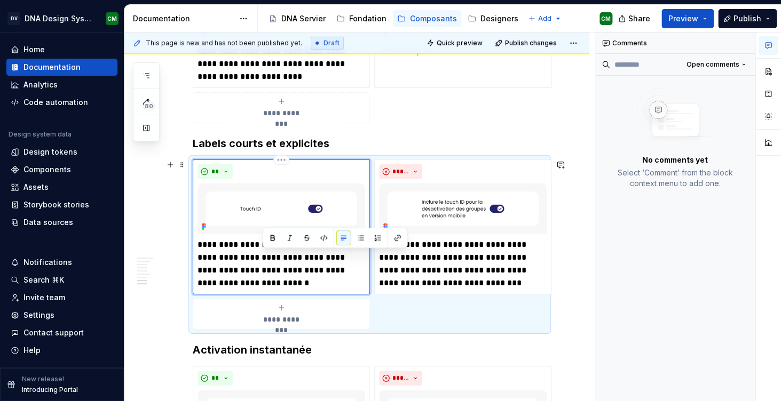
click at [320, 264] on p "**********" at bounding box center [281, 264] width 168 height 51
click at [511, 282] on p "**********" at bounding box center [463, 264] width 168 height 51
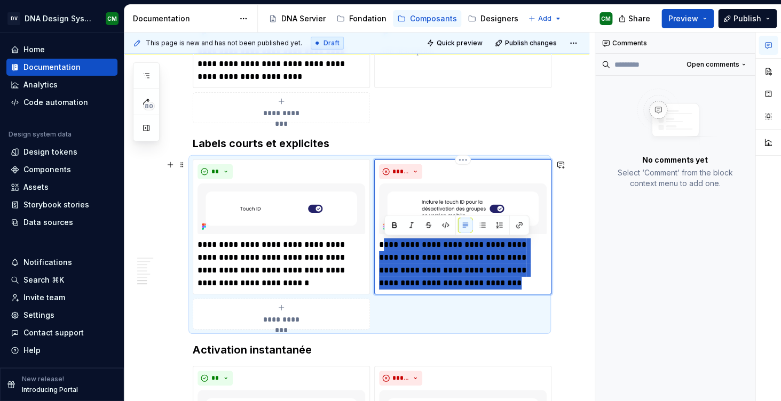
drag, startPoint x: 507, startPoint y: 285, endPoint x: 385, endPoint y: 240, distance: 130.2
click at [385, 240] on p "**********" at bounding box center [463, 264] width 168 height 51
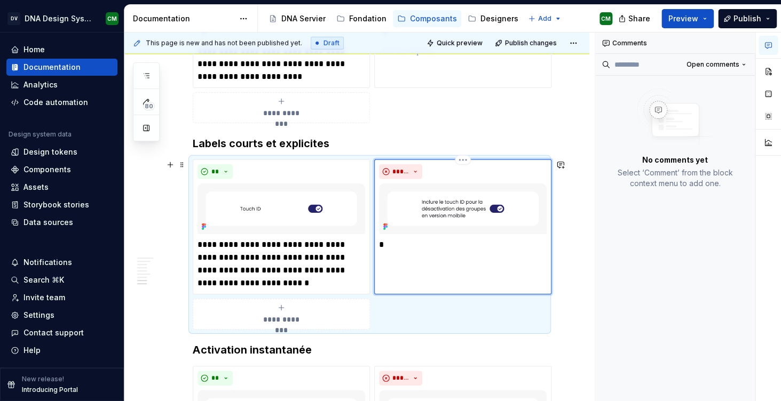
type textarea "*"
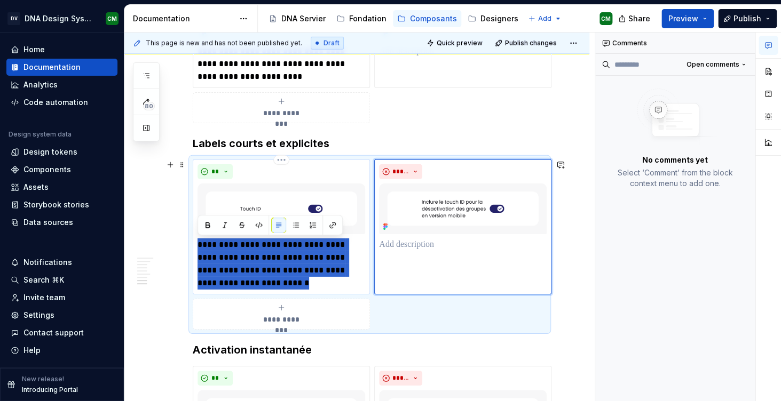
drag, startPoint x: 274, startPoint y: 284, endPoint x: 197, endPoint y: 242, distance: 88.1
click at [197, 242] on div "**********" at bounding box center [281, 227] width 177 height 135
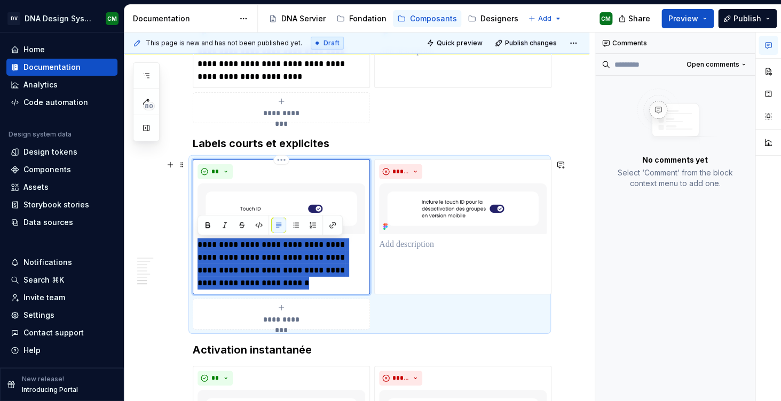
type textarea "*"
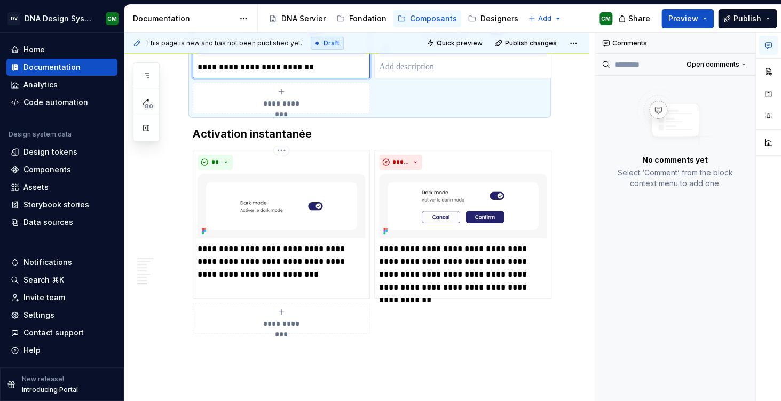
scroll to position [1379, 0]
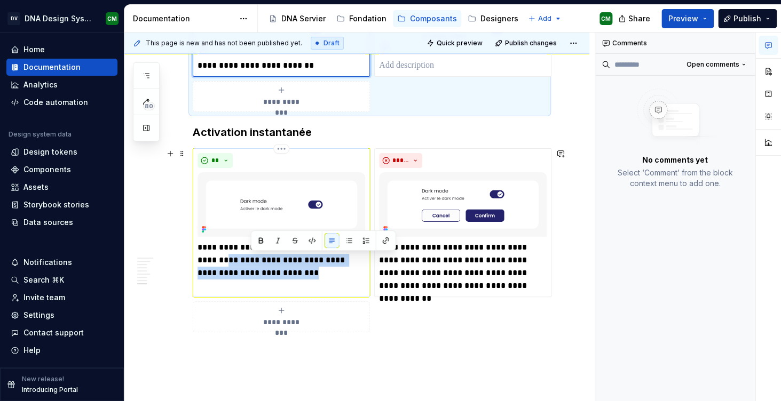
drag, startPoint x: 315, startPoint y: 274, endPoint x: 251, endPoint y: 258, distance: 65.9
click at [251, 258] on p "**********" at bounding box center [281, 260] width 168 height 38
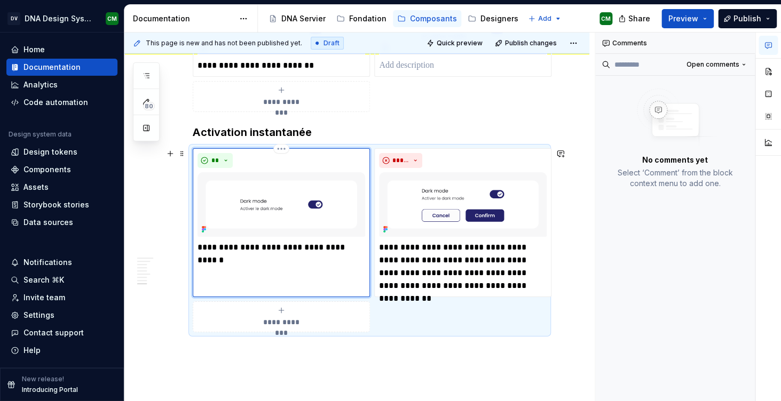
type textarea "*"
click at [507, 274] on p "**********" at bounding box center [463, 266] width 168 height 51
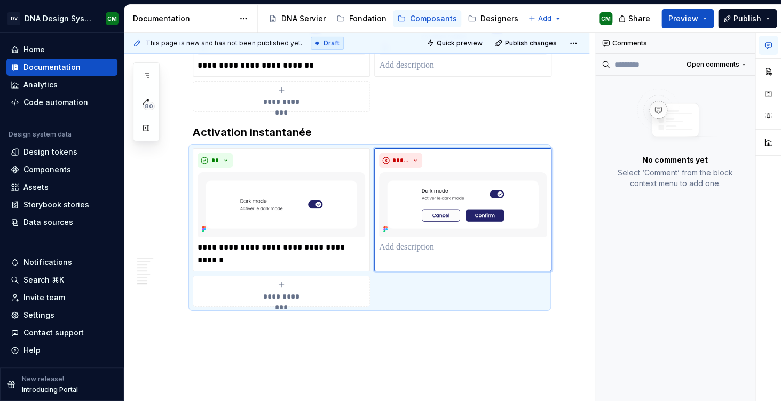
click at [384, 110] on div "**********" at bounding box center [370, 46] width 354 height 132
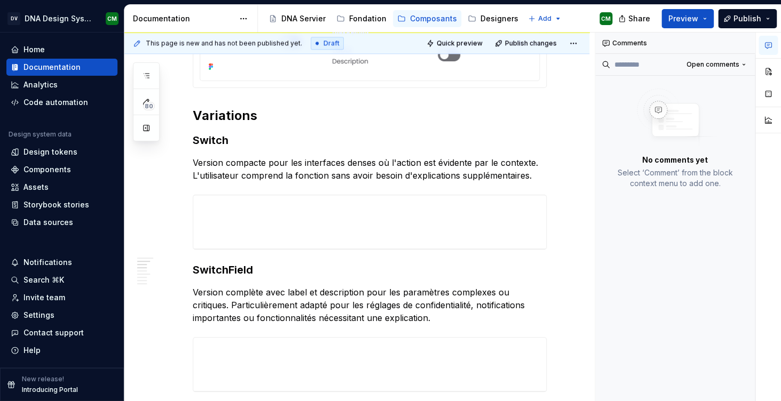
scroll to position [0, 0]
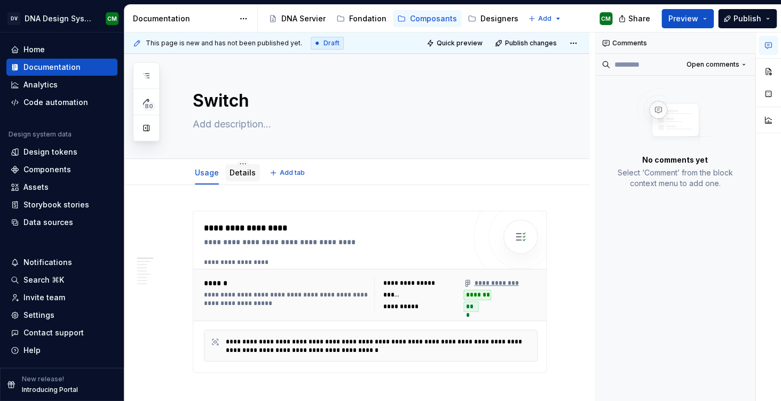
click at [242, 173] on link "Details" at bounding box center [242, 172] width 26 height 9
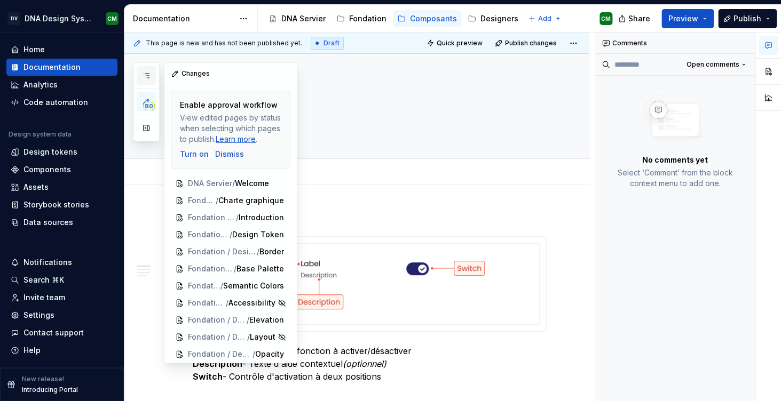
click at [152, 69] on button "button" at bounding box center [146, 75] width 19 height 19
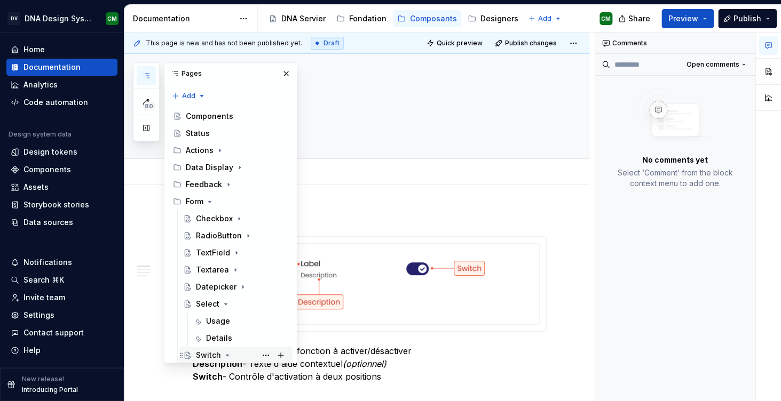
click at [226, 355] on icon "Page tree" at bounding box center [227, 355] width 3 height 1
click at [207, 367] on div "Label" at bounding box center [206, 372] width 21 height 11
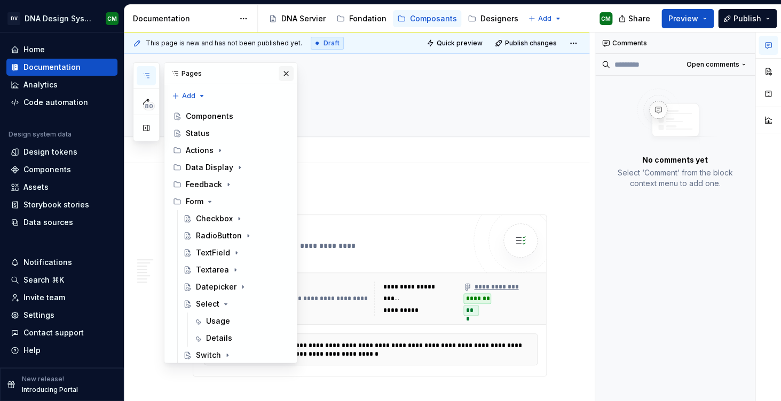
click at [288, 76] on button "button" at bounding box center [286, 73] width 15 height 15
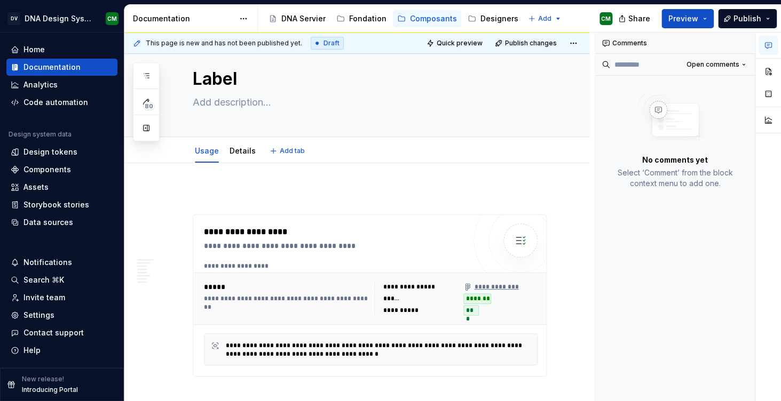
type textarea "*"
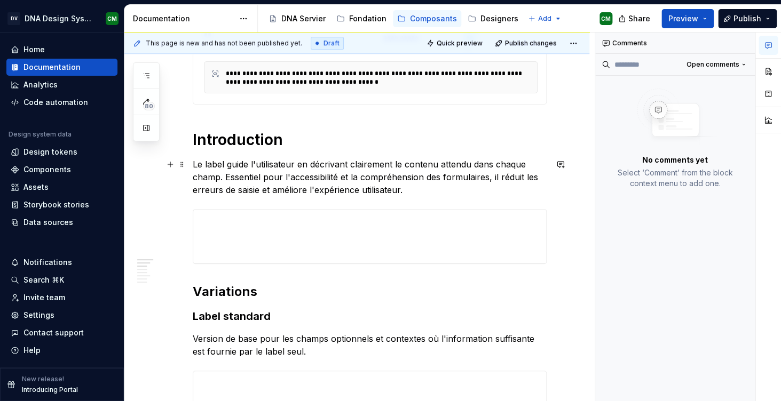
scroll to position [305, 0]
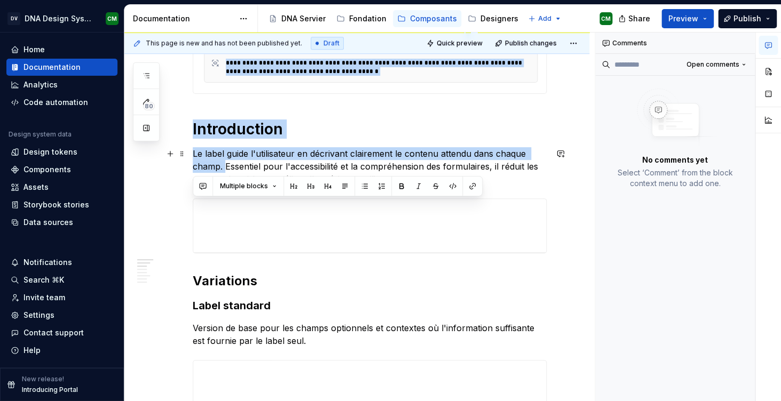
click at [226, 165] on p "Le label guide l'utilisateur en décrivant clairement le contenu attendu dans ch…" at bounding box center [370, 166] width 354 height 38
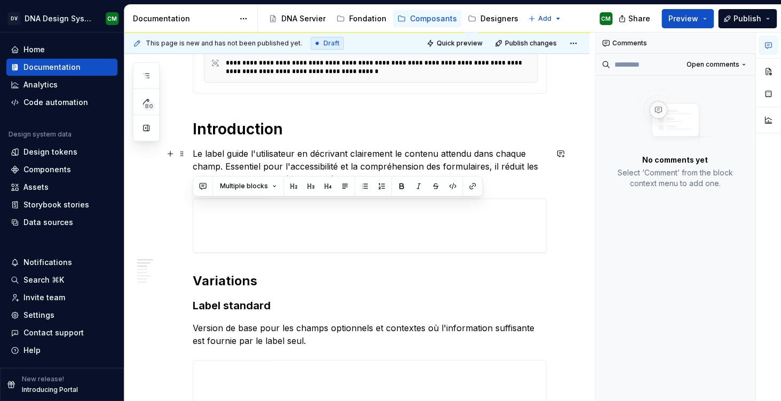
click at [233, 166] on p "Le label guide l'utilisateur en décrivant clairement le contenu attendu dans ch…" at bounding box center [370, 166] width 354 height 38
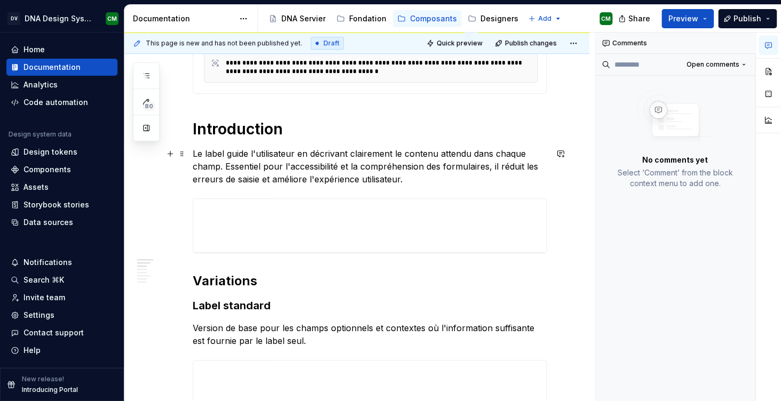
click at [229, 166] on p "Le label guide l'utilisateur en décrivant clairement le contenu attendu dans ch…" at bounding box center [370, 166] width 354 height 38
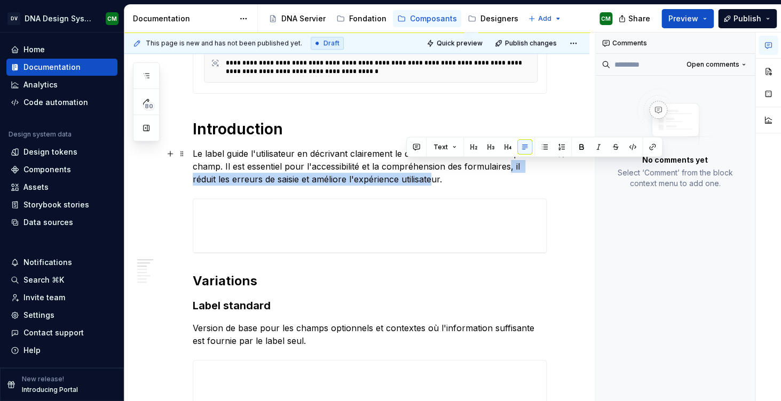
drag, startPoint x: 408, startPoint y: 181, endPoint x: 509, endPoint y: 164, distance: 102.4
click at [509, 164] on p "Le label guide l'utilisateur en décrivant clairement le contenu attendu dans ch…" at bounding box center [370, 166] width 354 height 38
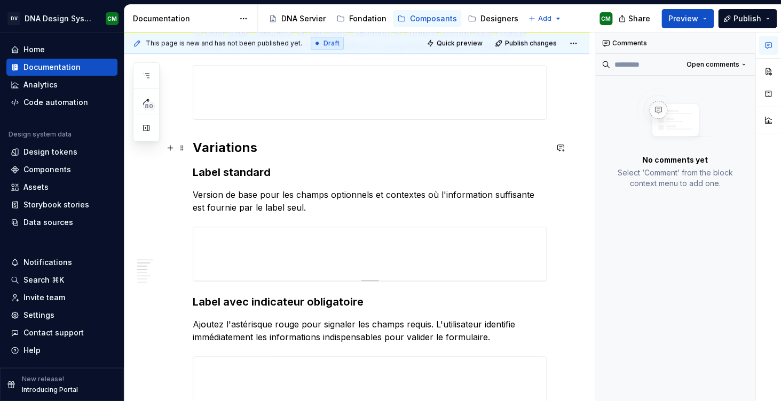
scroll to position [433, 0]
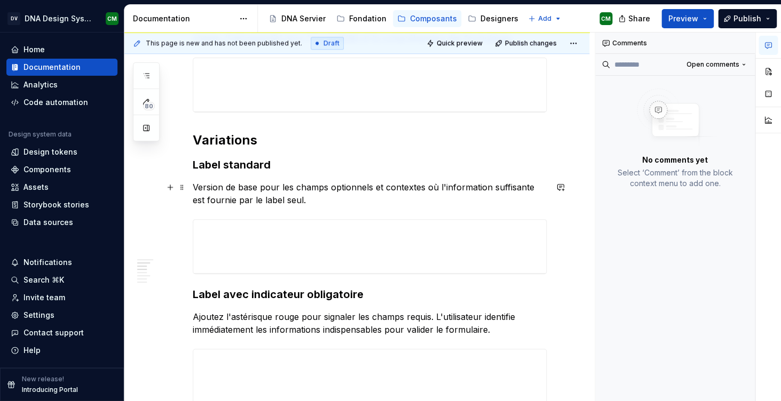
click at [284, 193] on p "Version de base pour les champs optionnels et contextes où l'information suffis…" at bounding box center [370, 194] width 354 height 26
click at [305, 199] on p "Version de base pour les champs optionnels et contextes où l'information suffis…" at bounding box center [370, 194] width 354 height 26
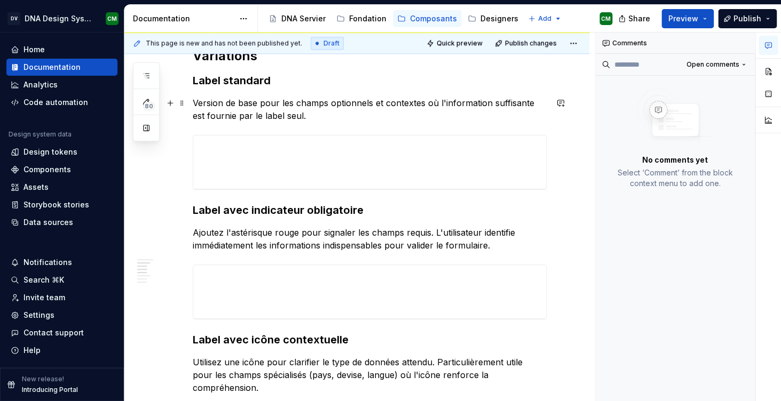
scroll to position [512, 0]
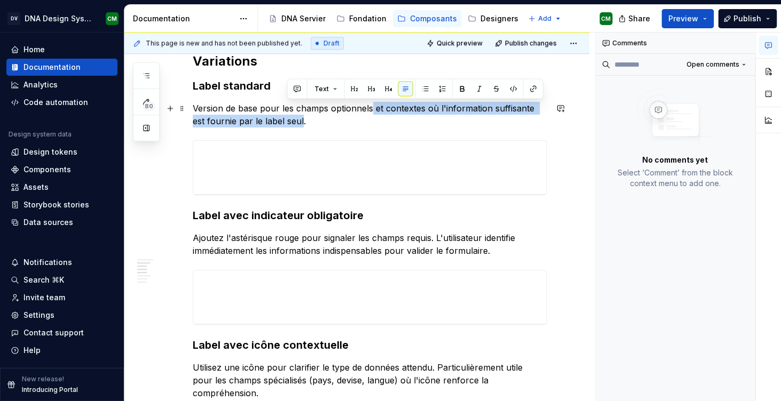
drag, startPoint x: 287, startPoint y: 121, endPoint x: 370, endPoint y: 106, distance: 84.0
click at [370, 106] on p "Version de base pour les champs optionnels et contextes où l'information suffis…" at bounding box center [370, 115] width 354 height 26
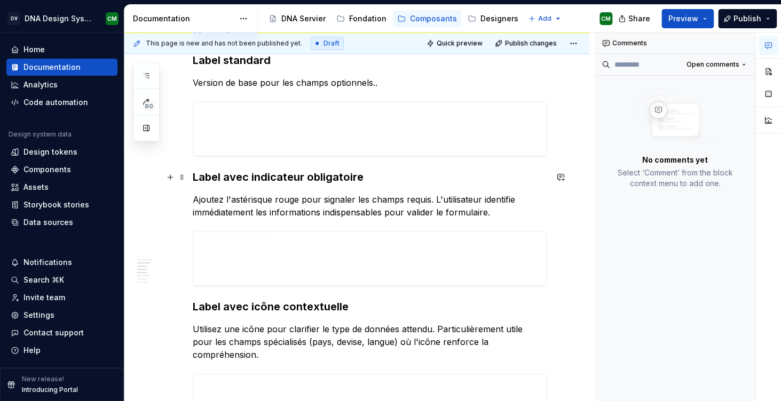
scroll to position [538, 0]
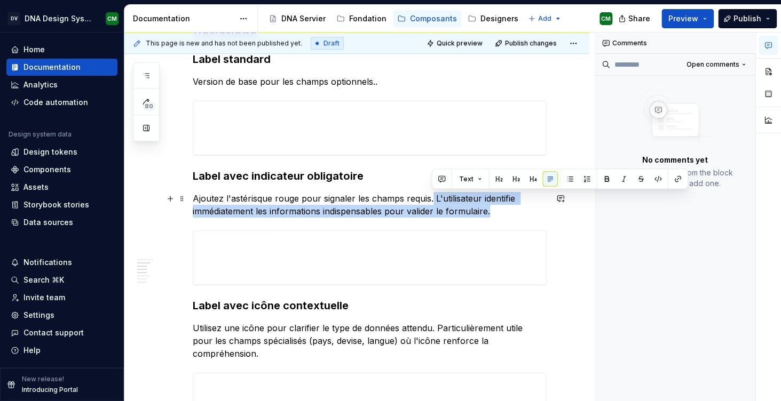
drag, startPoint x: 499, startPoint y: 215, endPoint x: 432, endPoint y: 199, distance: 68.6
click at [432, 199] on p "Ajoutez l'astérisque rouge pour signaler les champs requis. L'utilisateur ident…" at bounding box center [370, 205] width 354 height 26
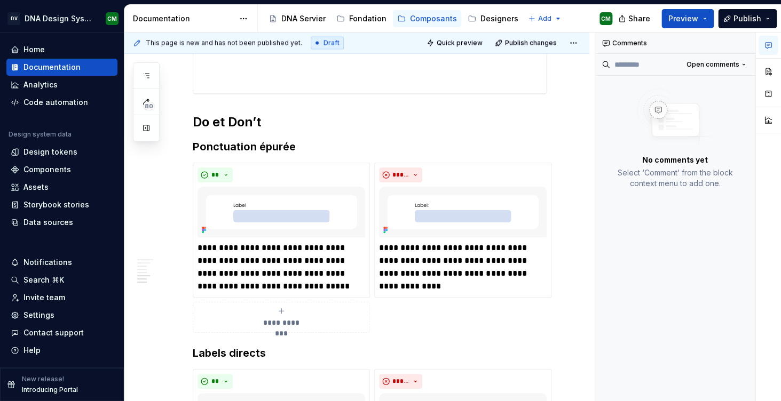
scroll to position [872, 0]
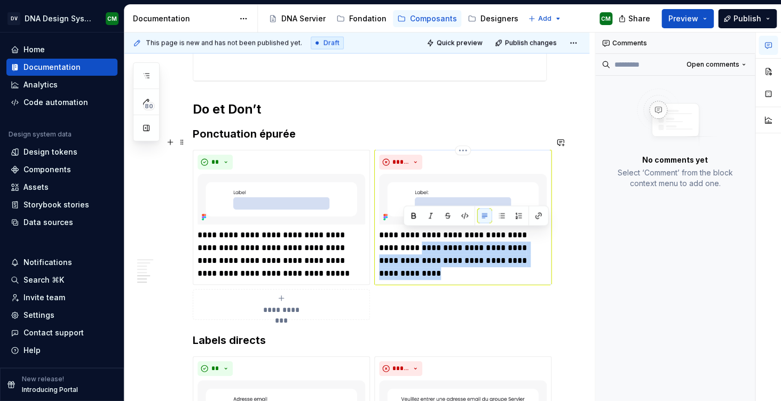
drag, startPoint x: 526, startPoint y: 251, endPoint x: 404, endPoint y: 232, distance: 123.6
click at [404, 232] on p "**********" at bounding box center [463, 248] width 168 height 38
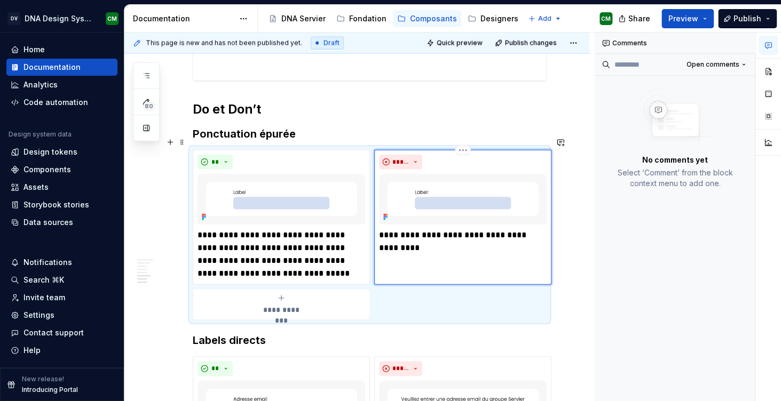
type textarea "*"
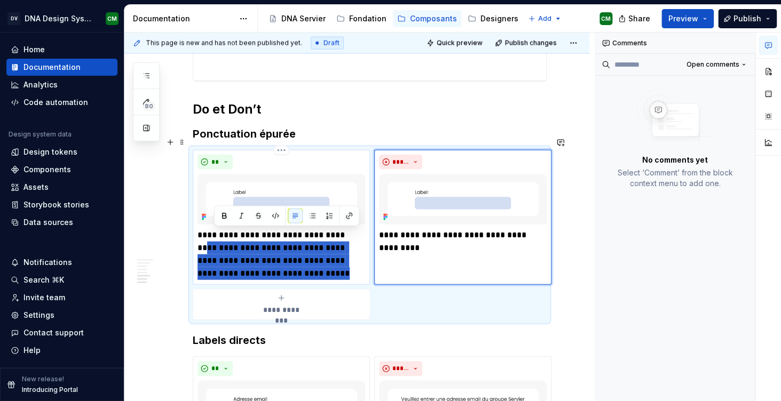
drag, startPoint x: 301, startPoint y: 261, endPoint x: 203, endPoint y: 238, distance: 101.5
click at [203, 238] on p "**********" at bounding box center [281, 254] width 168 height 51
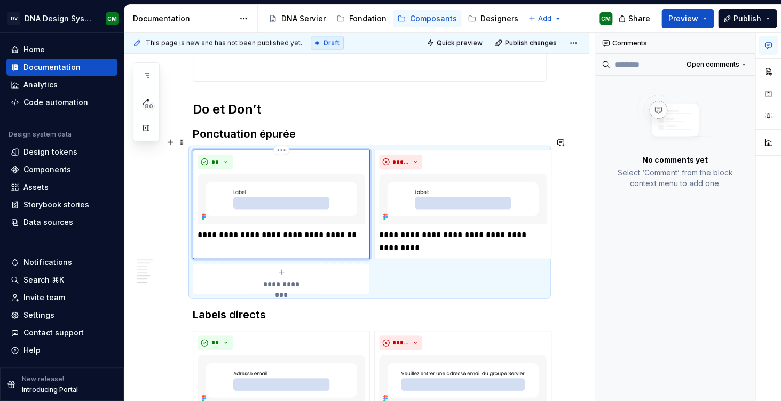
type textarea "*"
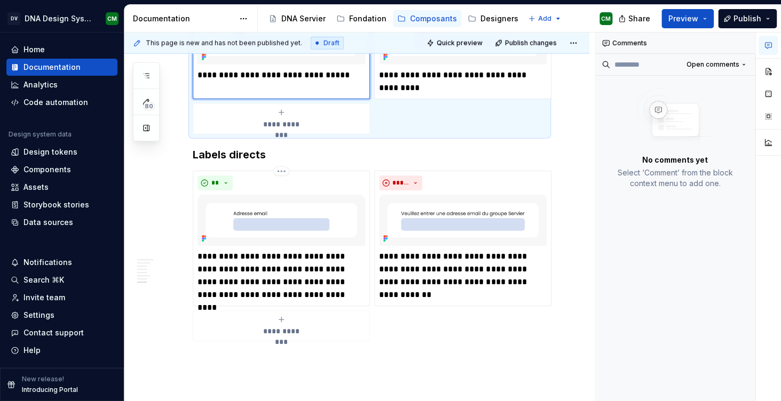
scroll to position [1045, 0]
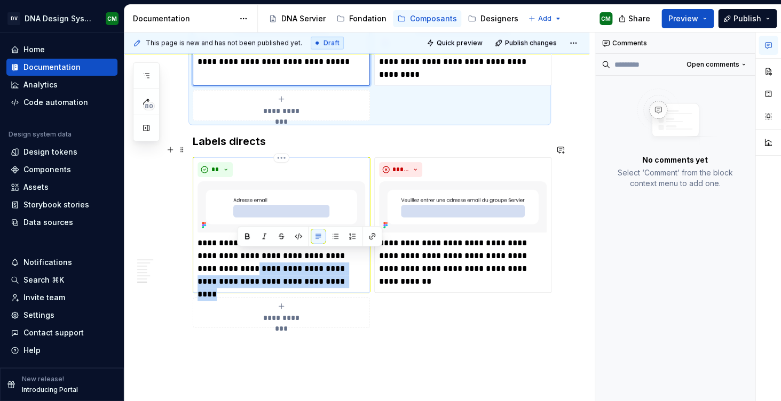
drag, startPoint x: 361, startPoint y: 275, endPoint x: 235, endPoint y: 253, distance: 127.8
click at [235, 253] on p "**********" at bounding box center [281, 262] width 168 height 51
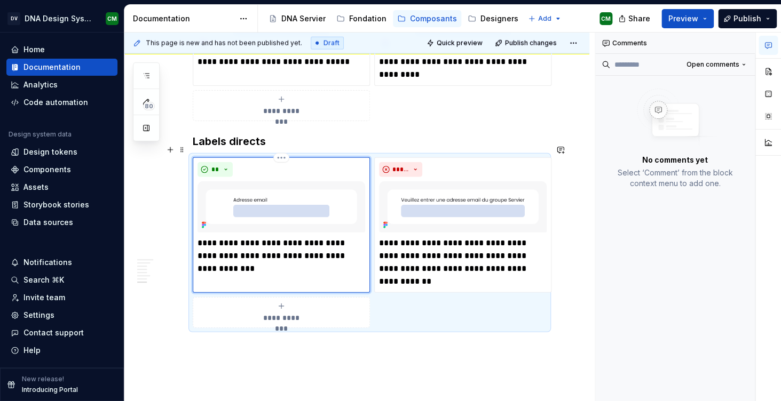
type textarea "*"
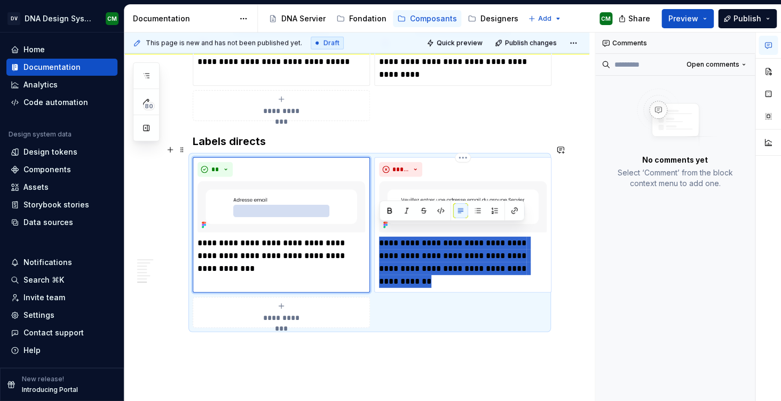
drag, startPoint x: 435, startPoint y: 272, endPoint x: 378, endPoint y: 226, distance: 73.3
click at [378, 226] on div "**********" at bounding box center [462, 224] width 177 height 135
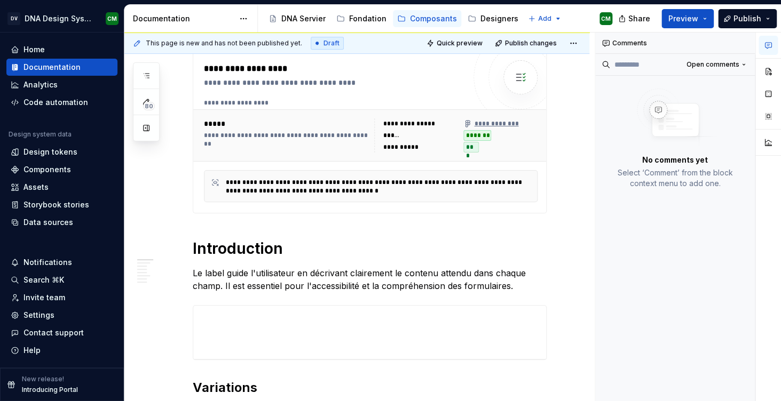
scroll to position [0, 0]
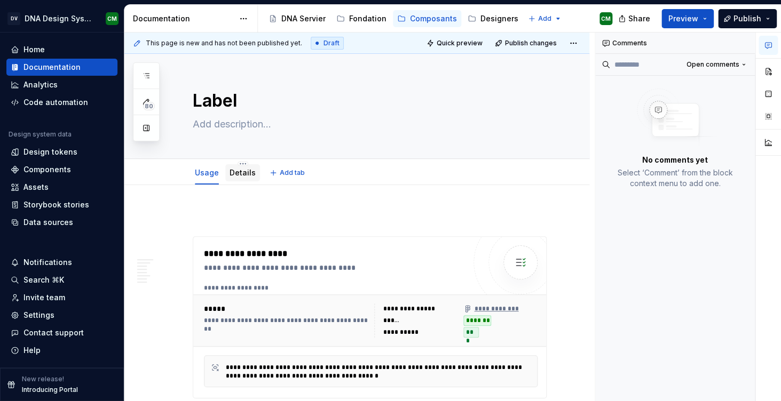
click at [237, 170] on link "Details" at bounding box center [242, 172] width 26 height 9
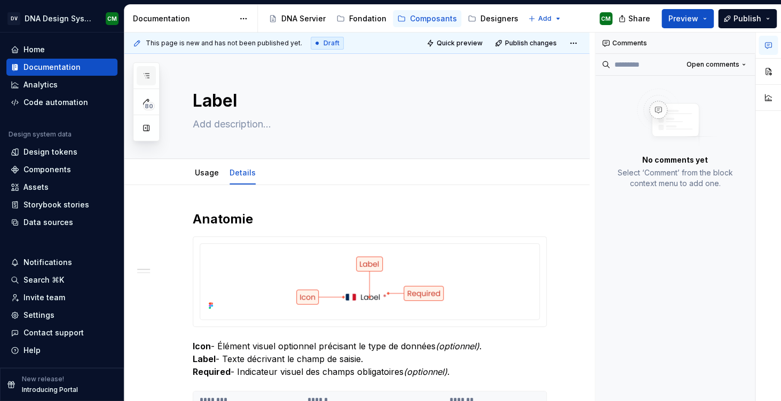
click at [150, 76] on icon "button" at bounding box center [146, 76] width 9 height 9
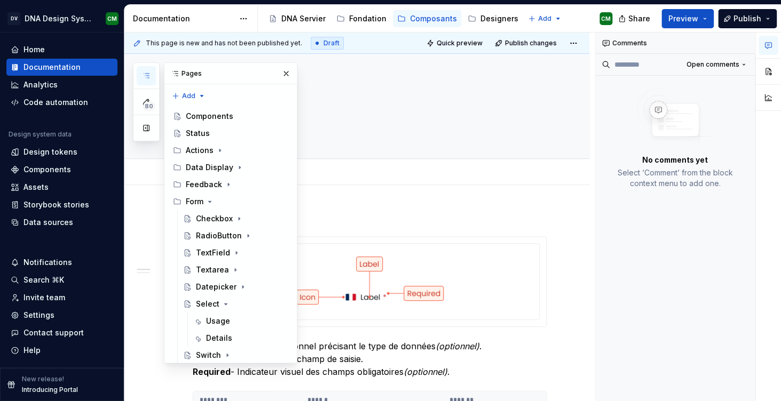
click at [223, 368] on icon "Page tree" at bounding box center [223, 372] width 9 height 9
click at [205, 384] on div "Helper" at bounding box center [208, 389] width 25 height 11
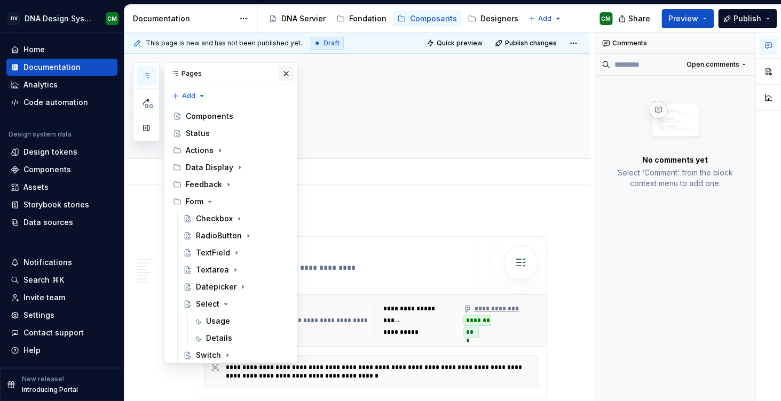
click at [287, 78] on button "button" at bounding box center [286, 73] width 15 height 15
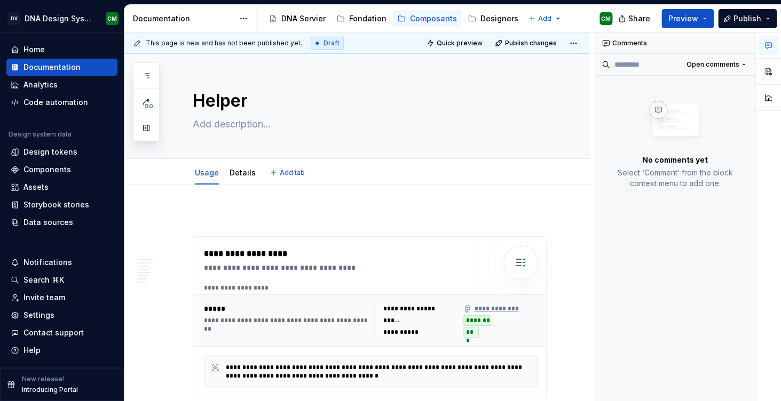
type textarea "*"
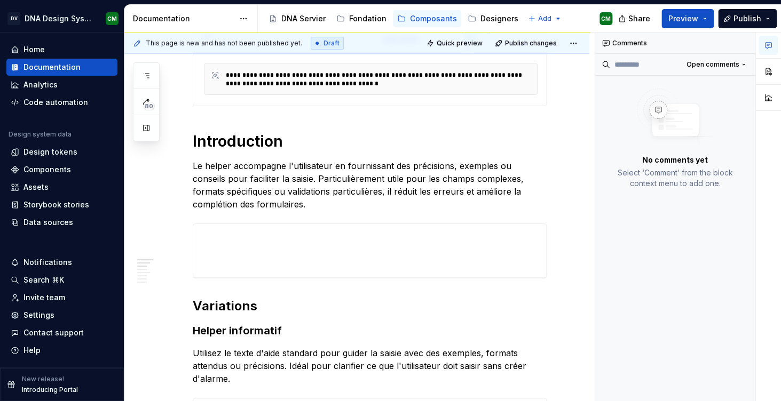
scroll to position [312, 0]
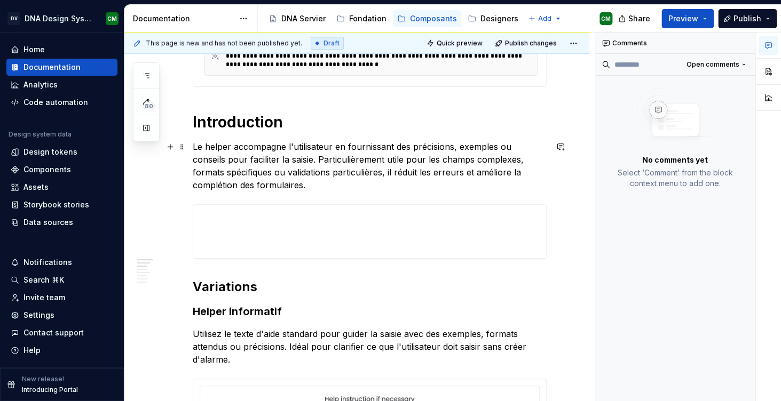
click at [319, 184] on p "Le helper accompagne l'utilisateur en fournissant des précisions, exemples ou c…" at bounding box center [370, 165] width 354 height 51
click at [288, 188] on p "Le helper accompagne l'utilisateur en fournissant des précisions, exemples ou c…" at bounding box center [370, 165] width 354 height 51
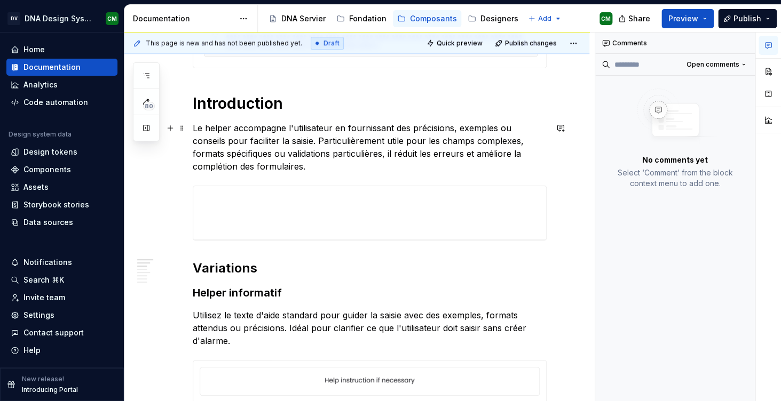
scroll to position [331, 0]
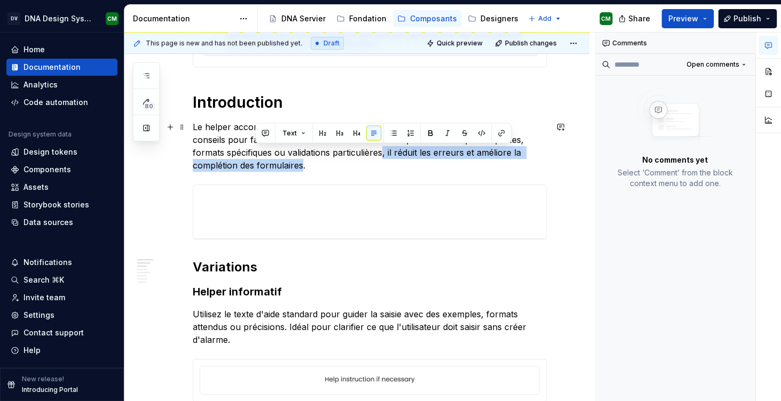
drag, startPoint x: 255, startPoint y: 164, endPoint x: 348, endPoint y: 150, distance: 94.5
click at [348, 150] on p "Le helper accompagne l'utilisateur en fournissant des précisions, exemples ou c…" at bounding box center [370, 146] width 354 height 51
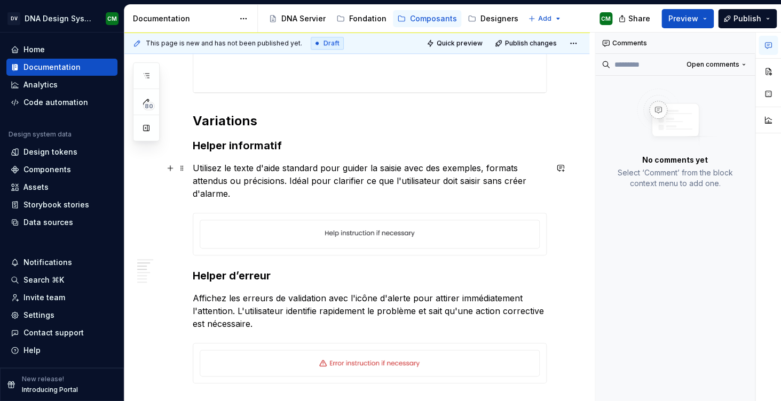
scroll to position [466, 0]
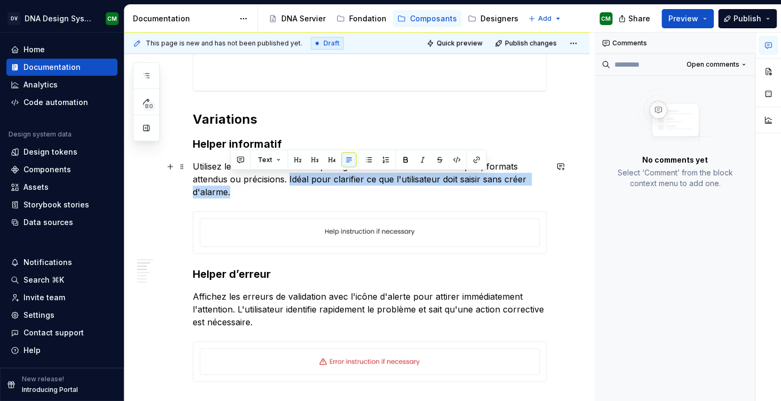
drag, startPoint x: 237, startPoint y: 192, endPoint x: 288, endPoint y: 176, distance: 53.2
click at [288, 176] on p "Utilisez le texte d'aide standard pour guider la saisie avec des exemples, form…" at bounding box center [370, 179] width 354 height 38
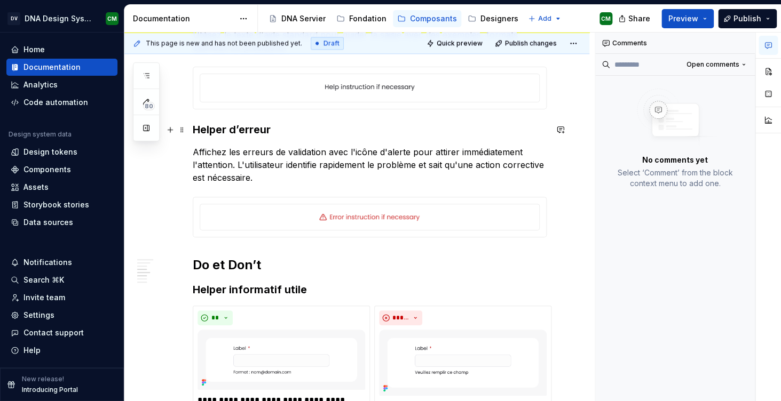
scroll to position [600, 0]
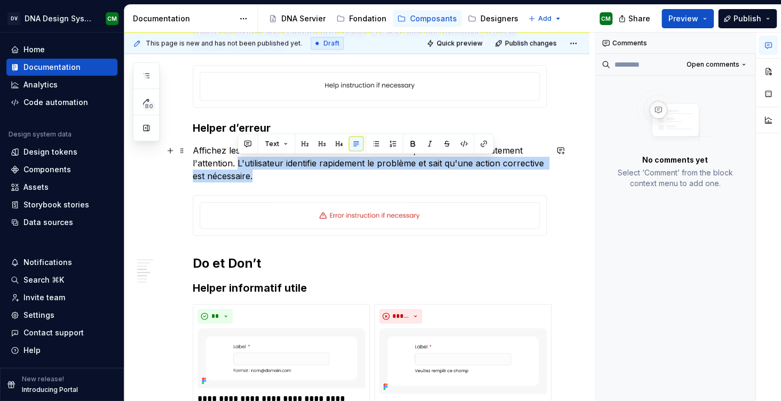
drag, startPoint x: 273, startPoint y: 174, endPoint x: 239, endPoint y: 162, distance: 36.6
click at [239, 162] on p "Affichez les erreurs de validation avec l'icône d'alerte pour attirer immédiate…" at bounding box center [370, 163] width 354 height 38
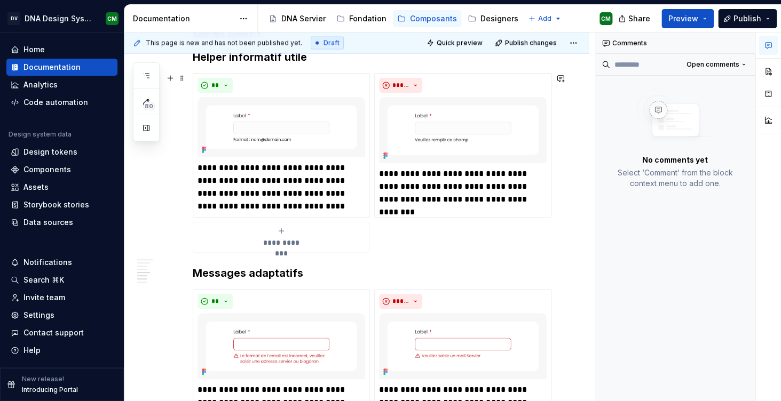
scroll to position [819, 0]
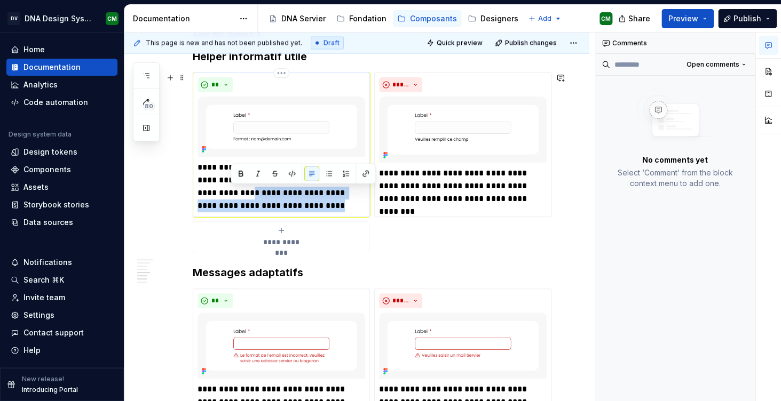
drag, startPoint x: 335, startPoint y: 207, endPoint x: 231, endPoint y: 188, distance: 105.7
click at [231, 188] on p "**********" at bounding box center [281, 186] width 168 height 51
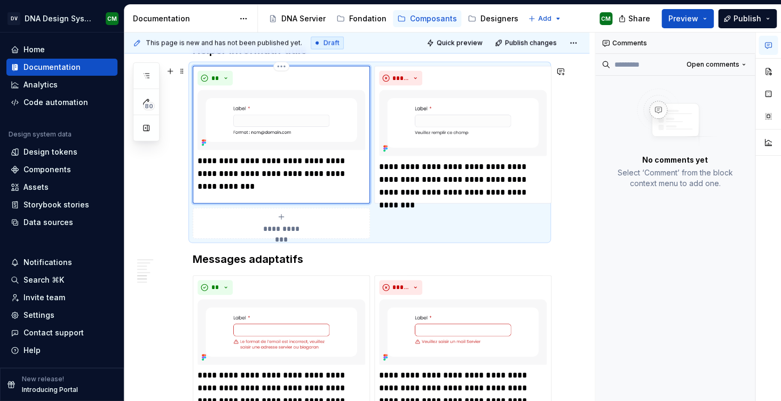
scroll to position [811, 0]
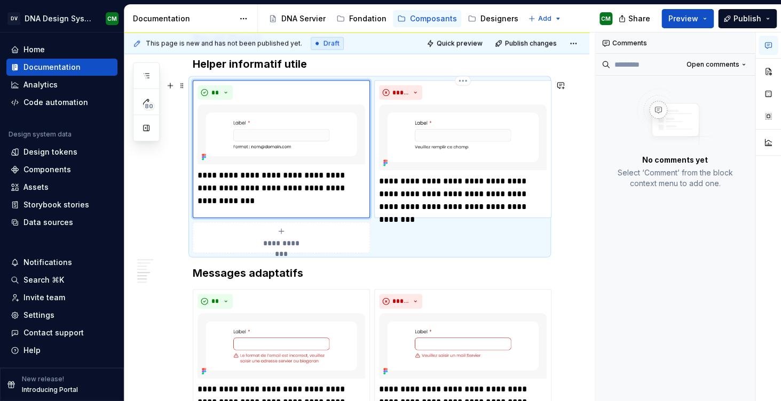
click at [461, 191] on p "**********" at bounding box center [463, 193] width 168 height 38
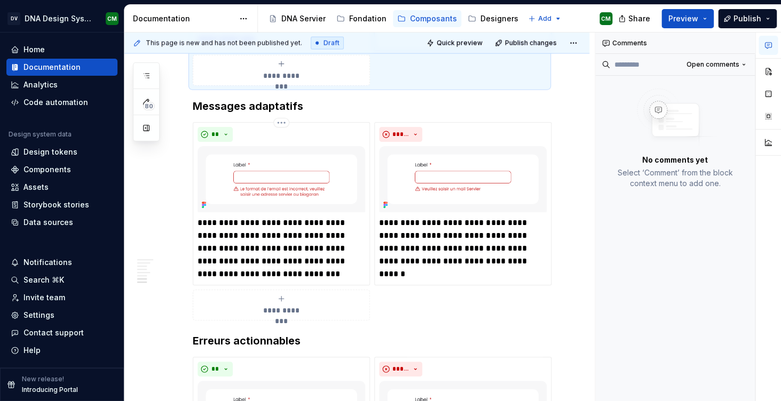
scroll to position [974, 0]
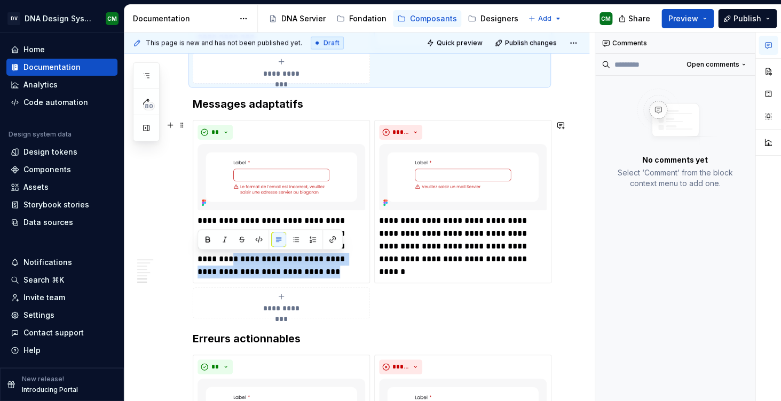
drag, startPoint x: 274, startPoint y: 275, endPoint x: 192, endPoint y: 257, distance: 84.0
click at [193, 257] on div "**********" at bounding box center [370, 219] width 354 height 199
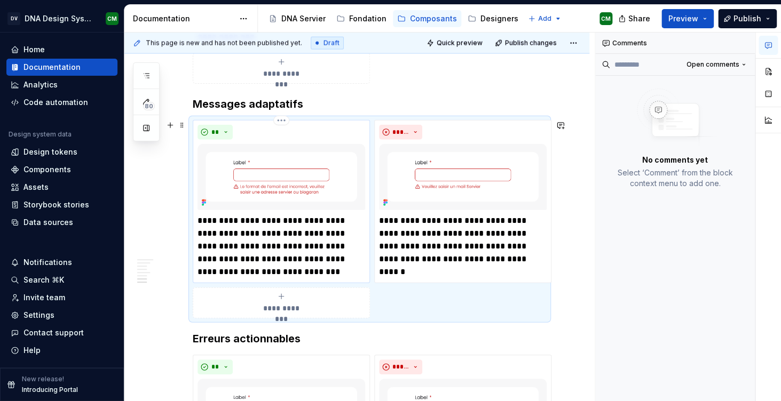
click at [212, 261] on p "**********" at bounding box center [281, 247] width 168 height 64
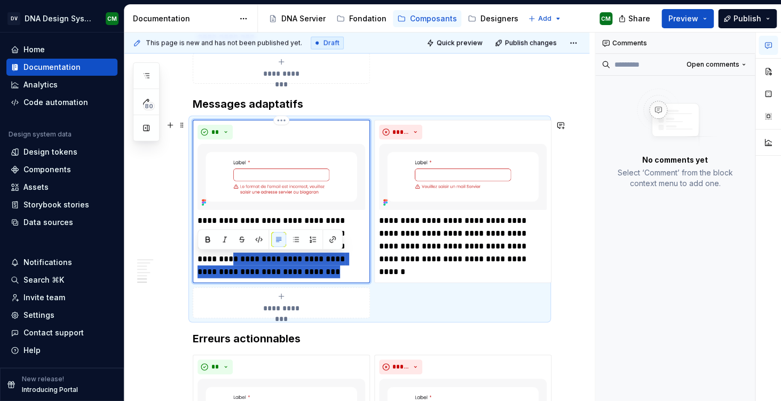
drag, startPoint x: 277, startPoint y: 275, endPoint x: 195, endPoint y: 257, distance: 84.2
click at [195, 257] on div "**********" at bounding box center [281, 201] width 177 height 163
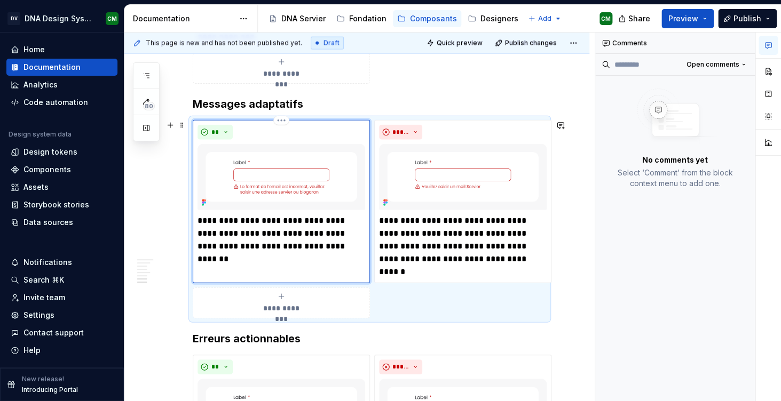
type textarea "*"
click at [483, 242] on p "**********" at bounding box center [463, 247] width 168 height 64
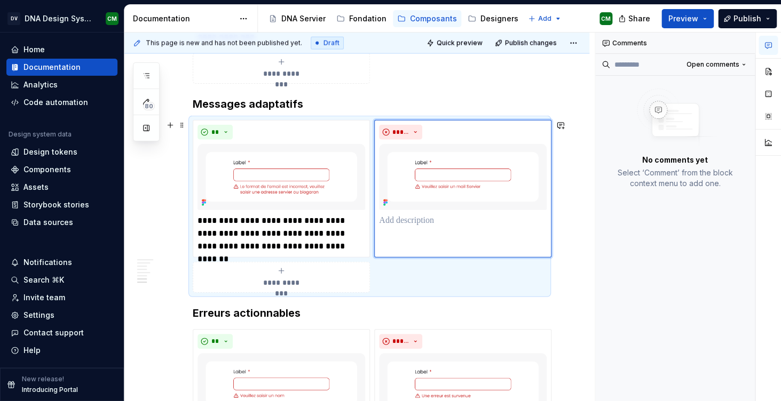
type textarea "*"
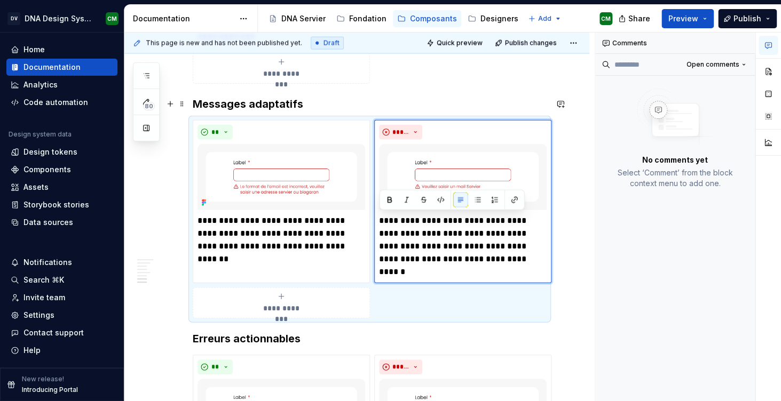
click at [447, 101] on h3 "Messages adaptatifs" at bounding box center [370, 104] width 354 height 15
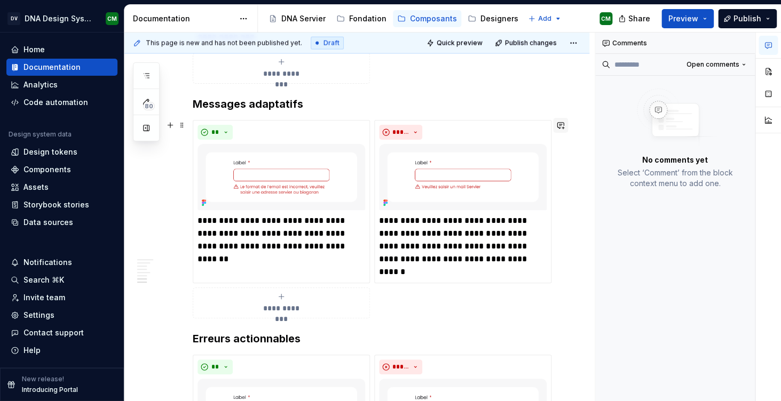
click at [562, 129] on button "button" at bounding box center [560, 125] width 15 height 15
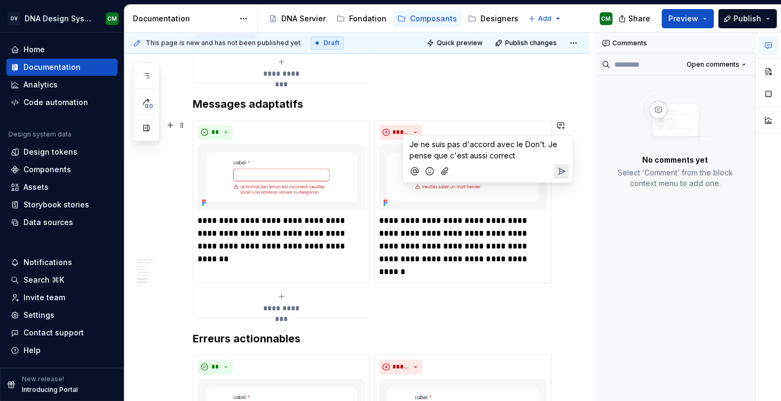
click at [565, 173] on icon "Send" at bounding box center [560, 171] width 11 height 11
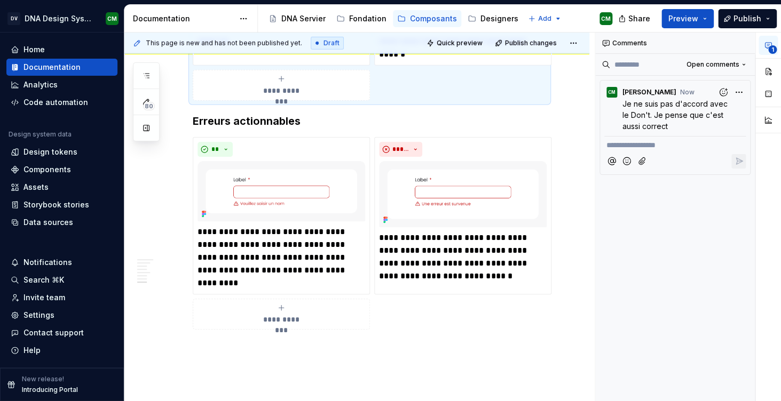
scroll to position [1194, 0]
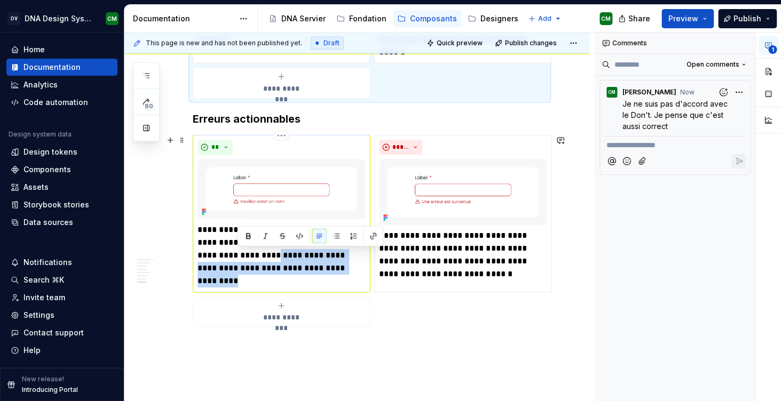
drag, startPoint x: 257, startPoint y: 283, endPoint x: 277, endPoint y: 253, distance: 36.6
click at [277, 253] on p "**********" at bounding box center [281, 256] width 168 height 64
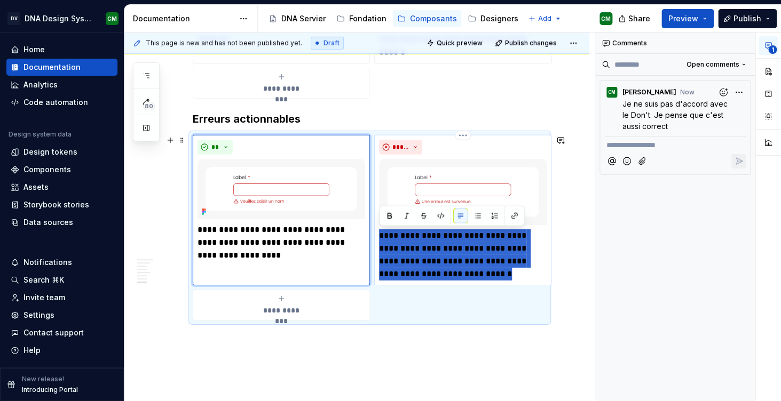
drag, startPoint x: 466, startPoint y: 275, endPoint x: 379, endPoint y: 227, distance: 99.4
click at [379, 227] on div "**********" at bounding box center [462, 210] width 177 height 150
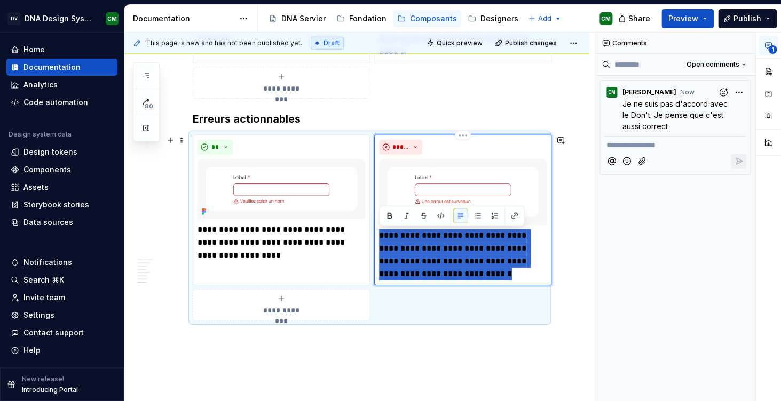
click at [450, 252] on p "**********" at bounding box center [463, 254] width 168 height 51
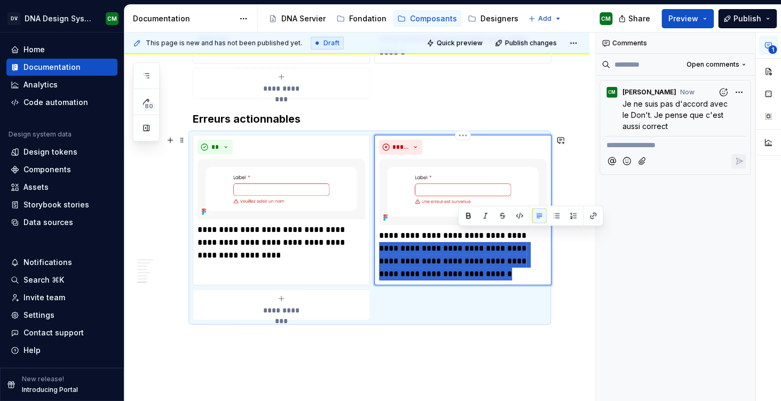
drag, startPoint x: 462, startPoint y: 275, endPoint x: 528, endPoint y: 235, distance: 76.9
click at [528, 235] on p "**********" at bounding box center [463, 254] width 168 height 51
type textarea "*"
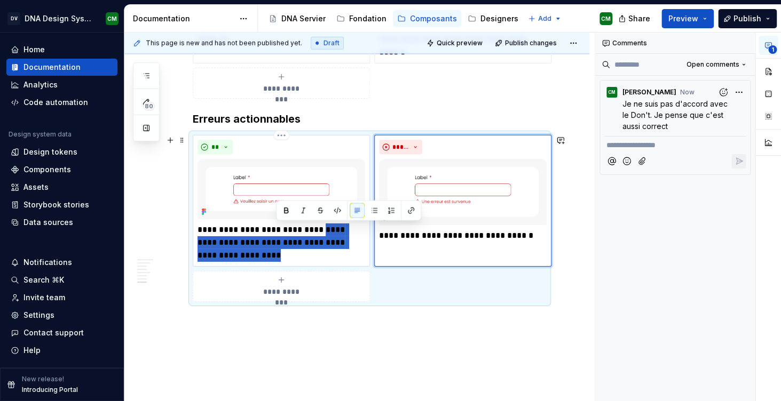
drag, startPoint x: 292, startPoint y: 256, endPoint x: 330, endPoint y: 231, distance: 45.0
click at [330, 231] on p "**********" at bounding box center [281, 243] width 168 height 38
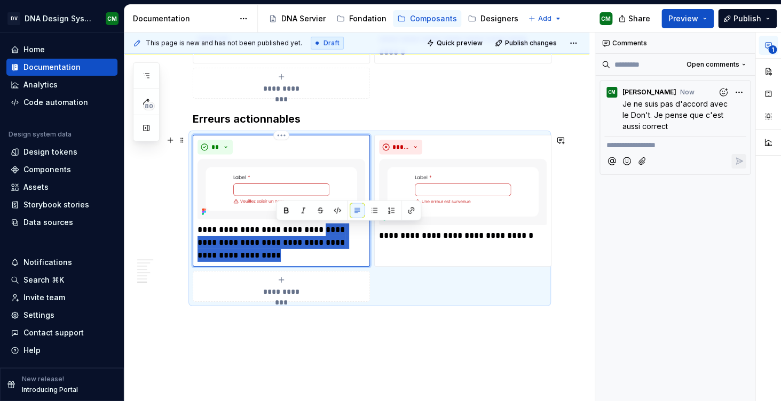
type textarea "*"
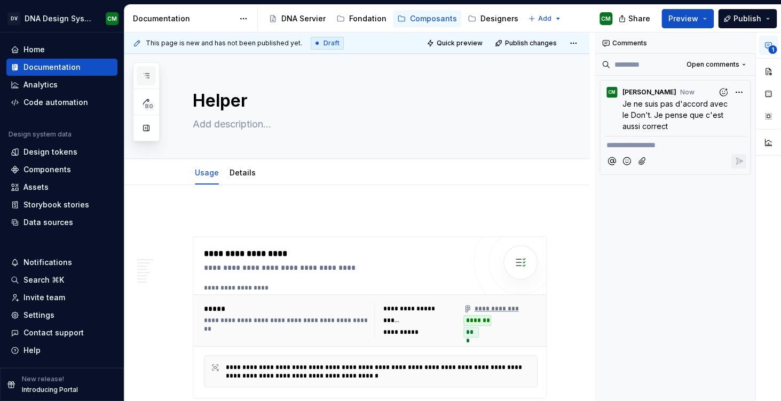
scroll to position [254, 0]
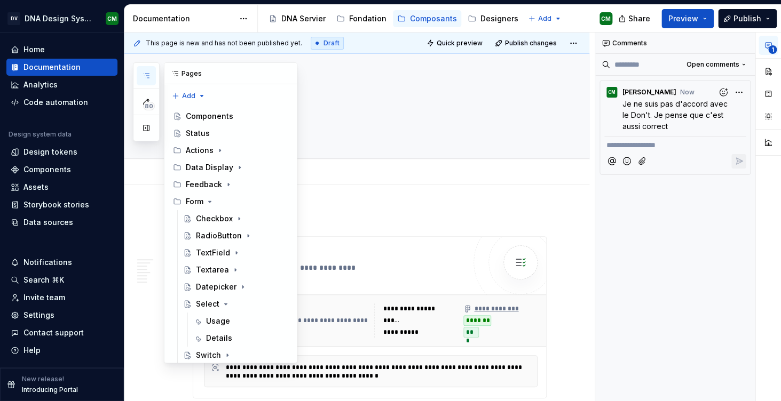
click at [147, 75] on icon "button" at bounding box center [146, 76] width 9 height 9
click at [225, 385] on icon "Page tree" at bounding box center [227, 389] width 9 height 9
click at [220, 213] on div "Checkbox" at bounding box center [214, 218] width 37 height 11
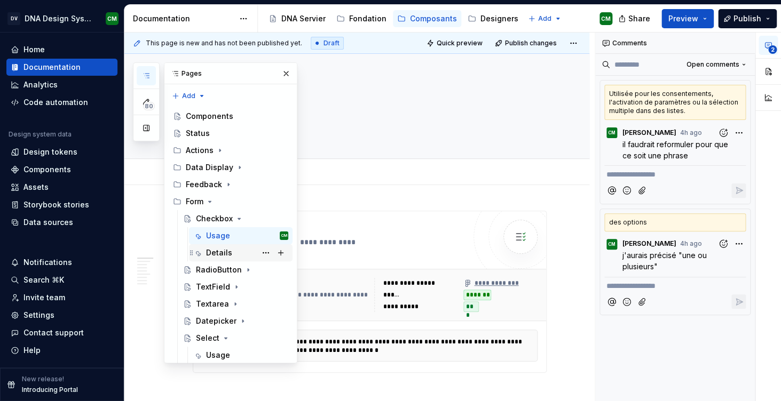
click at [217, 248] on div "Details" at bounding box center [219, 253] width 26 height 11
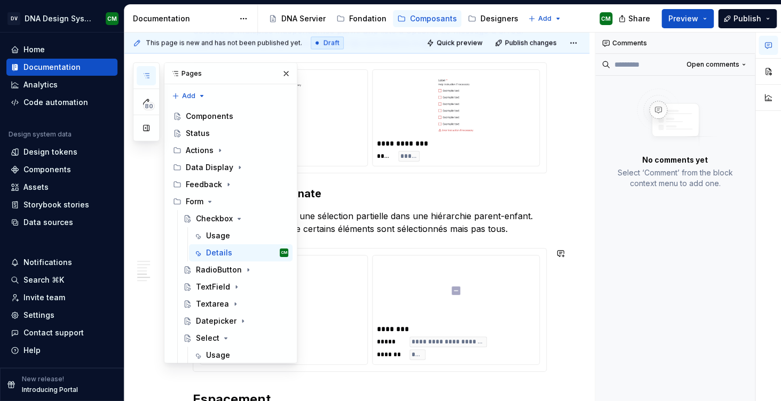
scroll to position [840, 0]
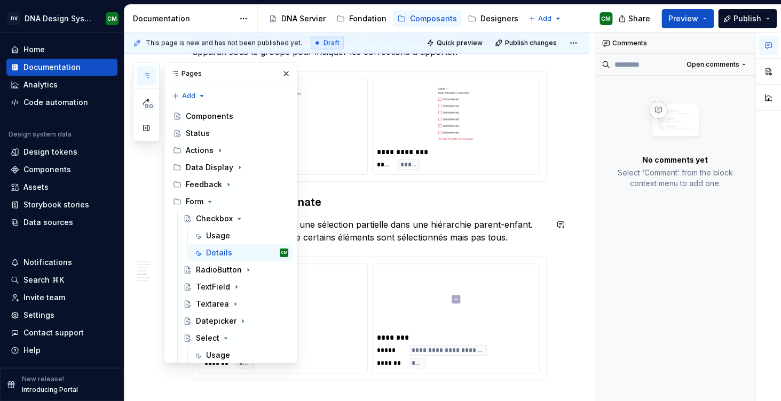
type textarea "*"
drag, startPoint x: 198, startPoint y: 237, endPoint x: 300, endPoint y: 236, distance: 102.5
click at [300, 236] on p "État semi-coché indiquant une sélection partielle dans une hiérarchie parent-en…" at bounding box center [370, 231] width 354 height 26
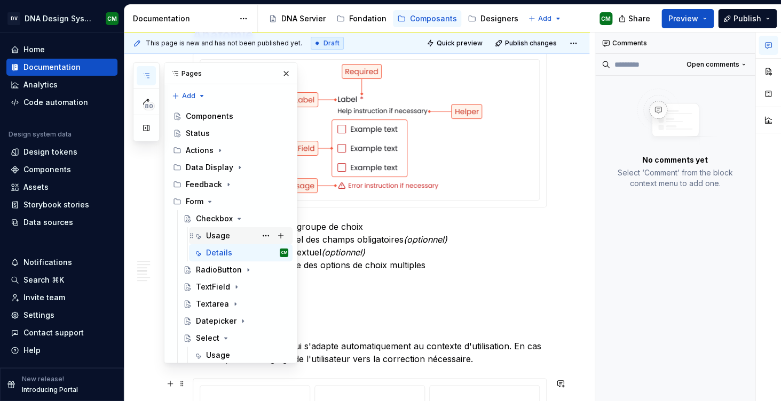
scroll to position [71, 0]
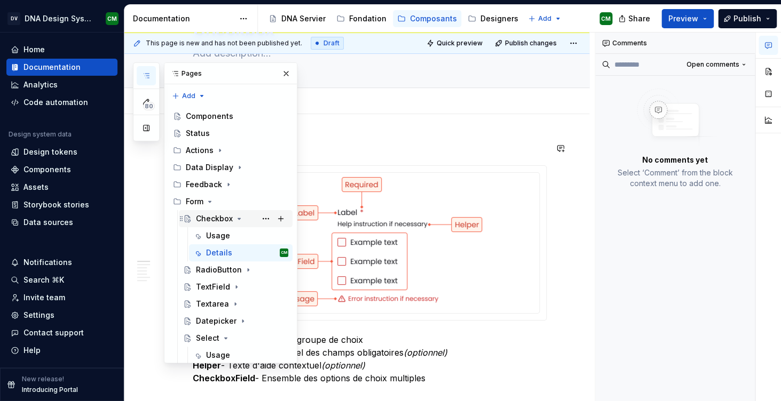
click at [239, 218] on icon "Page tree" at bounding box center [239, 218] width 3 height 1
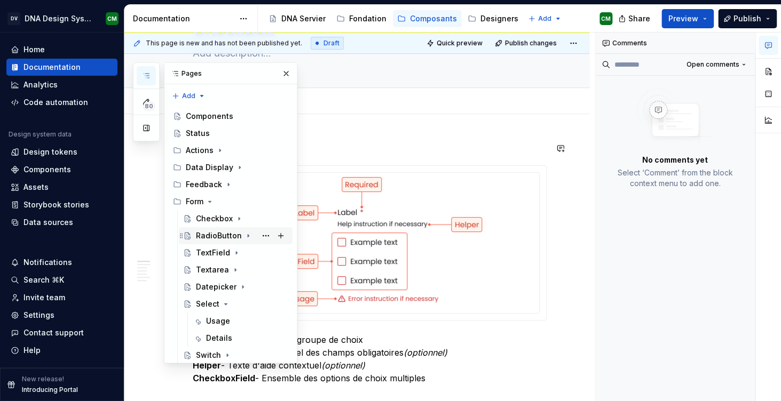
click at [244, 232] on icon "Page tree" at bounding box center [248, 236] width 9 height 9
click at [226, 265] on div "Details" at bounding box center [219, 270] width 26 height 11
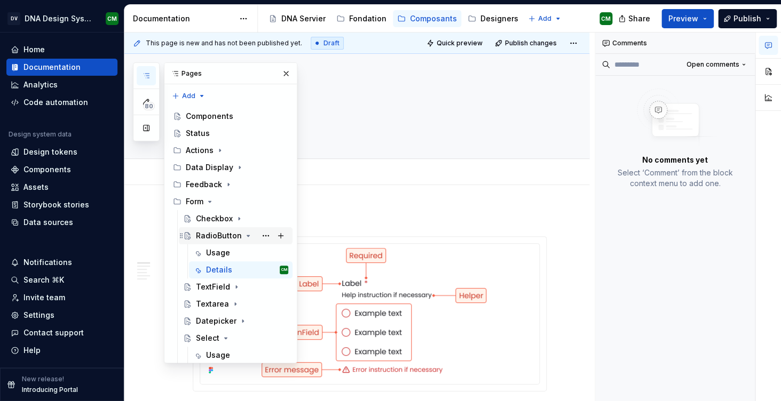
click at [247, 235] on icon "Page tree" at bounding box center [248, 235] width 3 height 1
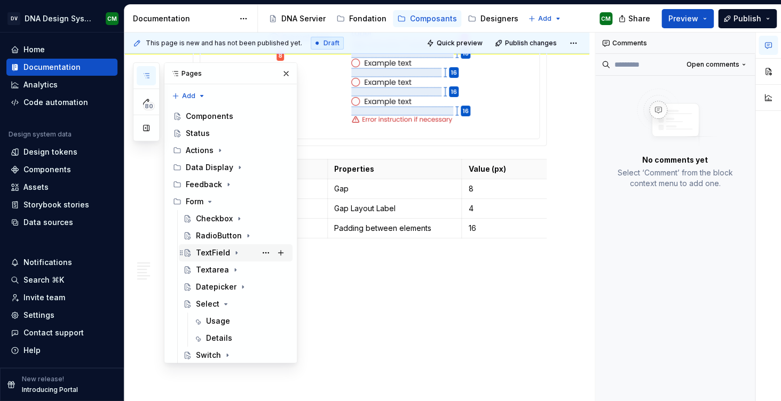
scroll to position [98, 0]
click at [235, 249] on icon "Page tree" at bounding box center [236, 253] width 9 height 9
click at [228, 282] on div "Details" at bounding box center [219, 287] width 26 height 11
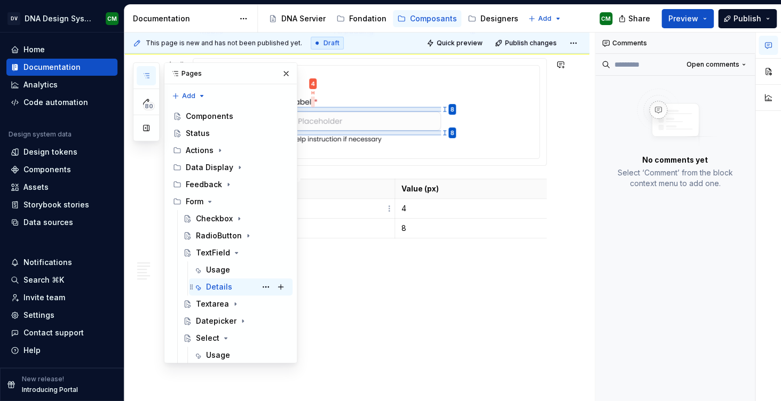
scroll to position [131, 0]
click at [234, 249] on icon "Page tree" at bounding box center [236, 253] width 9 height 9
click at [237, 266] on icon "Page tree" at bounding box center [235, 270] width 9 height 9
click at [235, 297] on div "Details" at bounding box center [247, 304] width 82 height 15
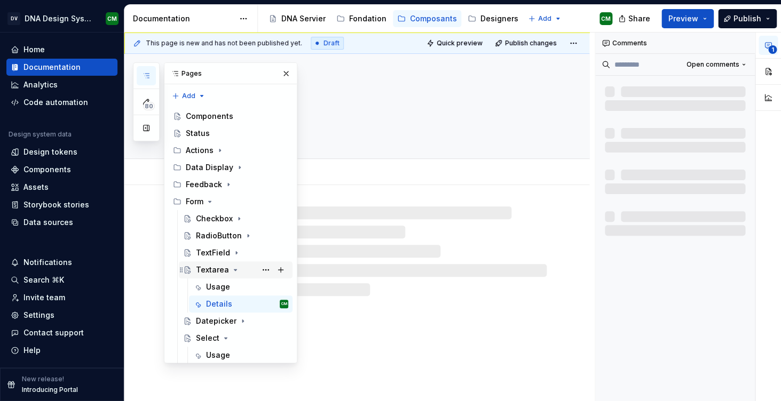
click at [237, 266] on icon "Page tree" at bounding box center [235, 270] width 9 height 9
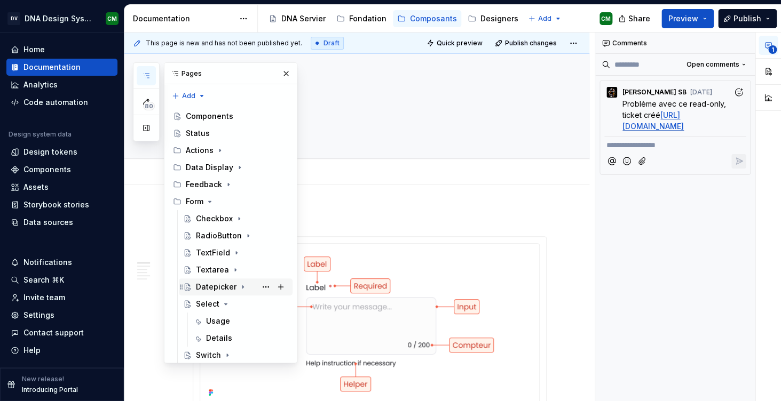
scroll to position [163, 0]
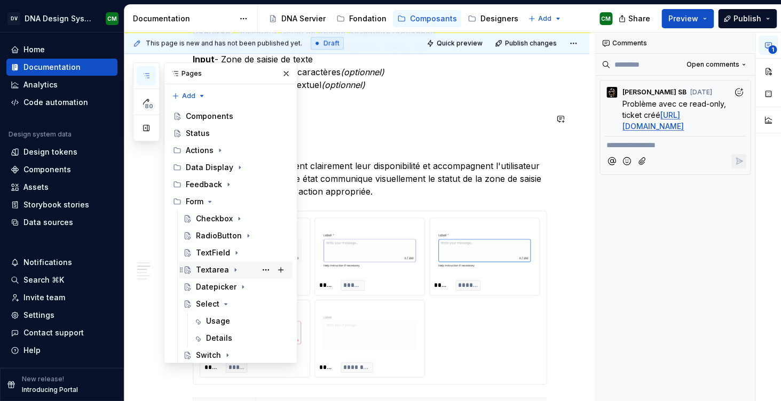
scroll to position [125, 0]
click at [237, 249] on icon "Page tree" at bounding box center [236, 253] width 9 height 9
click at [229, 282] on div "Details" at bounding box center [219, 287] width 26 height 11
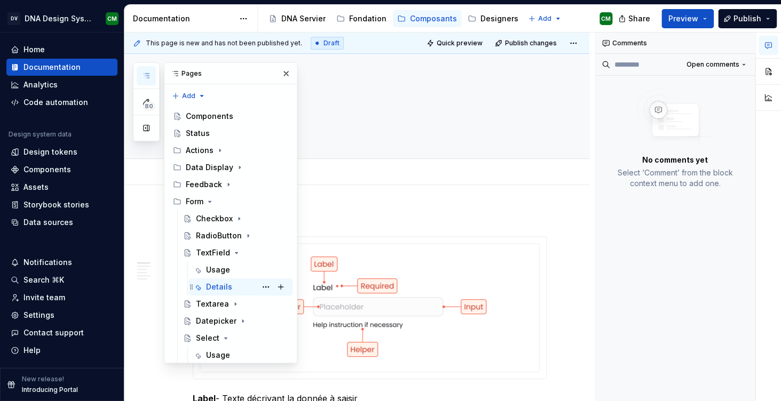
scroll to position [131, 0]
click at [236, 252] on icon "Page tree" at bounding box center [236, 252] width 3 height 1
click at [236, 266] on icon "Page tree" at bounding box center [235, 270] width 9 height 9
click at [231, 299] on div "Details" at bounding box center [219, 304] width 26 height 11
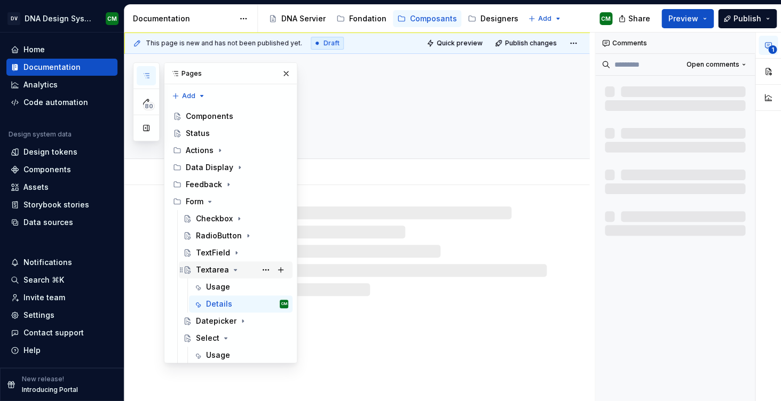
click at [233, 266] on icon "Page tree" at bounding box center [235, 270] width 9 height 9
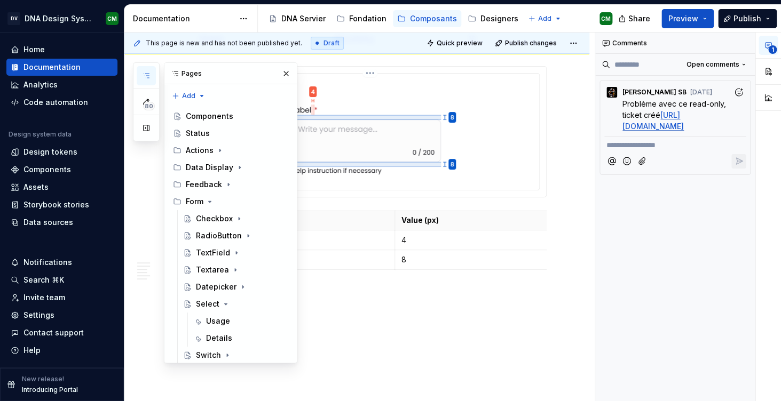
scroll to position [1414, 0]
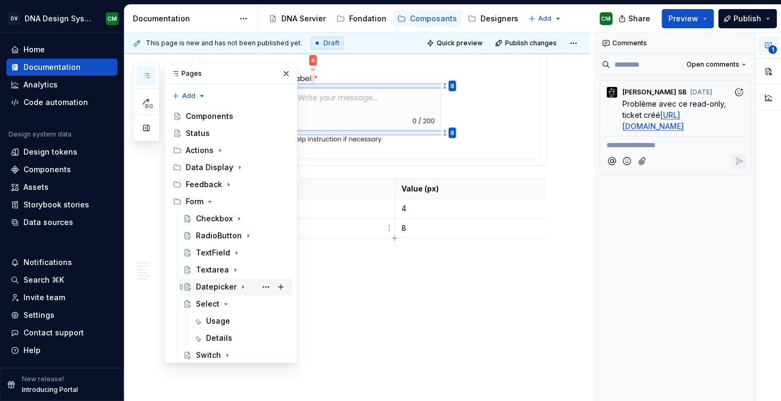
click at [241, 283] on icon "Page tree" at bounding box center [243, 287] width 9 height 9
click at [224, 282] on div "Datepicker" at bounding box center [216, 287] width 41 height 11
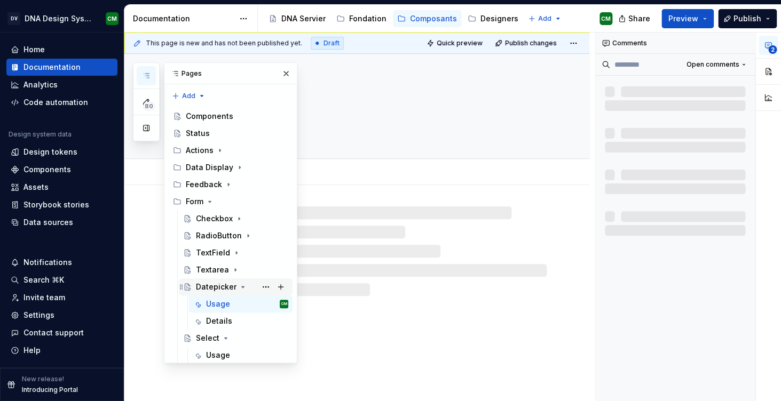
click at [242, 287] on icon "Page tree" at bounding box center [243, 287] width 3 height 1
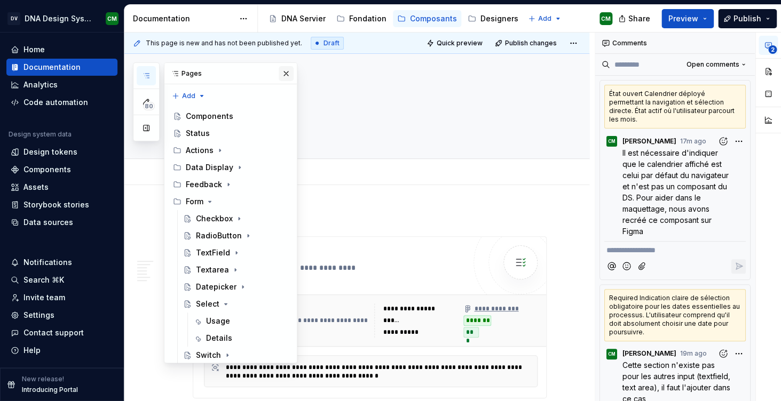
click at [291, 76] on button "button" at bounding box center [286, 73] width 15 height 15
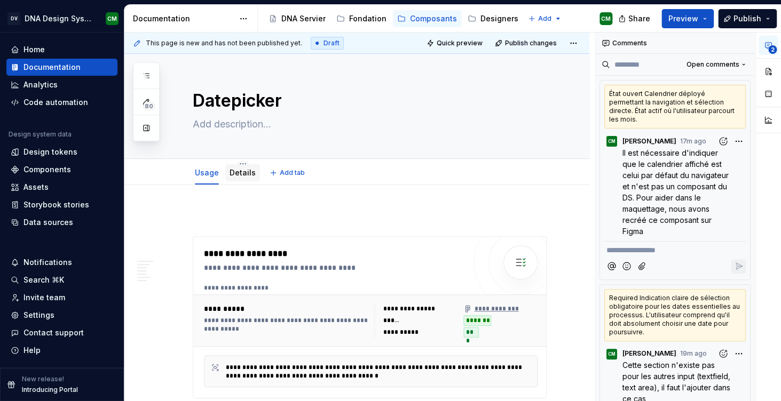
click at [249, 171] on link "Details" at bounding box center [242, 172] width 26 height 9
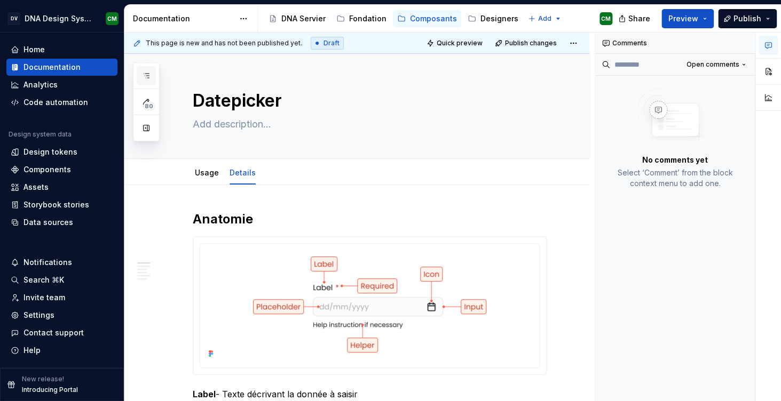
scroll to position [139, 0]
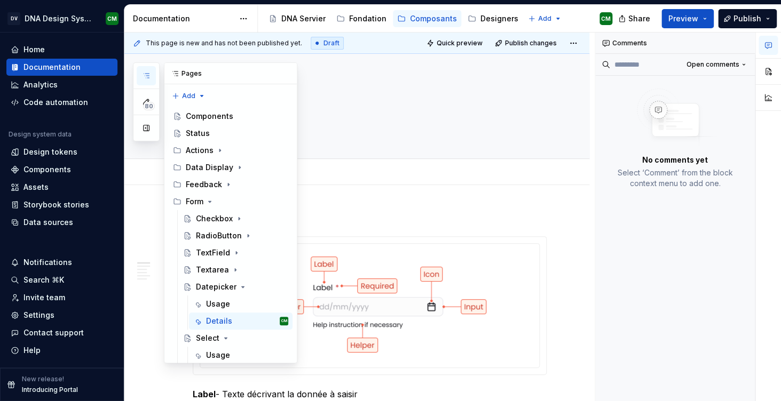
click at [152, 78] on button "button" at bounding box center [146, 75] width 19 height 19
click at [239, 283] on icon "Page tree" at bounding box center [243, 287] width 9 height 9
click at [243, 297] on div "Select" at bounding box center [242, 304] width 92 height 15
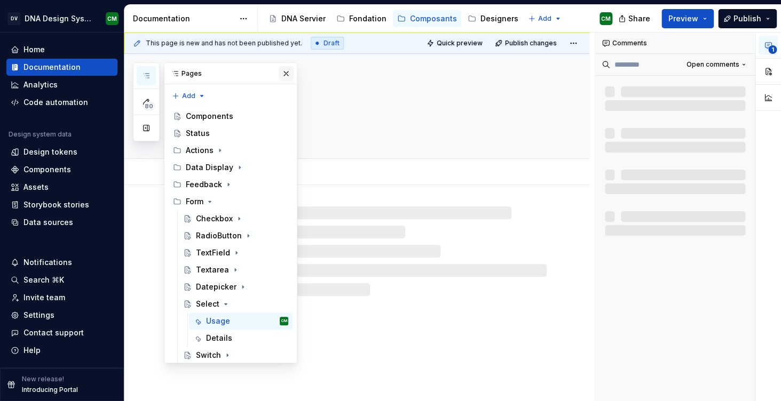
click at [283, 78] on button "button" at bounding box center [286, 73] width 15 height 15
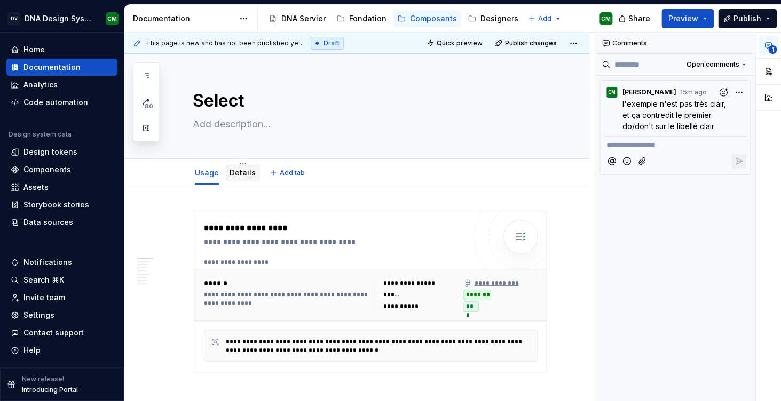
click at [241, 172] on link "Details" at bounding box center [242, 172] width 26 height 9
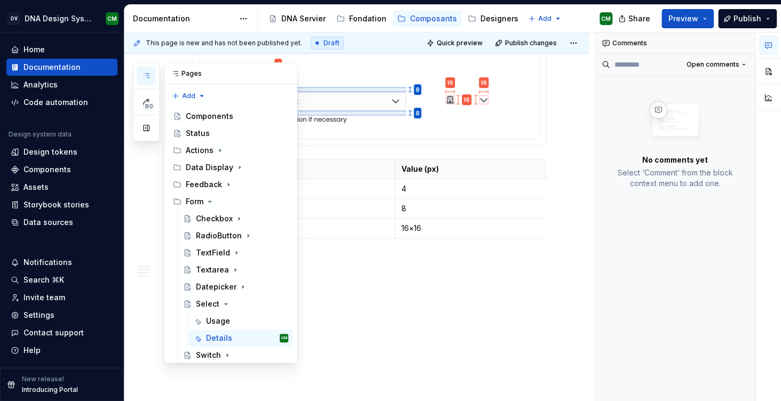
scroll to position [139, 0]
click at [151, 76] on button "button" at bounding box center [146, 75] width 19 height 19
click at [211, 197] on icon "Page tree" at bounding box center [209, 201] width 9 height 9
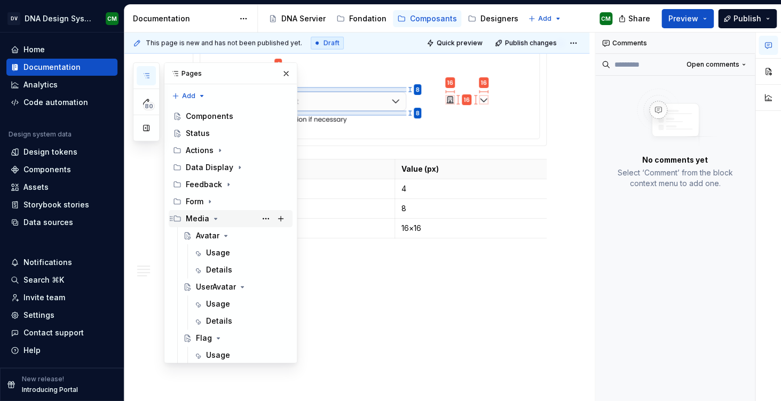
click at [215, 215] on icon "Page tree" at bounding box center [215, 219] width 9 height 9
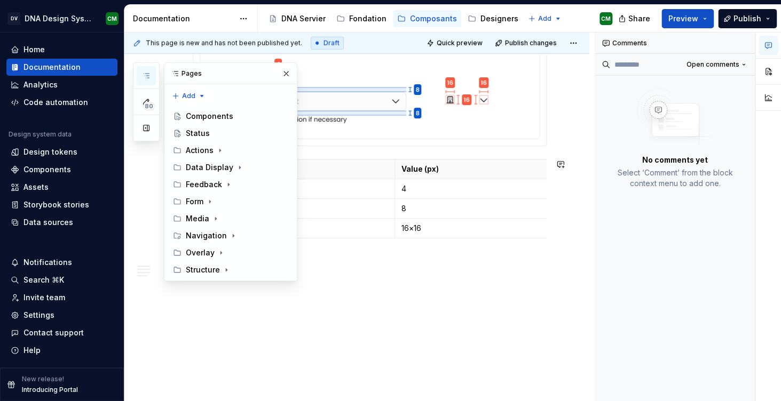
type textarea "*"
